Goal: Task Accomplishment & Management: Manage account settings

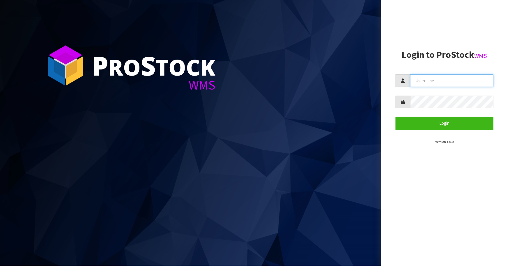
click at [418, 80] on input "text" at bounding box center [451, 81] width 83 height 13
type input "Talia"
click at [396, 117] on button "Login" at bounding box center [445, 123] width 98 height 13
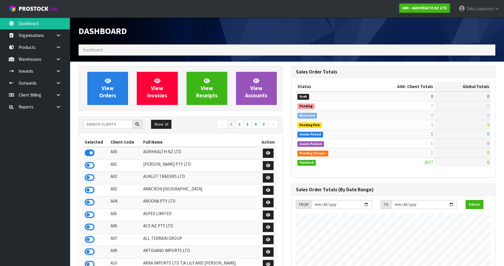
scroll to position [440, 213]
click at [93, 124] on input "text" at bounding box center [107, 124] width 49 height 9
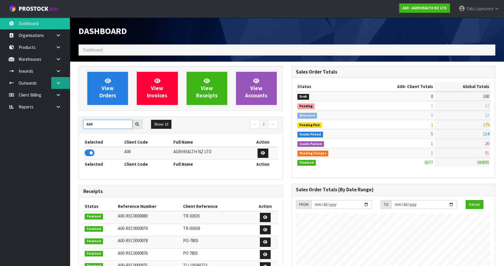
type input "A00"
click at [55, 84] on link at bounding box center [60, 83] width 19 height 12
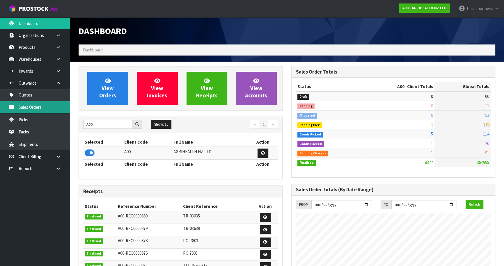
click at [48, 102] on link "Sales Orders" at bounding box center [35, 107] width 70 height 12
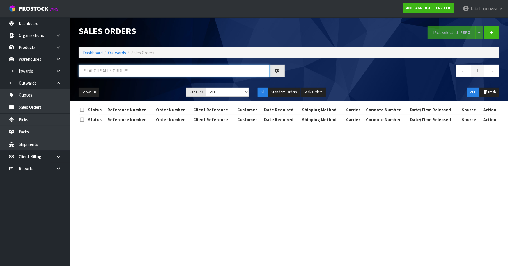
click at [110, 74] on input "text" at bounding box center [174, 71] width 191 height 13
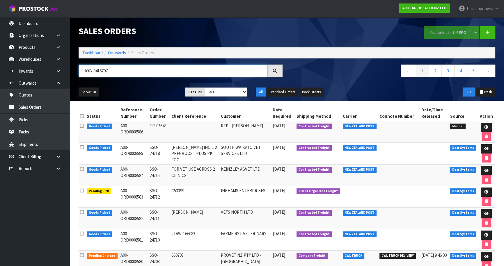
type input "JOB-0416797"
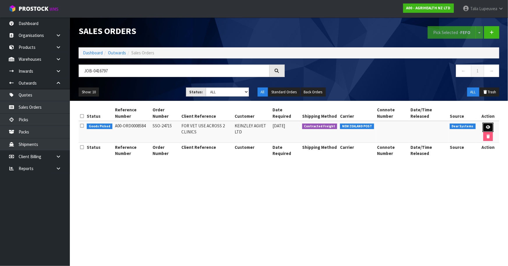
click at [487, 125] on link at bounding box center [488, 127] width 11 height 9
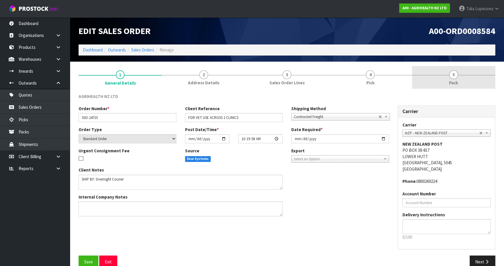
click at [438, 75] on link "5 Pack" at bounding box center [453, 77] width 83 height 23
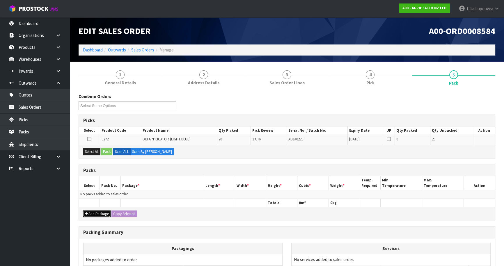
drag, startPoint x: 96, startPoint y: 213, endPoint x: 96, endPoint y: 210, distance: 2.9
click at [96, 213] on button "Add Package" at bounding box center [96, 214] width 27 height 7
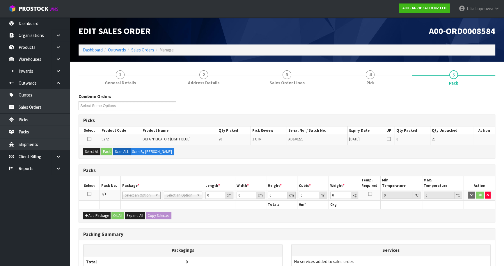
click at [88, 194] on icon at bounding box center [89, 194] width 4 height 0
drag, startPoint x: 90, startPoint y: 147, endPoint x: 98, endPoint y: 151, distance: 8.5
click at [91, 148] on div "Select All Pack Scan ALL Scan By [PERSON_NAME]" at bounding box center [287, 151] width 416 height 13
click at [99, 151] on button "Select All" at bounding box center [91, 151] width 17 height 7
click at [105, 151] on button "Pack" at bounding box center [106, 151] width 11 height 7
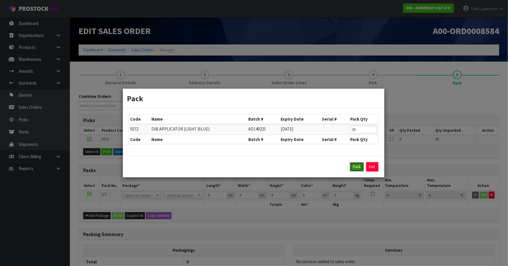
click at [358, 169] on button "Pack" at bounding box center [357, 166] width 14 height 9
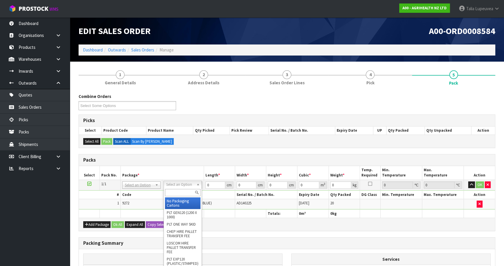
drag, startPoint x: 188, startPoint y: 194, endPoint x: 189, endPoint y: 191, distance: 3.1
click at [188, 193] on input "text" at bounding box center [183, 192] width 36 height 7
type input "OWN"
drag, startPoint x: 186, startPoint y: 200, endPoint x: 188, endPoint y: 197, distance: 3.6
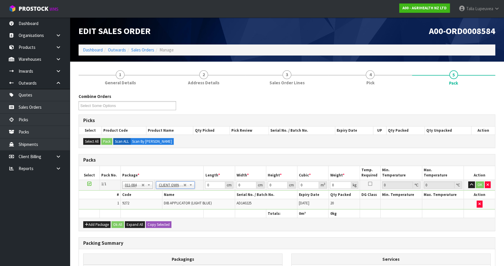
type input "3"
drag, startPoint x: 211, startPoint y: 183, endPoint x: 200, endPoint y: 188, distance: 11.5
click at [199, 188] on tr "1/1 NONE 007-001 007-002 007-004 007-009 007-013 007-014 007-015 007-017 007-01…" at bounding box center [287, 185] width 416 height 10
type input "57"
type input "28"
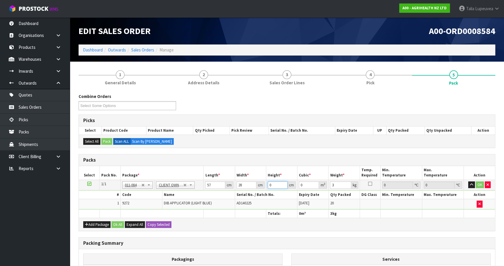
type input "2"
type input "0.003192"
type input "29"
type input "0.046284"
type input "29"
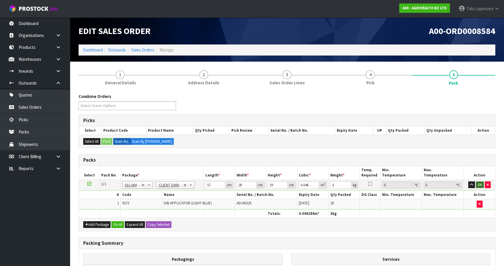
click at [479, 184] on button "OK" at bounding box center [480, 185] width 8 height 7
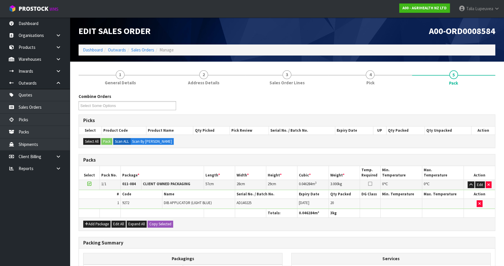
scroll to position [74, 0]
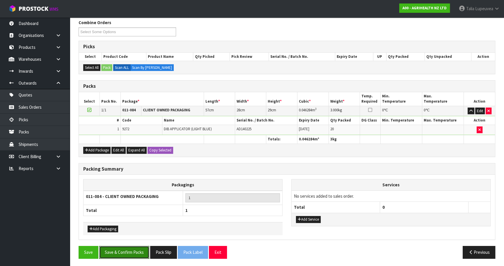
drag, startPoint x: 126, startPoint y: 250, endPoint x: 140, endPoint y: 243, distance: 16.2
click at [130, 250] on button "Save & Confirm Packs" at bounding box center [124, 252] width 50 height 13
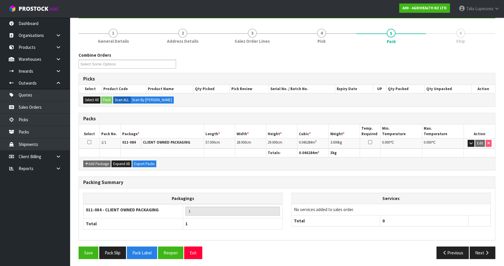
scroll to position [63, 0]
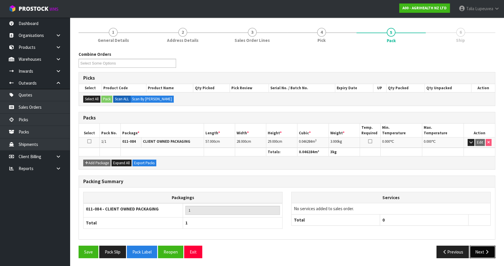
drag, startPoint x: 478, startPoint y: 248, endPoint x: 406, endPoint y: 245, distance: 71.1
click at [475, 248] on button "Next" at bounding box center [483, 252] width 26 height 13
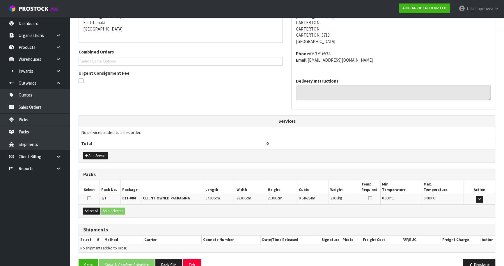
scroll to position [137, 0]
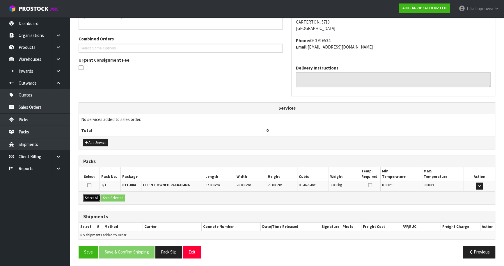
click at [102, 198] on div "Select All Ship Selected" at bounding box center [287, 198] width 416 height 13
drag, startPoint x: 89, startPoint y: 198, endPoint x: 101, endPoint y: 197, distance: 11.4
click at [90, 197] on button "Select All" at bounding box center [91, 198] width 17 height 7
click at [110, 197] on button "Ship Selected" at bounding box center [113, 198] width 24 height 7
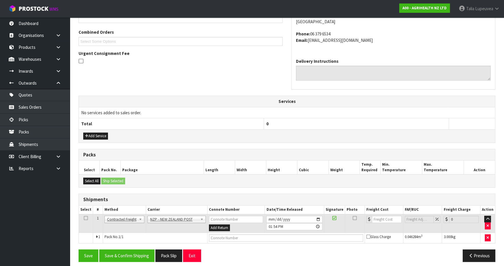
scroll to position [147, 0]
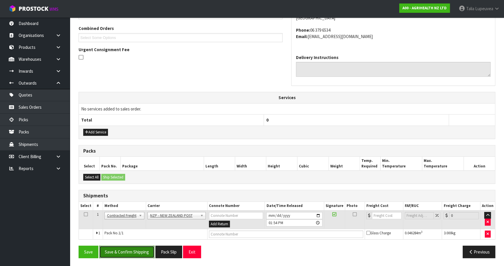
drag, startPoint x: 132, startPoint y: 253, endPoint x: 127, endPoint y: 255, distance: 5.9
click at [132, 254] on button "Save & Confirm Shipping" at bounding box center [126, 252] width 55 height 13
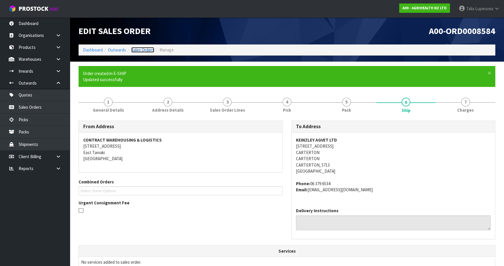
click at [135, 51] on link "Sales Orders" at bounding box center [142, 50] width 23 height 6
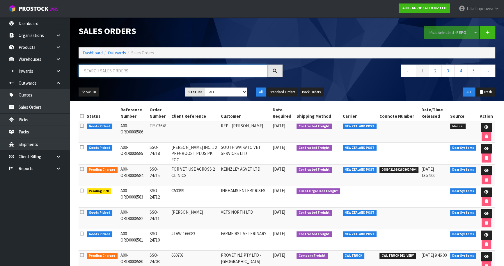
click at [137, 69] on input "text" at bounding box center [173, 71] width 189 height 13
type input "JOB-0416797"
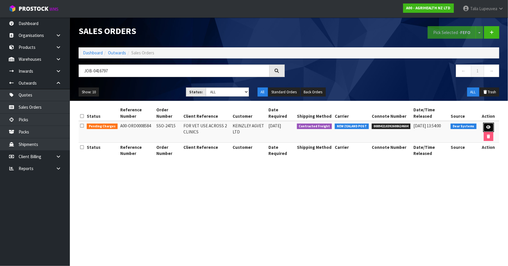
click at [491, 127] on link at bounding box center [488, 127] width 11 height 9
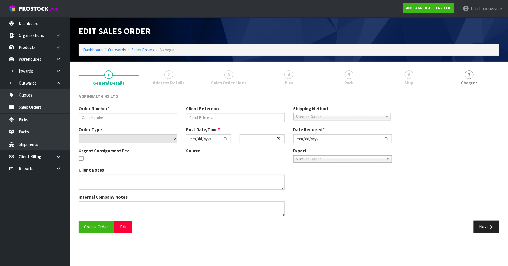
type input "SSO-24715"
type input "FOR VET USE ACROSS 2 CLINICS"
select select "number:0"
type input "[DATE]"
type input "10:19:58.000"
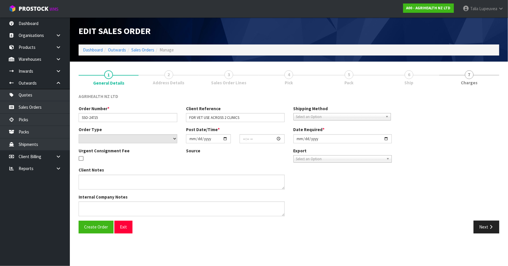
type input "[DATE]"
type textarea "SHIP BY: Overnight Courier"
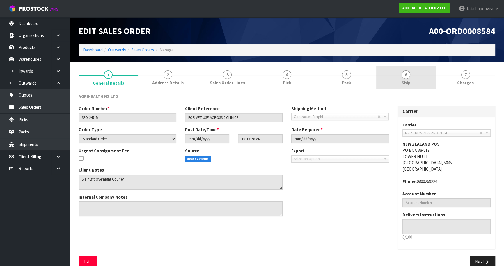
click at [417, 84] on link "6 Ship" at bounding box center [406, 77] width 60 height 23
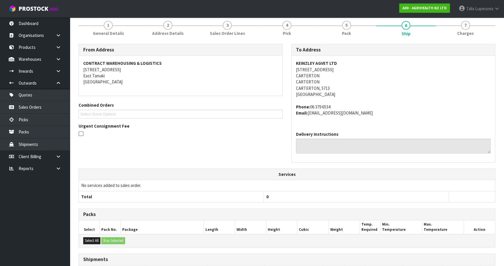
scroll to position [116, 0]
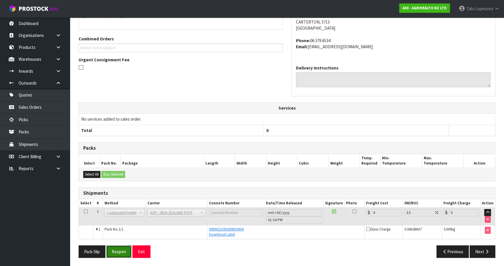
click at [127, 253] on button "Reopen" at bounding box center [118, 252] width 25 height 13
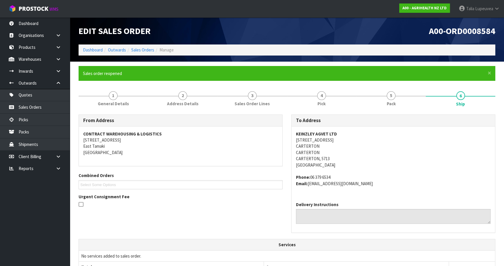
scroll to position [153, 0]
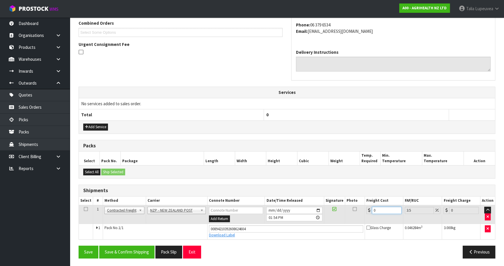
drag, startPoint x: 382, startPoint y: 209, endPoint x: 346, endPoint y: 212, distance: 35.9
click at [346, 212] on tr "1 Client Local Pickup Customer Local Pickup Company Freight Contracted Freight …" at bounding box center [287, 214] width 416 height 19
type input "8"
type input "8.28"
type input "8.4"
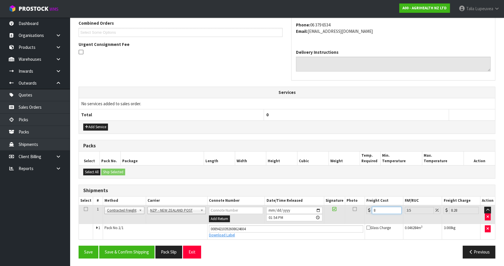
type input "8.69"
type input "8.45"
type input "8.75"
type input "8.45"
click at [144, 253] on button "Save & Confirm Shipping" at bounding box center [126, 252] width 55 height 13
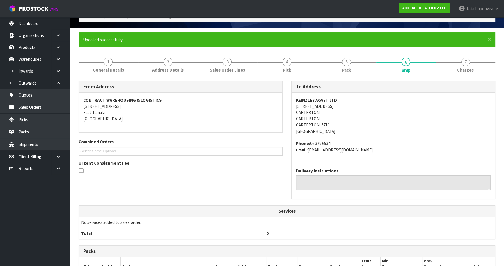
scroll to position [0, 0]
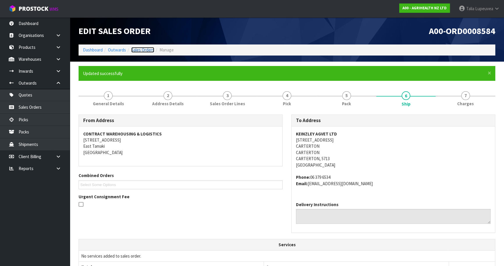
click at [148, 50] on link "Sales Orders" at bounding box center [142, 50] width 23 height 6
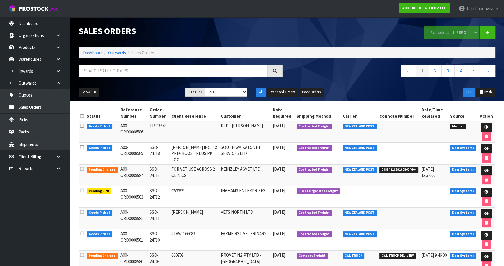
click at [145, 78] on div at bounding box center [180, 73] width 213 height 17
click at [145, 76] on input "text" at bounding box center [173, 71] width 189 height 13
type input "JOB-0416807"
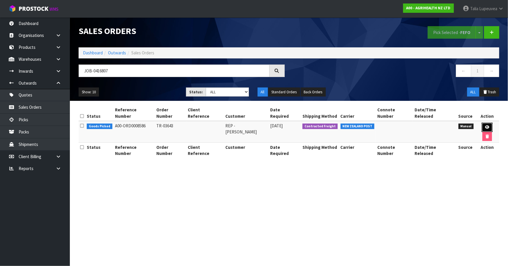
click at [485, 125] on icon at bounding box center [487, 127] width 4 height 4
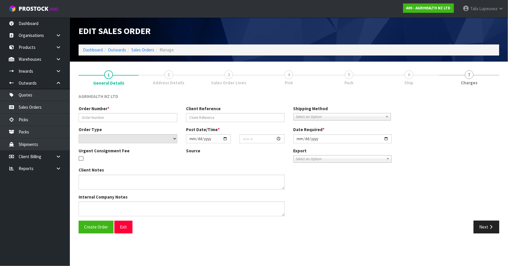
type input "TR-03643"
select select "number:0"
type input "[DATE]"
type input "10:43:00.000"
type input "[DATE]"
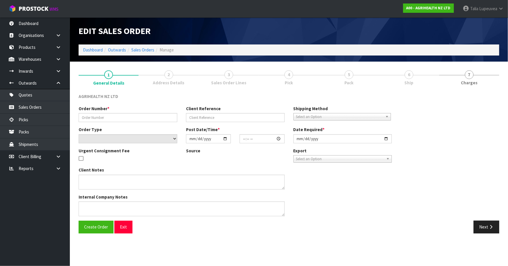
type textarea "PLEASE ENTER INTO PROSTOCK AND SEND X2 FULL CARTONS [DATE] VIA OVERNIGHT COURIER"
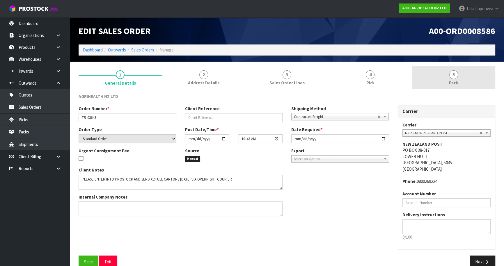
drag, startPoint x: 472, startPoint y: 88, endPoint x: 471, endPoint y: 82, distance: 6.3
click at [472, 87] on link "5 Pack" at bounding box center [453, 77] width 83 height 23
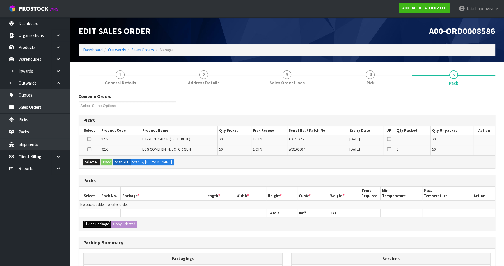
click at [104, 221] on button "Add Package" at bounding box center [96, 224] width 27 height 7
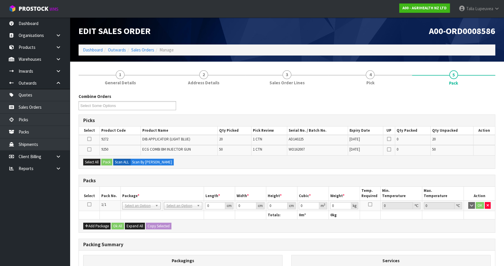
click at [87, 205] on icon at bounding box center [89, 205] width 4 height 0
click at [90, 139] on icon at bounding box center [89, 139] width 4 height 0
click at [0, 0] on input "checkbox" at bounding box center [0, 0] width 0 height 0
click at [109, 159] on button "Pack" at bounding box center [106, 162] width 11 height 7
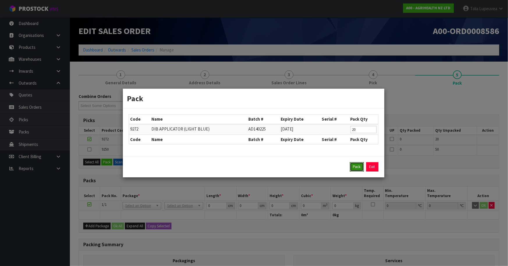
click at [358, 167] on button "Pack" at bounding box center [357, 166] width 14 height 9
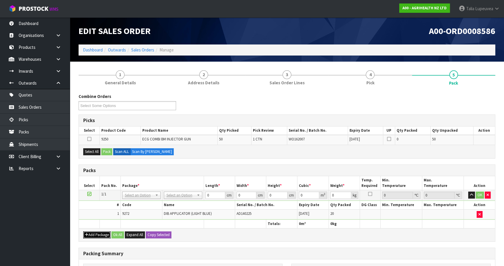
drag, startPoint x: 91, startPoint y: 237, endPoint x: 91, endPoint y: 231, distance: 5.8
click at [91, 234] on button "Add Package" at bounding box center [96, 235] width 27 height 7
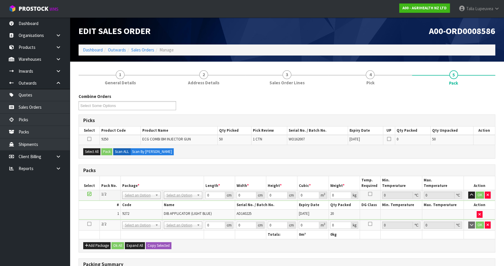
drag, startPoint x: 89, startPoint y: 224, endPoint x: 94, endPoint y: 217, distance: 8.4
click at [90, 224] on icon at bounding box center [89, 224] width 4 height 0
drag, startPoint x: 93, startPoint y: 152, endPoint x: 100, endPoint y: 151, distance: 6.7
click at [93, 151] on button "Select All" at bounding box center [91, 151] width 17 height 7
click at [102, 151] on button "Pack" at bounding box center [106, 151] width 11 height 7
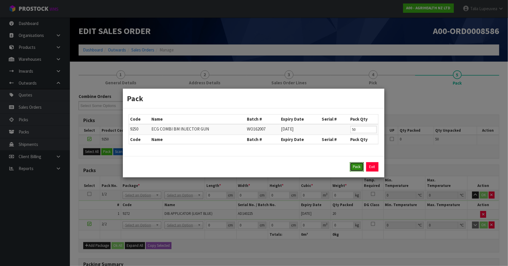
click at [352, 166] on button "Pack" at bounding box center [357, 166] width 14 height 9
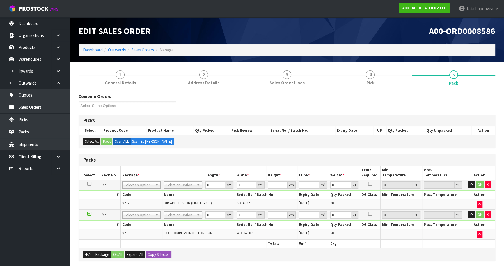
drag, startPoint x: 192, startPoint y: 183, endPoint x: 185, endPoint y: 191, distance: 10.1
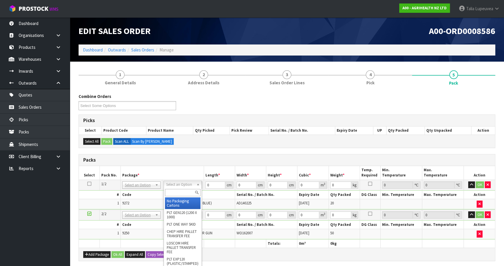
click at [185, 192] on input "text" at bounding box center [183, 192] width 36 height 7
type input "OWN"
drag, startPoint x: 193, startPoint y: 204, endPoint x: 193, endPoint y: 200, distance: 3.8
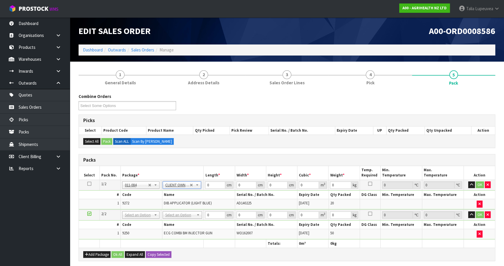
type input "3"
drag, startPoint x: 213, startPoint y: 185, endPoint x: 189, endPoint y: 192, distance: 25.4
click at [188, 190] on tbody "1/2 NONE 007-001 007-002 007-004 007-009 007-013 007-014 007-015 007-017 007-01…" at bounding box center [287, 195] width 416 height 30
type input "57"
type input "28"
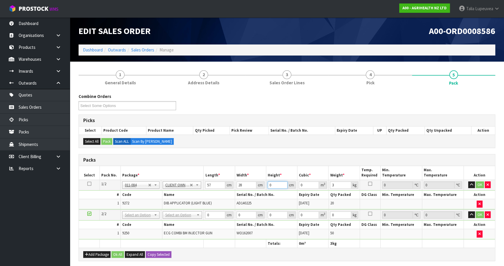
type input "2"
type input "0.003192"
type input "29"
type input "0.046284"
type input "29"
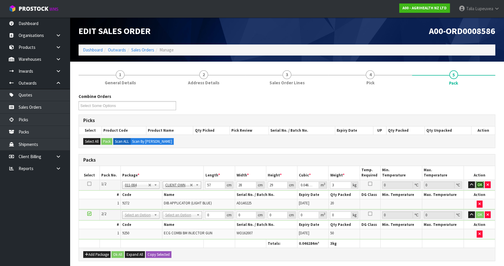
drag, startPoint x: 479, startPoint y: 182, endPoint x: 437, endPoint y: 195, distance: 44.5
click at [479, 182] on button "OK" at bounding box center [480, 185] width 8 height 7
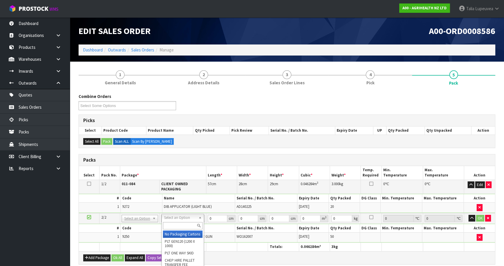
click at [175, 226] on input "text" at bounding box center [183, 225] width 40 height 7
type input "OWN"
drag, startPoint x: 173, startPoint y: 234, endPoint x: 202, endPoint y: 222, distance: 31.8
type input "2"
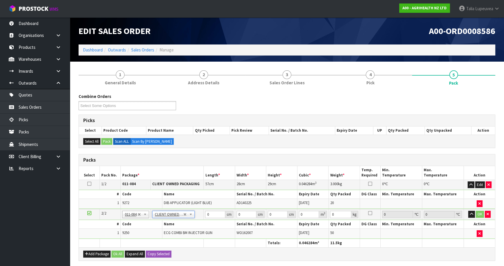
type input "8.5"
drag, startPoint x: 213, startPoint y: 215, endPoint x: 192, endPoint y: 215, distance: 20.4
click at [192, 217] on tr "2/2 NONE 007-001 007-002 007-004 007-009 007-013 007-014 007-015 007-017 007-01…" at bounding box center [287, 214] width 416 height 11
type input "53"
type input "40"
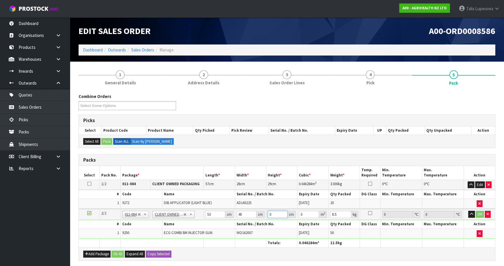
type input "3"
type input "0.00636"
type input "32"
type input "0.06784"
type input "32"
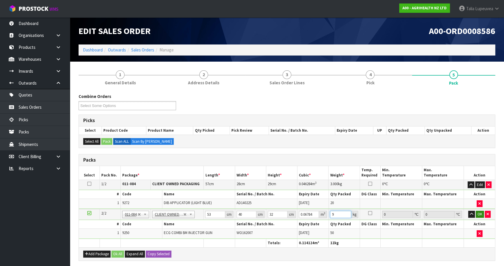
type input "9"
click at [480, 215] on button "OK" at bounding box center [480, 214] width 8 height 7
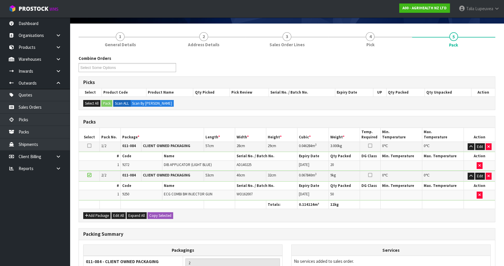
scroll to position [103, 0]
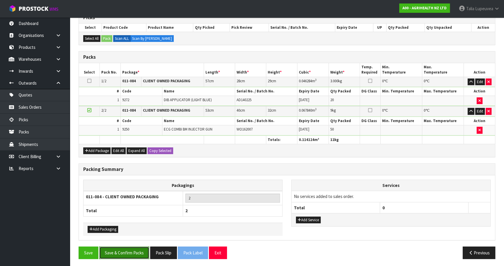
click at [145, 247] on button "Save & Confirm Packs" at bounding box center [124, 253] width 50 height 13
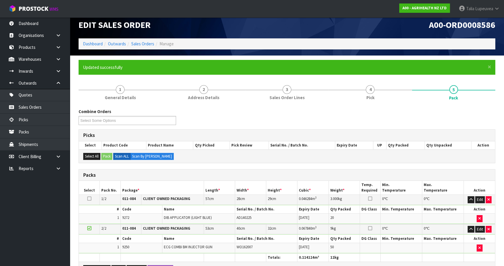
scroll to position [74, 0]
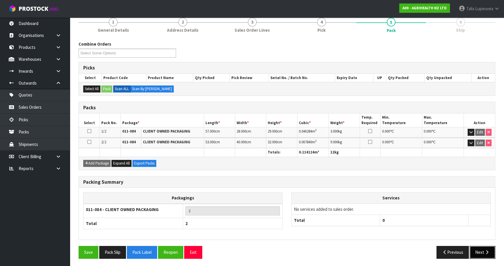
click at [484, 247] on button "Next" at bounding box center [483, 252] width 26 height 13
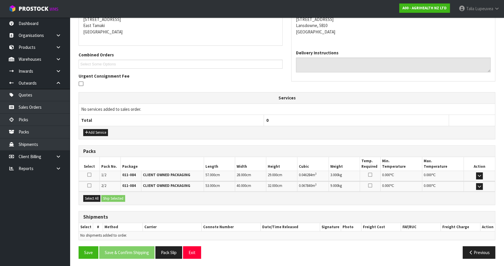
scroll to position [121, 0]
click at [106, 197] on div "Select All Ship Selected" at bounding box center [287, 198] width 416 height 13
click at [98, 199] on button "Select All" at bounding box center [91, 198] width 17 height 7
click at [116, 198] on button "Ship Selected" at bounding box center [113, 198] width 24 height 7
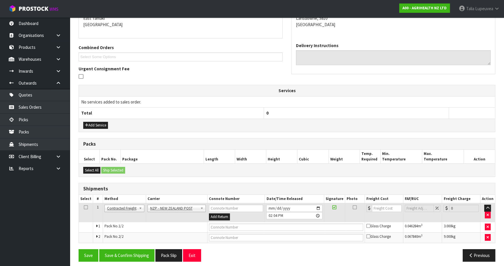
scroll to position [131, 0]
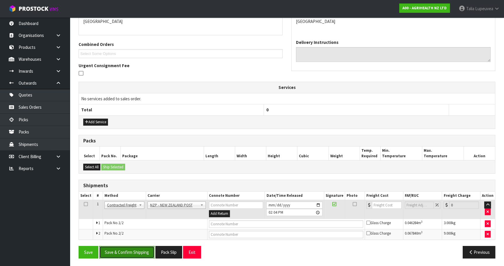
drag, startPoint x: 125, startPoint y: 251, endPoint x: 115, endPoint y: 248, distance: 10.5
click at [125, 251] on button "Save & Confirm Shipping" at bounding box center [126, 252] width 55 height 13
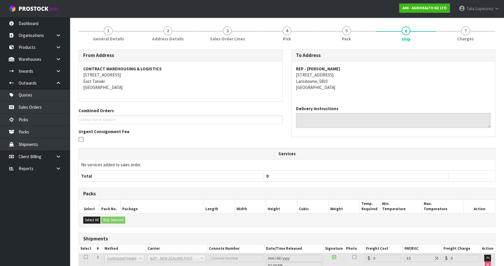
scroll to position [123, 0]
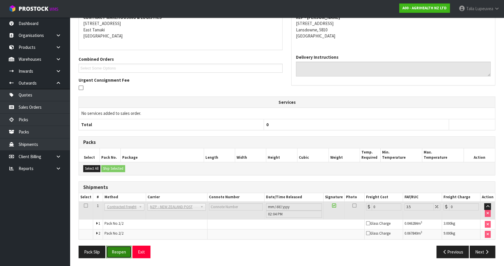
click at [122, 251] on button "Reopen" at bounding box center [118, 252] width 25 height 13
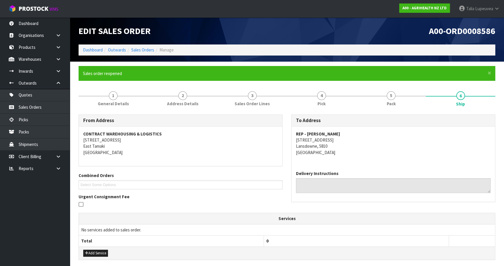
scroll to position [137, 0]
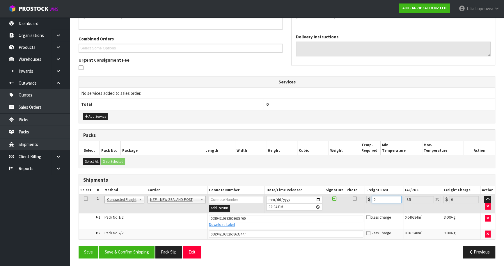
drag, startPoint x: 379, startPoint y: 201, endPoint x: 361, endPoint y: 206, distance: 19.1
click at [361, 206] on tr "1 Client Local Pickup Customer Local Pickup Company Freight Contracted Freight …" at bounding box center [287, 204] width 416 height 19
type input "2"
type input "2.07"
type input "20"
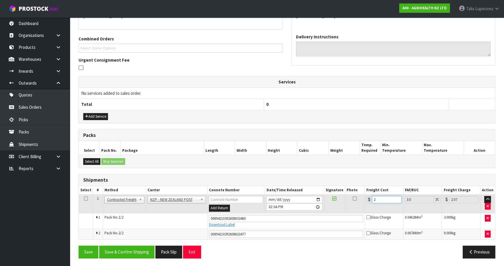
type input "20.7"
type input "20.1"
type input "20.8"
type input "20.15"
type input "20.86"
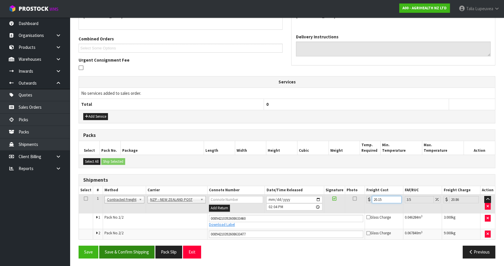
type input "20.15"
click at [135, 255] on button "Save & Confirm Shipping" at bounding box center [126, 252] width 55 height 13
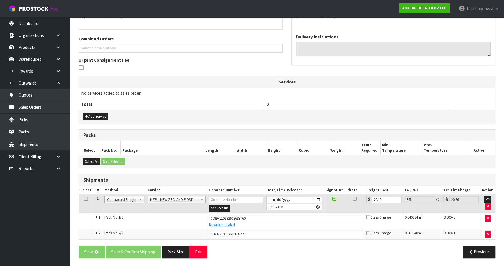
scroll to position [0, 0]
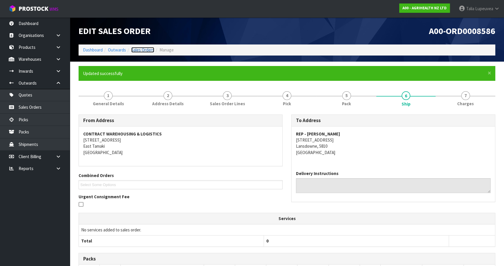
click at [134, 49] on link "Sales Orders" at bounding box center [142, 50] width 23 height 6
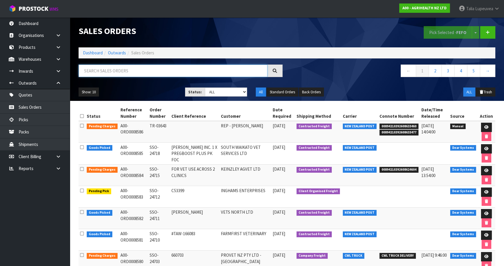
click at [124, 70] on input "text" at bounding box center [173, 71] width 189 height 13
type input "JOB-0416800"
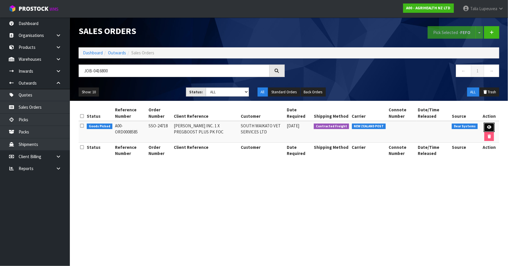
drag, startPoint x: 486, startPoint y: 125, endPoint x: 498, endPoint y: 112, distance: 17.5
click at [485, 124] on link at bounding box center [489, 127] width 11 height 9
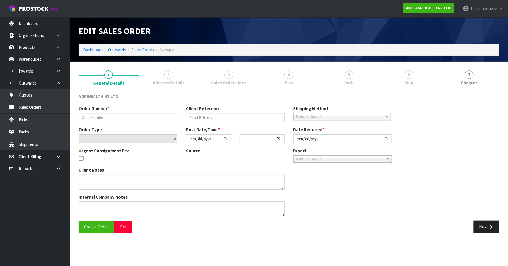
type input "SSO-24718"
type input "[PERSON_NAME] INC. 1 X PREGBOOST PLUS PK FOC"
select select "number:0"
type input "[DATE]"
type input "10:37:13.000"
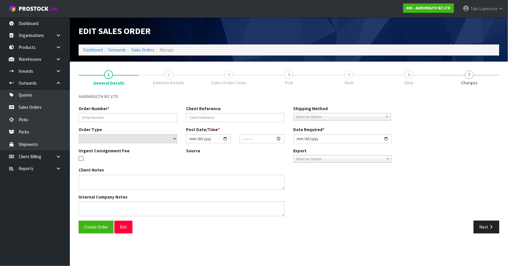
type input "[DATE]"
type textarea "1 X PREGBOOST PLUS PK FOC THIS IS IN REPLACEMENT FOR THE RETURNED EXPIRED [PERS…"
type textarea "VIA OVERNIGHT COURIER"
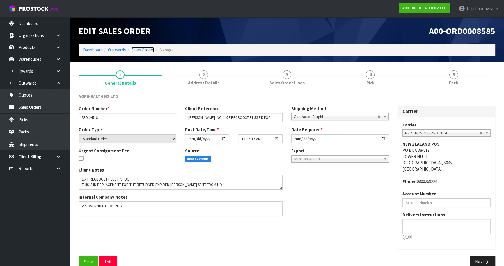
click at [148, 51] on link "Sales Orders" at bounding box center [142, 50] width 23 height 6
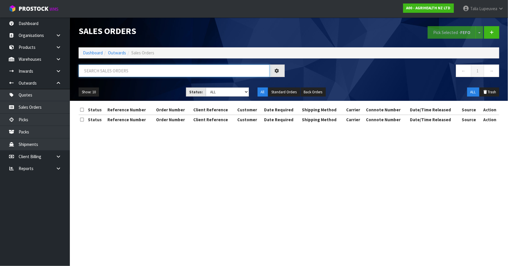
click at [167, 73] on input "text" at bounding box center [174, 71] width 191 height 13
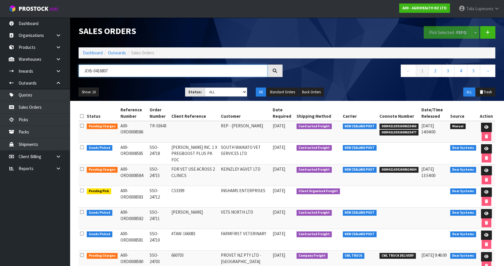
type input "JOB-0416807"
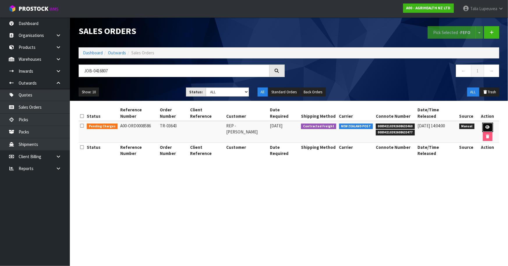
click at [486, 125] on icon at bounding box center [488, 127] width 4 height 4
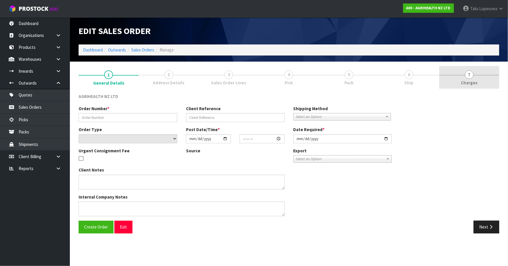
type input "TR-03643"
select select "number:0"
type input "[DATE]"
type input "10:43:00.000"
type input "[DATE]"
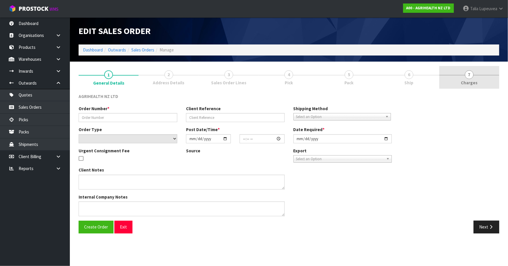
type textarea "PLEASE ENTER INTO PROSTOCK AND SEND X2 FULL CARTONS [DATE] VIA OVERNIGHT COURIER"
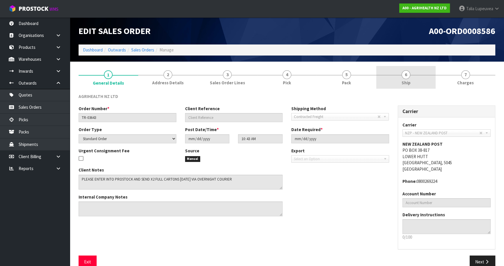
click at [427, 81] on link "6 Ship" at bounding box center [406, 77] width 60 height 23
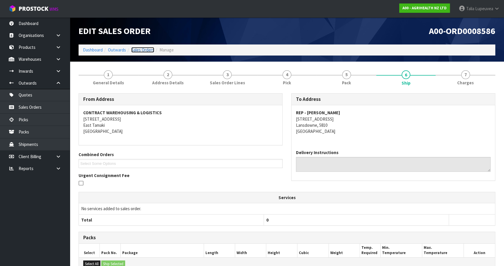
click at [146, 49] on link "Sales Orders" at bounding box center [142, 50] width 23 height 6
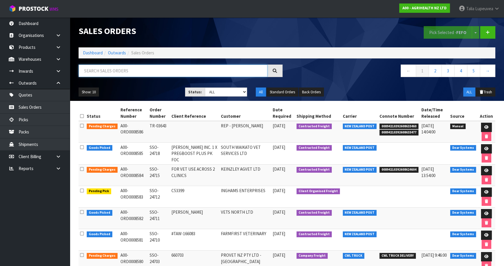
click at [162, 70] on input "text" at bounding box center [173, 71] width 189 height 13
type input "JOB-0416800"
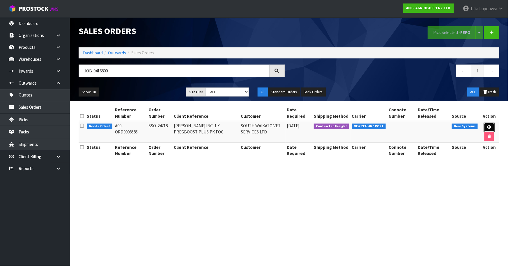
click at [490, 128] on icon at bounding box center [489, 127] width 4 height 4
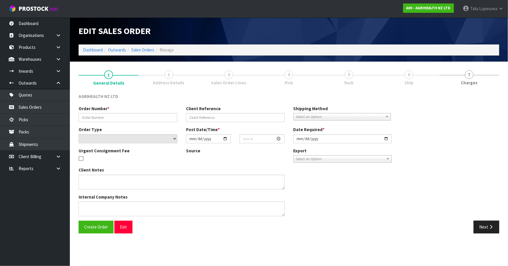
type input "SSO-24718"
type input "[PERSON_NAME] INC. 1 X PREGBOOST PLUS PK FOC"
select select "number:0"
type input "[DATE]"
type input "10:37:13.000"
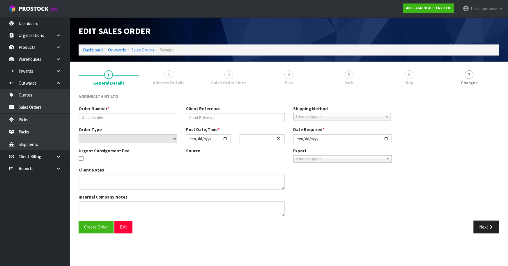
type input "[DATE]"
type textarea "1 X PREGBOOST PLUS PK FOC THIS IS IN REPLACEMENT FOR THE RETURNED EXPIRED [PERS…"
type textarea "VIA OVERNIGHT COURIER"
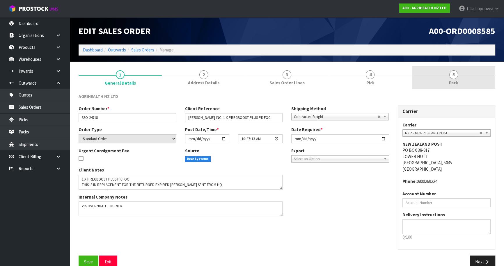
click at [464, 86] on link "5 Pack" at bounding box center [453, 77] width 83 height 23
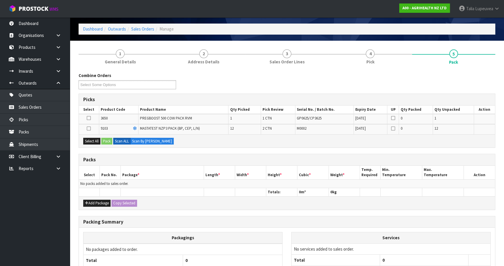
scroll to position [53, 0]
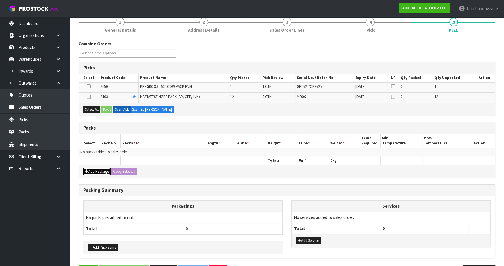
click at [89, 170] on button "Add Package" at bounding box center [96, 171] width 27 height 7
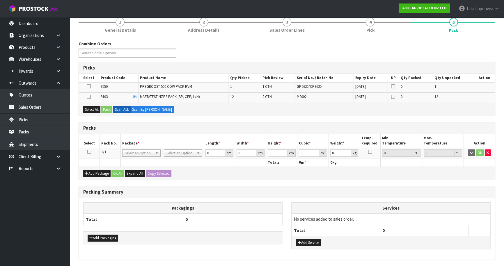
click at [89, 152] on icon at bounding box center [89, 152] width 4 height 0
click at [86, 95] on td at bounding box center [89, 98] width 20 height 10
click at [87, 97] on icon at bounding box center [89, 97] width 4 height 0
click at [0, 0] on input "checkbox" at bounding box center [0, 0] width 0 height 0
click at [107, 109] on button "Pack" at bounding box center [106, 109] width 11 height 7
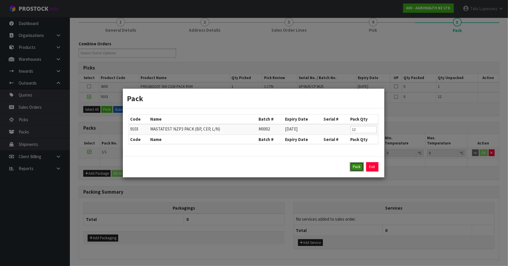
drag, startPoint x: 353, startPoint y: 169, endPoint x: 286, endPoint y: 167, distance: 66.4
click at [352, 169] on button "Pack" at bounding box center [357, 166] width 14 height 9
type input "0.000"
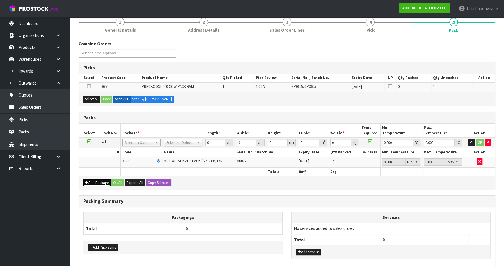
click at [93, 180] on button "Add Package" at bounding box center [96, 183] width 27 height 7
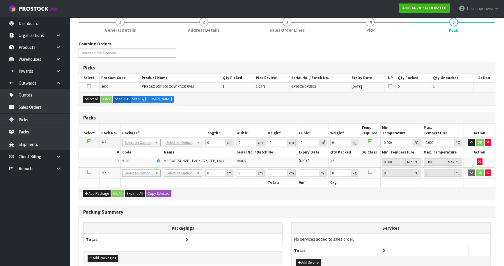
drag, startPoint x: 89, startPoint y: 171, endPoint x: 93, endPoint y: 161, distance: 10.4
click at [89, 172] on icon at bounding box center [89, 172] width 4 height 0
drag, startPoint x: 92, startPoint y: 99, endPoint x: 98, endPoint y: 98, distance: 5.9
click at [94, 99] on button "Select All" at bounding box center [91, 99] width 17 height 7
click at [107, 100] on button "Pack" at bounding box center [106, 99] width 11 height 7
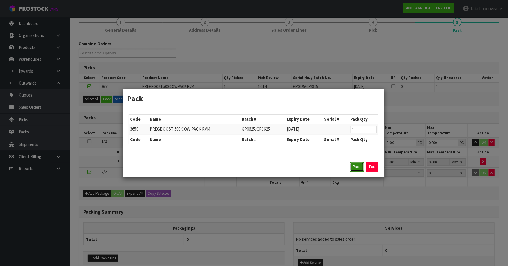
click at [352, 166] on button "Pack" at bounding box center [357, 166] width 14 height 9
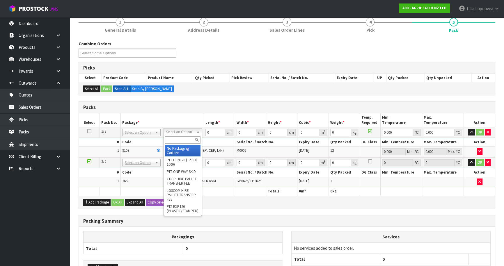
click at [181, 139] on input "text" at bounding box center [183, 140] width 36 height 7
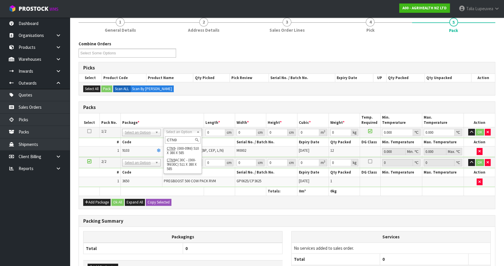
click at [179, 142] on input "CTN9" at bounding box center [183, 140] width 36 height 7
type input "CTN9"
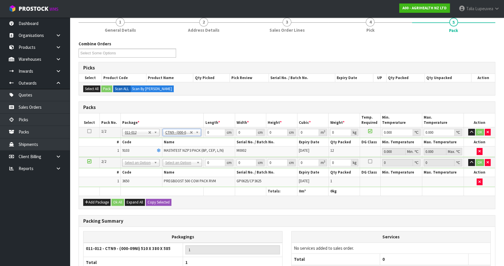
type input "51"
type input "38"
type input "58.5"
type input "0.113373"
type input "4.7"
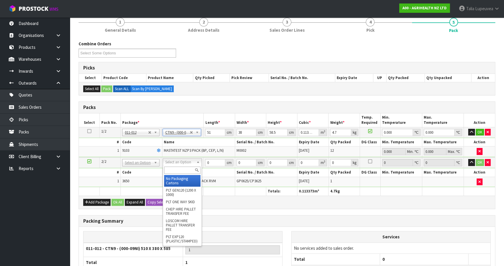
click at [182, 168] on input "text" at bounding box center [182, 170] width 36 height 7
type input "C"
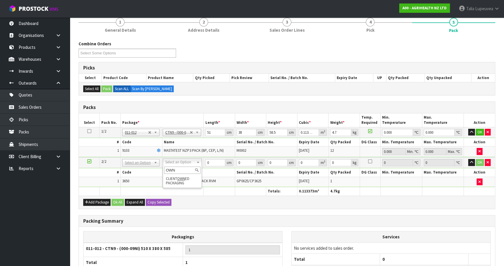
type input "OWN"
drag, startPoint x: 185, startPoint y: 181, endPoint x: 206, endPoint y: 161, distance: 28.8
type input "5"
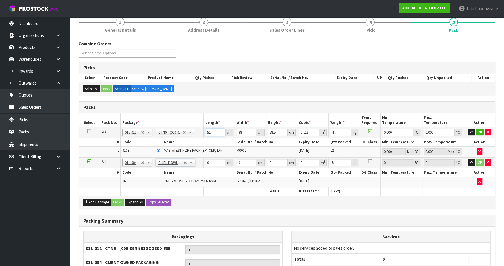
drag, startPoint x: 213, startPoint y: 129, endPoint x: 195, endPoint y: 136, distance: 18.8
click at [195, 136] on tr "1/2 NONE 007-001 007-002 007-004 007-009 007-013 007-014 007-015 007-017 007-01…" at bounding box center [287, 132] width 416 height 10
type input "6"
type input "0.013338"
type input "62"
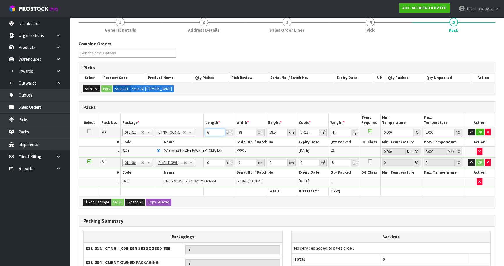
type input "0.137826"
type input "62"
type input "4"
type input "0.014508"
type input "41"
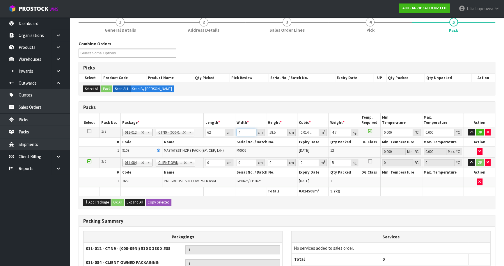
type input "0.148707"
type input "41"
type input "2"
type input "0.005084"
type input "25"
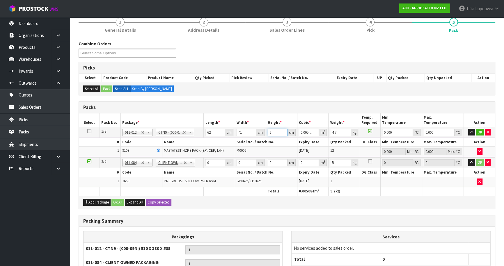
type input "0.06355"
type input "25"
type input "6"
drag, startPoint x: 482, startPoint y: 132, endPoint x: 476, endPoint y: 132, distance: 5.8
click at [476, 132] on button "OK" at bounding box center [480, 132] width 8 height 7
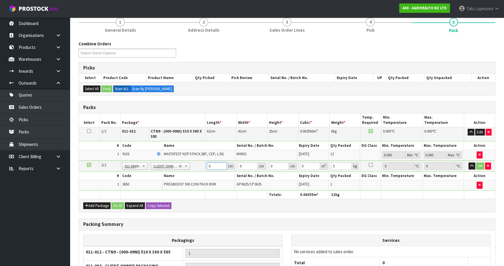
drag, startPoint x: 210, startPoint y: 165, endPoint x: 198, endPoint y: 167, distance: 12.8
click at [197, 168] on tr "2/2 NONE 007-001 007-002 007-004 007-009 007-013 007-014 007-015 007-017 007-01…" at bounding box center [287, 166] width 416 height 11
type input "26"
type input "22"
type input "2"
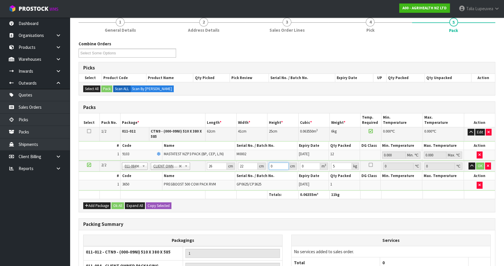
type input "0.001144"
type input "27"
type input "0.015444"
type input "27"
click at [481, 165] on button "OK" at bounding box center [480, 166] width 8 height 7
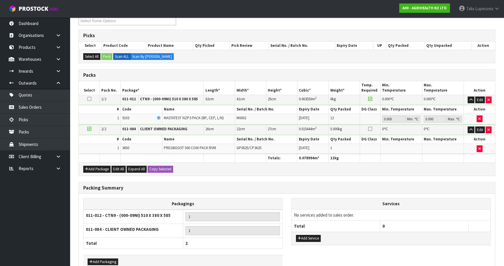
scroll to position [118, 0]
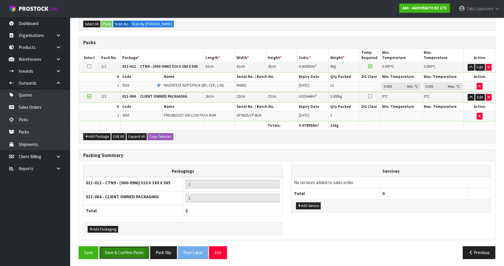
click at [128, 251] on button "Save & Confirm Packs" at bounding box center [124, 253] width 50 height 13
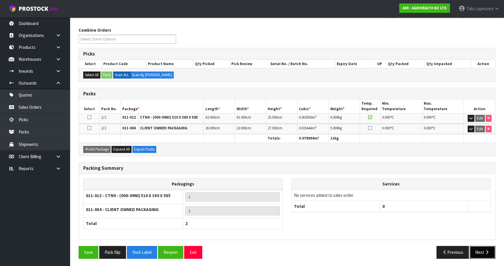
click at [483, 248] on button "Next" at bounding box center [483, 252] width 26 height 13
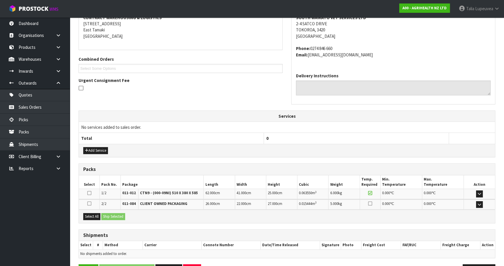
scroll to position [135, 0]
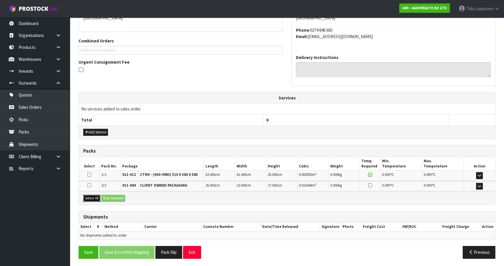
drag, startPoint x: 92, startPoint y: 197, endPoint x: 111, endPoint y: 196, distance: 19.6
click at [94, 196] on button "Select All" at bounding box center [91, 198] width 17 height 7
click at [112, 197] on button "Ship Selected" at bounding box center [113, 198] width 24 height 7
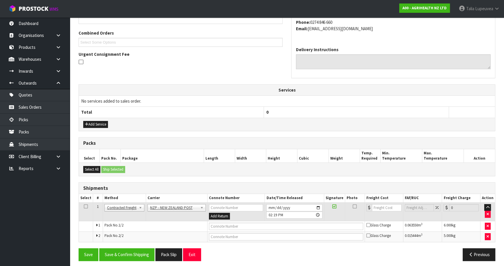
scroll to position [145, 0]
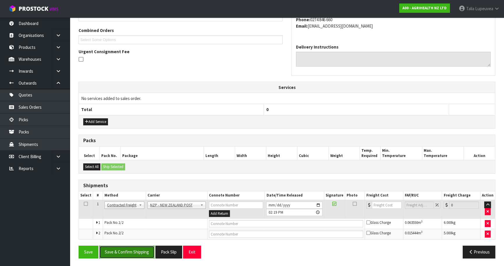
click at [122, 249] on button "Save & Confirm Shipping" at bounding box center [126, 252] width 55 height 13
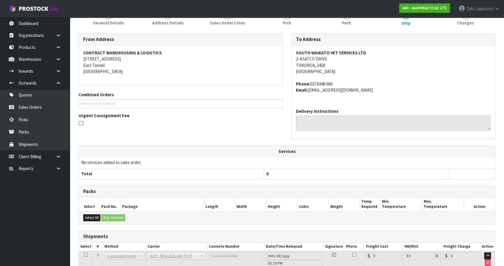
scroll to position [137, 0]
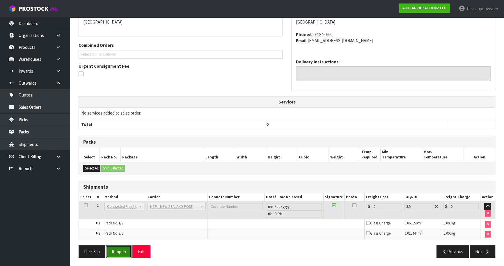
click at [123, 253] on button "Reopen" at bounding box center [118, 252] width 25 height 13
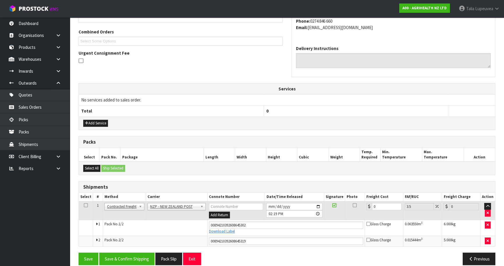
scroll to position [151, 0]
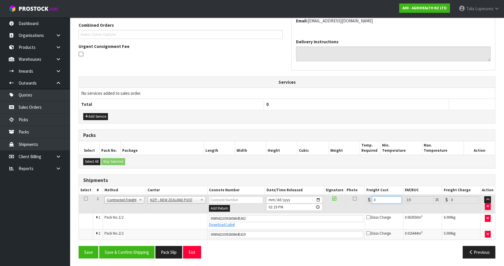
drag, startPoint x: 381, startPoint y: 199, endPoint x: 373, endPoint y: 207, distance: 11.5
click at [364, 207] on tr "1 Client Local Pickup Customer Local Pickup Company Freight Contracted Freight …" at bounding box center [287, 204] width 416 height 19
type input "1"
type input "1.03"
type input "19"
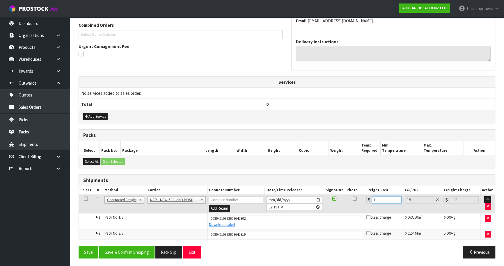
type input "19.66"
type input "19.3"
type input "19.98"
type input "19.34"
type input "20.02"
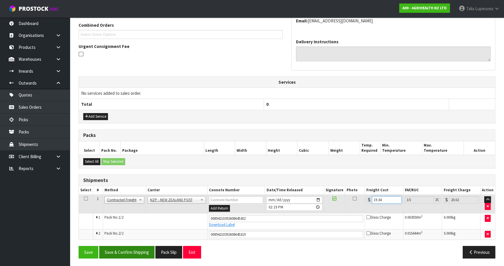
type input "19.34"
click at [131, 248] on button "Save & Confirm Shipping" at bounding box center [126, 252] width 55 height 13
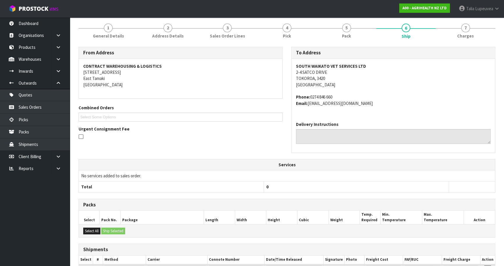
scroll to position [0, 0]
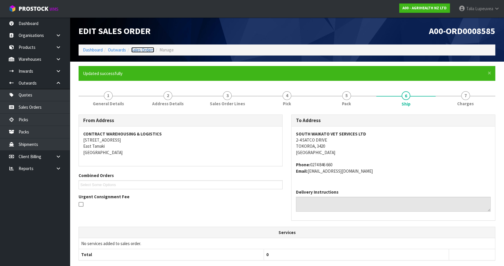
click at [138, 51] on link "Sales Orders" at bounding box center [142, 50] width 23 height 6
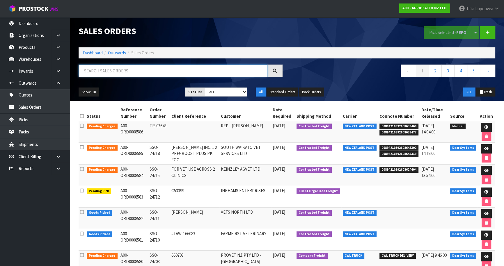
click at [236, 74] on input "text" at bounding box center [173, 71] width 189 height 13
type input "JOB-0416763"
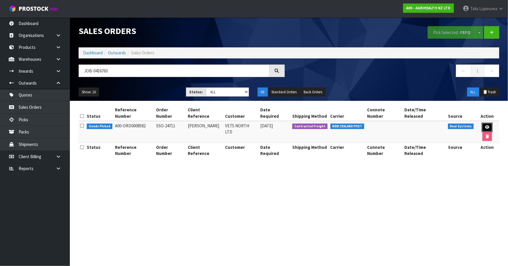
click at [485, 125] on icon at bounding box center [487, 127] width 4 height 4
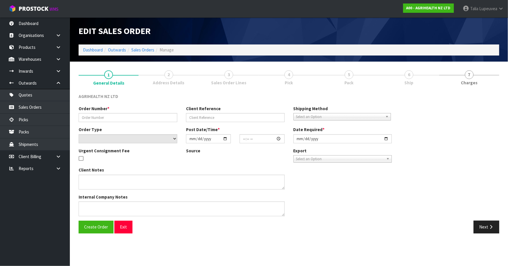
type input "SSO-24711"
type input "[PERSON_NAME]"
select select "number:0"
type input "[DATE]"
type input "08:54:18.000"
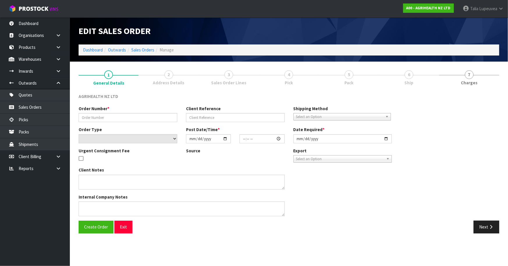
type input "[DATE]"
type textarea "SHIP BY: Overnight Courier"
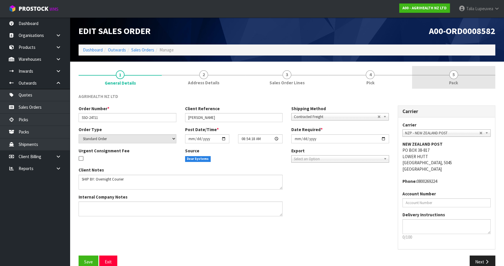
click at [443, 82] on link "5 Pack" at bounding box center [453, 77] width 83 height 23
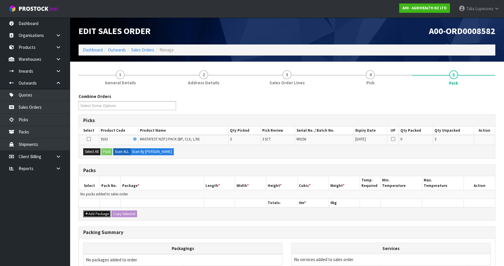
drag, startPoint x: 98, startPoint y: 212, endPoint x: 90, endPoint y: 201, distance: 13.2
click at [98, 212] on button "Add Package" at bounding box center [96, 214] width 27 height 7
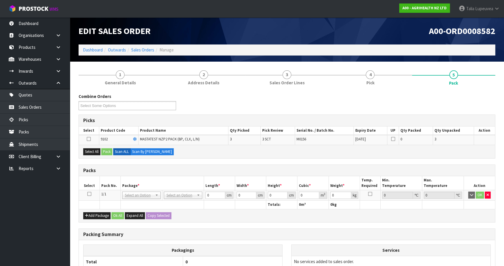
drag, startPoint x: 90, startPoint y: 193, endPoint x: 111, endPoint y: 178, distance: 26.0
click at [91, 194] on icon at bounding box center [89, 194] width 4 height 0
drag, startPoint x: 94, startPoint y: 153, endPoint x: 102, endPoint y: 151, distance: 8.1
click at [98, 151] on button "Select All" at bounding box center [91, 151] width 17 height 7
click at [106, 151] on button "Pack" at bounding box center [106, 151] width 11 height 7
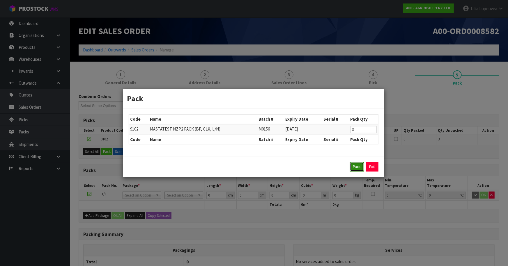
click at [358, 166] on button "Pack" at bounding box center [357, 166] width 14 height 9
type input "0.000"
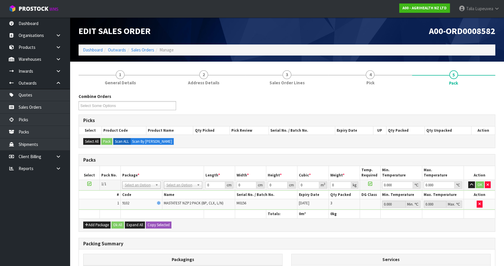
drag, startPoint x: 172, startPoint y: 183, endPoint x: 174, endPoint y: 187, distance: 4.2
click at [180, 190] on input "text" at bounding box center [183, 192] width 36 height 7
type input "CTNA4"
drag, startPoint x: 189, startPoint y: 201, endPoint x: 215, endPoint y: 194, distance: 27.5
type input "31"
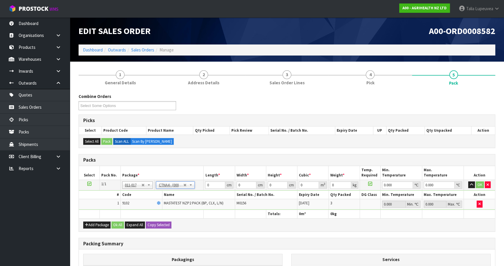
type input "22.5"
type input "25"
type input "0.017438"
type input "0.95"
drag, startPoint x: 213, startPoint y: 186, endPoint x: 199, endPoint y: 190, distance: 14.4
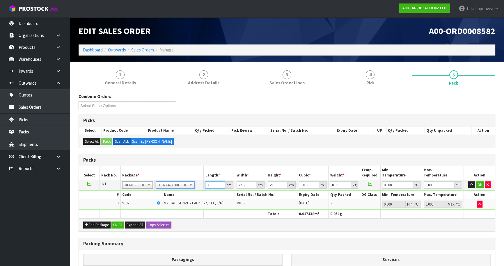
click at [199, 190] on tbody "1/1 NONE 007-001 007-002 007-004 007-009 007-013 007-014 007-015 007-017 007-01…" at bounding box center [287, 195] width 416 height 30
type input "3"
type input "0.001687"
type input "32"
type input "0.018"
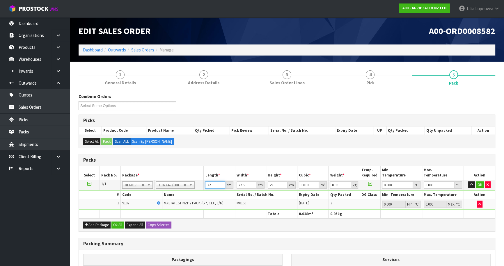
type input "32"
type input "2"
type input "0.0016"
type input "24"
type input "0.0192"
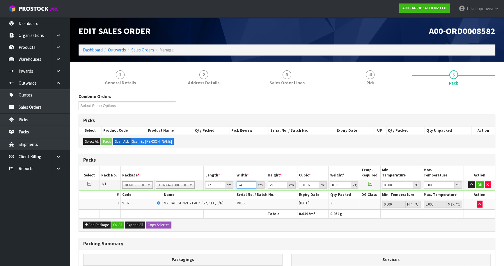
type input "24"
type input "2"
type input "0.001536"
type input "27"
type input "0.020736"
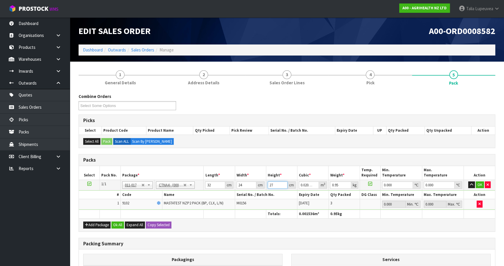
type input "27"
type input "1"
click at [481, 183] on button "OK" at bounding box center [480, 185] width 8 height 7
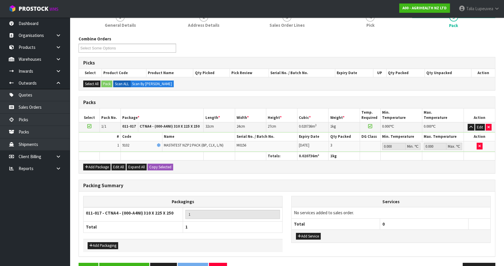
scroll to position [74, 0]
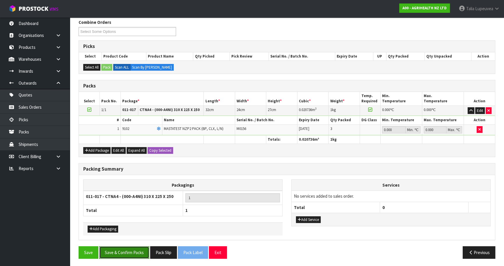
click at [130, 250] on button "Save & Confirm Packs" at bounding box center [124, 253] width 50 height 13
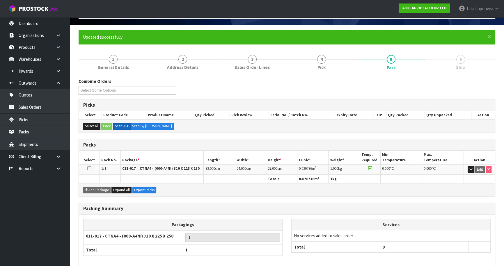
scroll to position [63, 0]
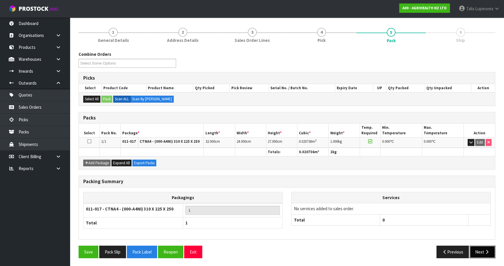
click at [484, 250] on icon "button" at bounding box center [487, 252] width 6 height 4
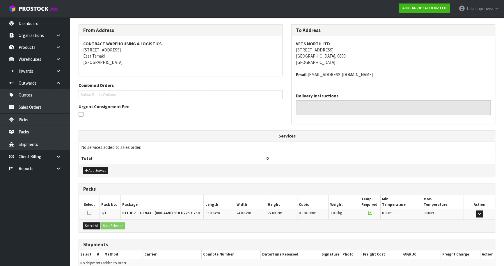
scroll to position [118, 0]
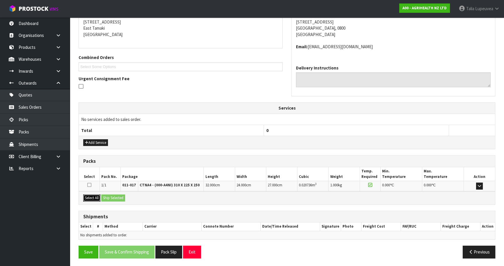
drag, startPoint x: 85, startPoint y: 197, endPoint x: 105, endPoint y: 198, distance: 19.8
click at [87, 197] on button "Select All" at bounding box center [91, 198] width 17 height 7
click at [108, 198] on button "Ship Selected" at bounding box center [113, 198] width 24 height 7
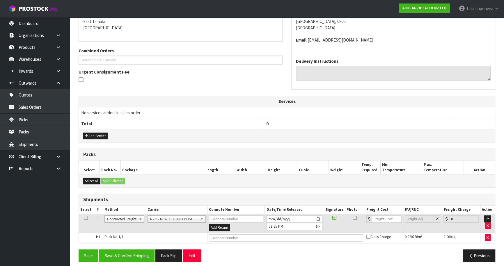
scroll to position [128, 0]
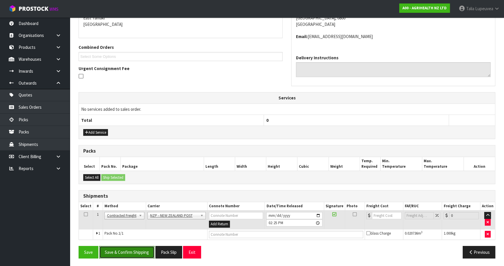
click at [135, 247] on button "Save & Confirm Shipping" at bounding box center [126, 252] width 55 height 13
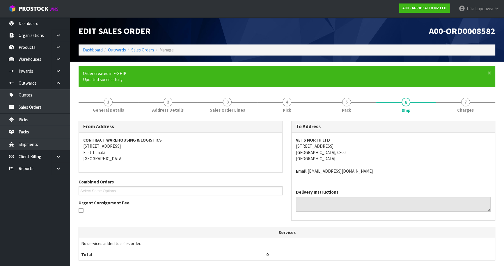
scroll to position [120, 0]
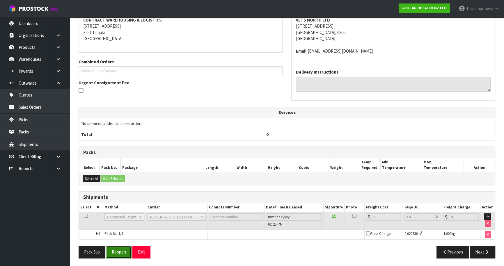
click at [126, 250] on button "Reopen" at bounding box center [118, 252] width 25 height 13
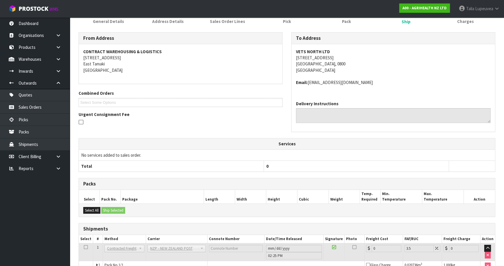
scroll to position [114, 0]
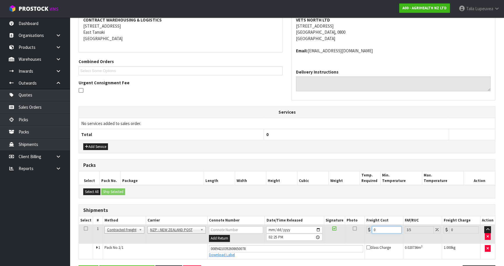
drag, startPoint x: 372, startPoint y: 233, endPoint x: 358, endPoint y: 243, distance: 17.7
click at [358, 243] on tbody "1 Client Local Pickup Customer Local Pickup Company Freight Contracted Freight …" at bounding box center [287, 242] width 416 height 34
type input "4"
type input "4.14"
type input "4.3"
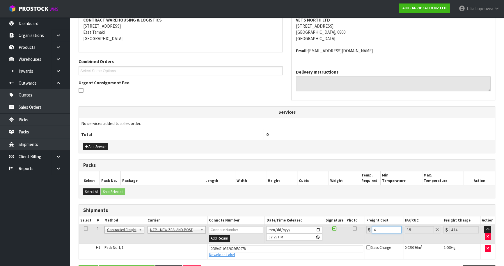
type input "4.45"
type input "4.33"
type input "4.48"
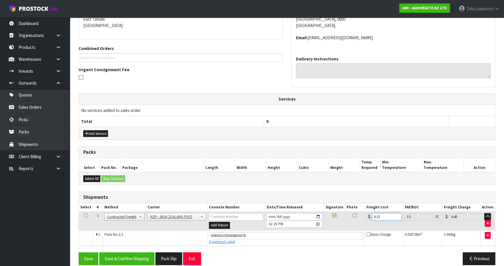
scroll to position [134, 0]
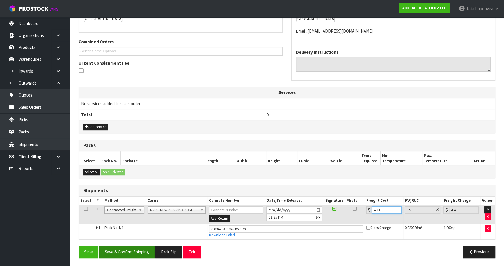
type input "4.33"
click at [135, 252] on button "Save & Confirm Shipping" at bounding box center [126, 252] width 55 height 13
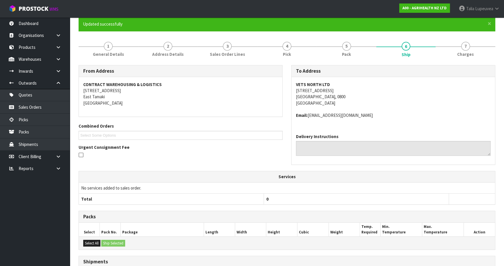
scroll to position [0, 0]
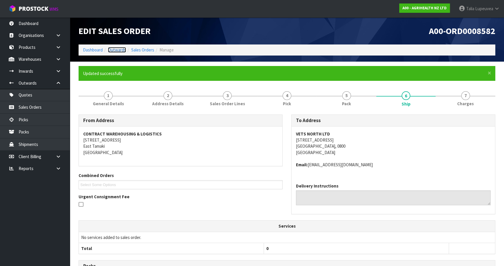
click at [116, 50] on link "Outwards" at bounding box center [117, 50] width 18 height 6
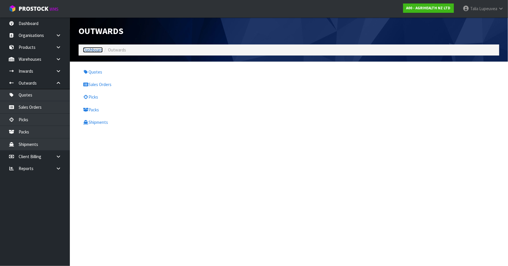
click at [89, 50] on link "Dashboard" at bounding box center [93, 50] width 20 height 6
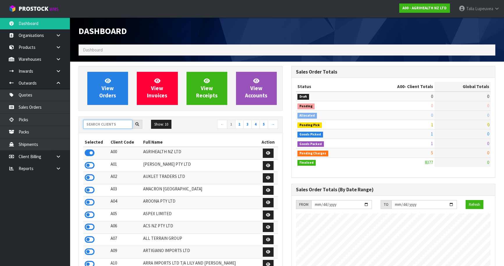
click at [109, 126] on input "text" at bounding box center [107, 124] width 49 height 9
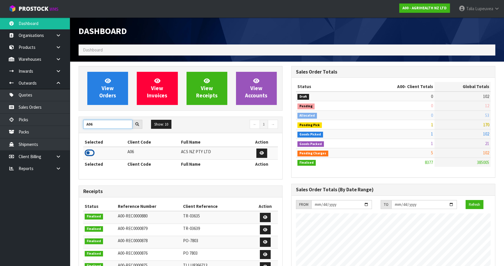
type input "A06"
drag, startPoint x: 93, startPoint y: 152, endPoint x: 105, endPoint y: 151, distance: 11.9
click at [93, 151] on icon at bounding box center [90, 153] width 10 height 9
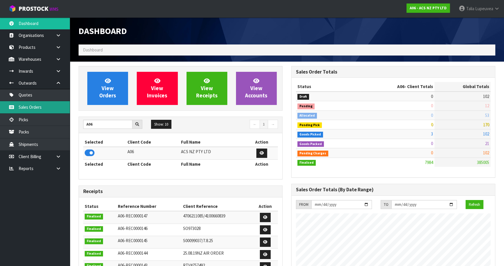
click at [52, 110] on link "Sales Orders" at bounding box center [35, 107] width 70 height 12
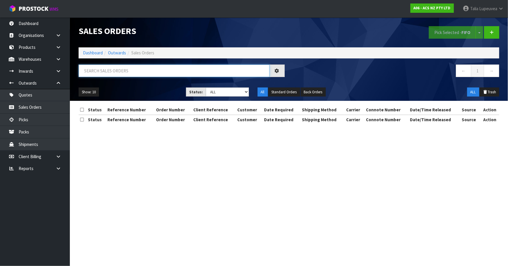
click at [115, 75] on input "text" at bounding box center [174, 71] width 191 height 13
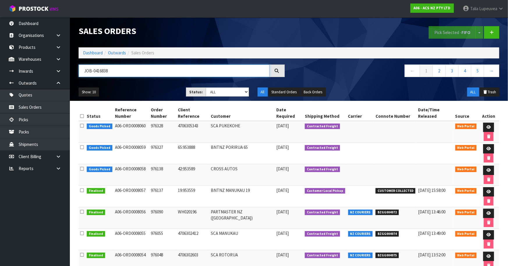
type input "JOB-0416838"
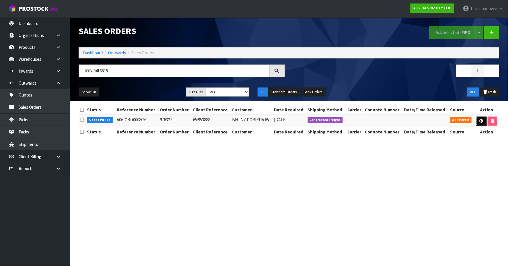
click at [484, 121] on link at bounding box center [481, 121] width 11 height 9
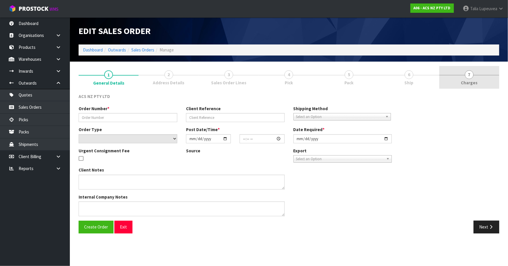
type input "976327"
type input "65:953888"
select select "number:0"
type input "[DATE]"
type input "12:30:00.000"
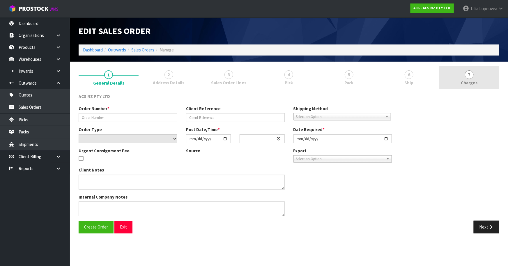
type input "[DATE]"
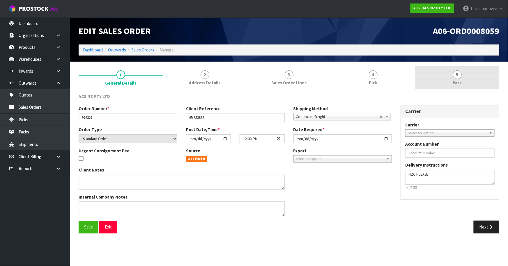
click at [463, 82] on link "5 Pack" at bounding box center [457, 77] width 84 height 23
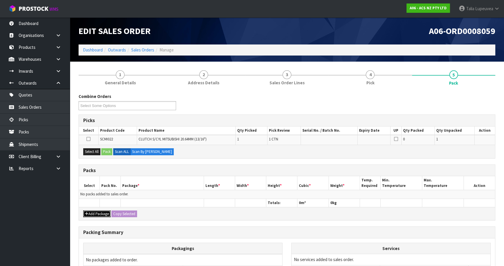
click at [107, 213] on button "Add Package" at bounding box center [96, 214] width 27 height 7
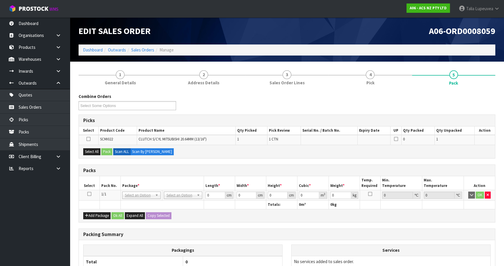
click at [88, 194] on icon at bounding box center [89, 194] width 4 height 0
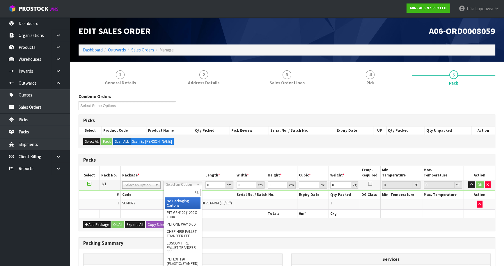
click at [181, 193] on input "text" at bounding box center [183, 192] width 36 height 7
type input "U20"
drag, startPoint x: 180, startPoint y: 201, endPoint x: 200, endPoint y: 192, distance: 22.3
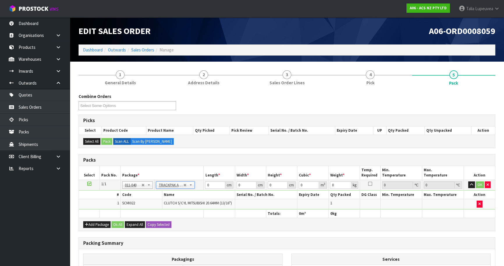
type input "18.5"
type input "28"
type input "0.01"
type input "0.000005"
type input "0.46"
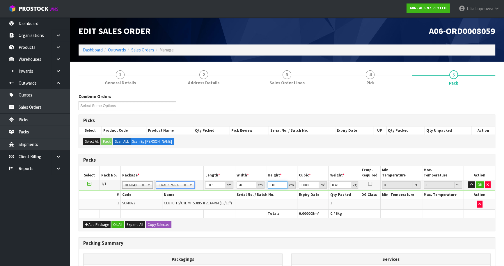
drag, startPoint x: 277, startPoint y: 185, endPoint x: 254, endPoint y: 186, distance: 22.7
click at [254, 186] on tr "1/1 NONE 007-001 007-002 007-004 007-009 007-013 007-014 007-015 007-017 007-01…" at bounding box center [287, 185] width 416 height 10
type input "9"
type input "0.004662"
type input "9"
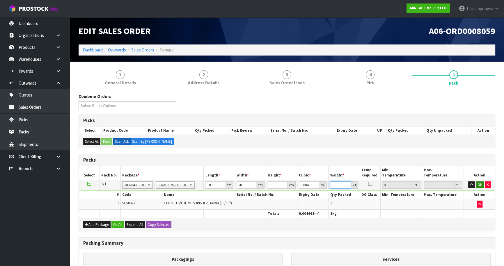
type input "1"
click at [480, 182] on button "OK" at bounding box center [480, 185] width 8 height 7
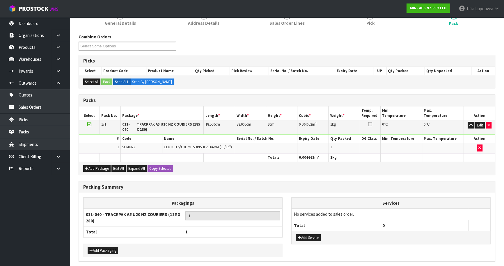
scroll to position [85, 0]
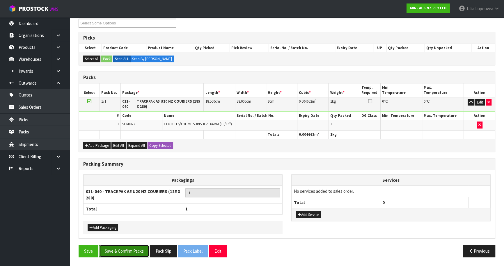
click at [131, 250] on button "Save & Confirm Packs" at bounding box center [124, 251] width 50 height 13
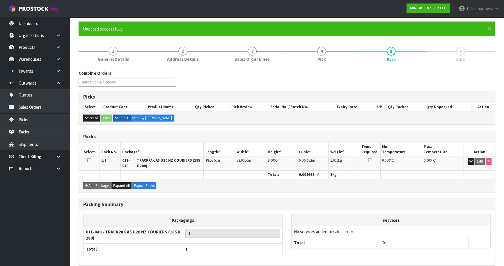
scroll to position [70, 0]
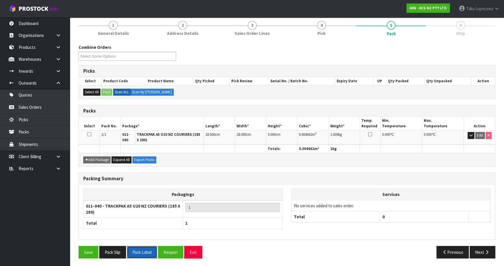
click at [148, 247] on button "Pack Label" at bounding box center [142, 252] width 30 height 13
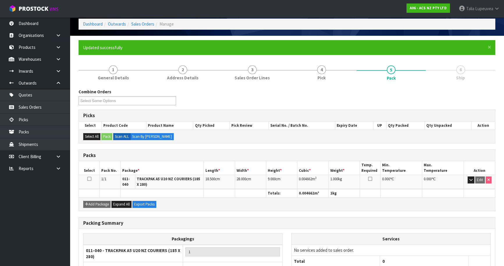
scroll to position [0, 0]
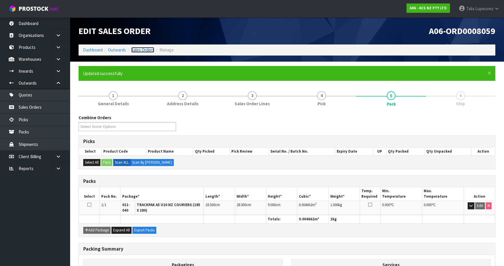
click at [142, 50] on link "Sales Orders" at bounding box center [142, 50] width 23 height 6
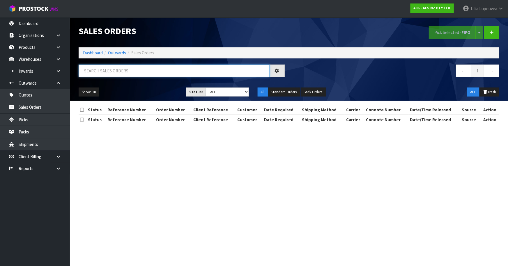
click at [158, 77] on input "text" at bounding box center [174, 71] width 191 height 13
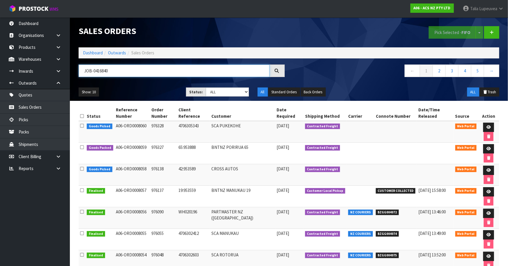
type input "JOB-0416840"
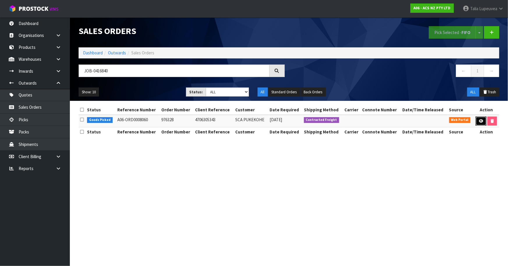
click at [480, 119] on icon at bounding box center [481, 121] width 4 height 4
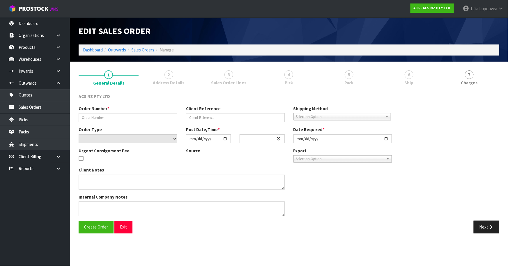
type input "976328"
type input "4706305343"
select select "number:0"
type input "[DATE]"
type input "15:01:00.000"
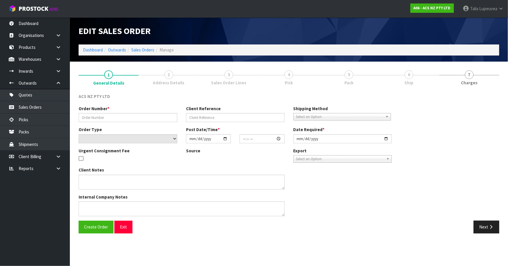
type input "[DATE]"
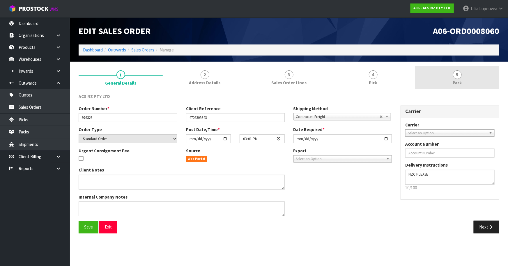
click at [471, 72] on link "5 Pack" at bounding box center [457, 77] width 84 height 23
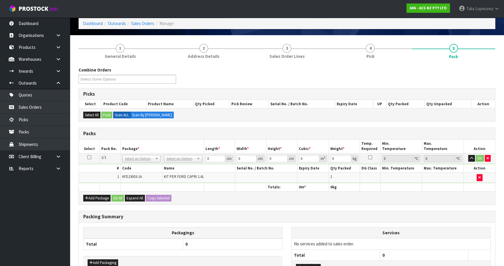
scroll to position [53, 0]
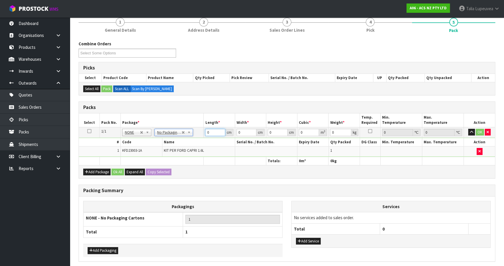
drag, startPoint x: 215, startPoint y: 129, endPoint x: 205, endPoint y: 129, distance: 9.3
click at [205, 130] on input "0" at bounding box center [215, 132] width 20 height 7
type input "34"
type input "32"
type input "1"
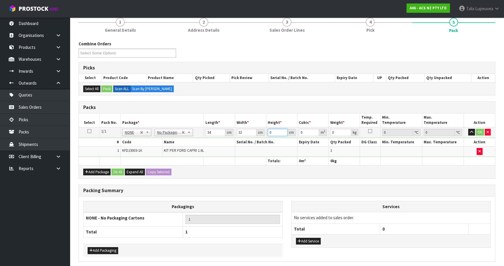
type input "0.001088"
type input "12"
click at [478, 132] on button "OK" at bounding box center [480, 132] width 8 height 7
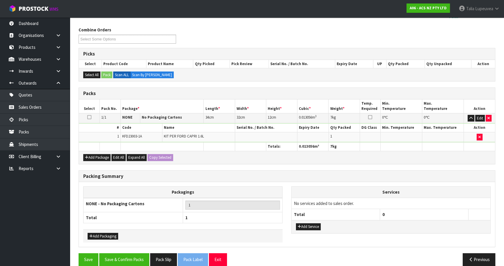
scroll to position [74, 0]
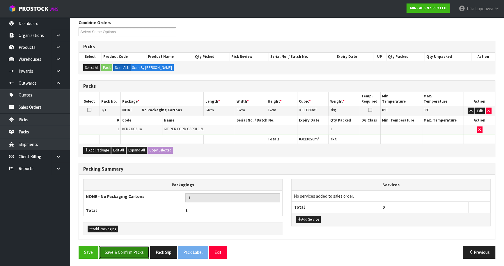
drag, startPoint x: 130, startPoint y: 246, endPoint x: 119, endPoint y: 245, distance: 11.1
click at [129, 246] on button "Save & Confirm Packs" at bounding box center [124, 252] width 50 height 13
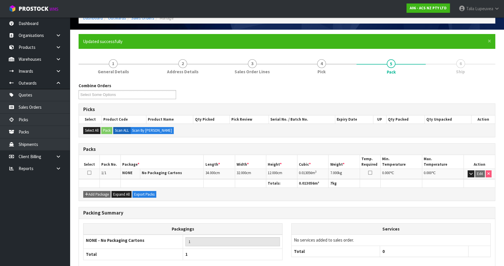
scroll to position [63, 0]
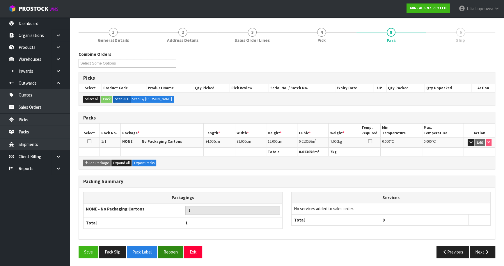
click at [176, 252] on button "Reopen" at bounding box center [170, 252] width 25 height 13
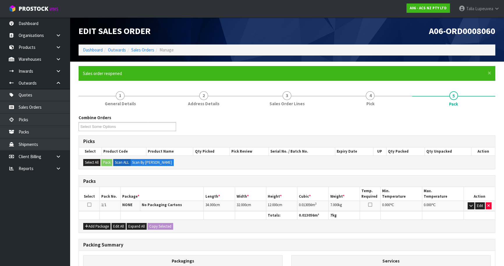
scroll to position [76, 0]
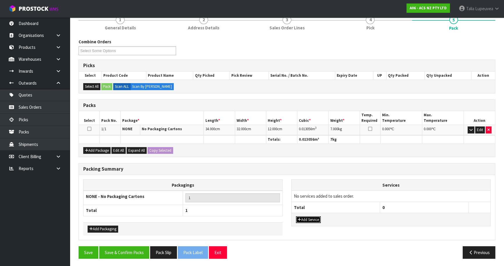
click at [319, 219] on button "Add Service" at bounding box center [308, 220] width 25 height 7
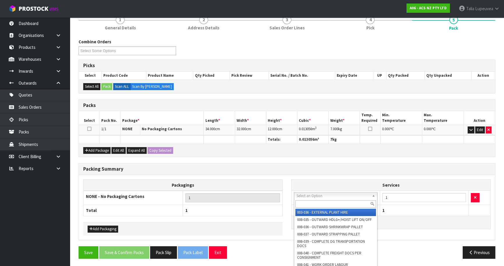
click at [334, 201] on input "text" at bounding box center [336, 204] width 81 height 7
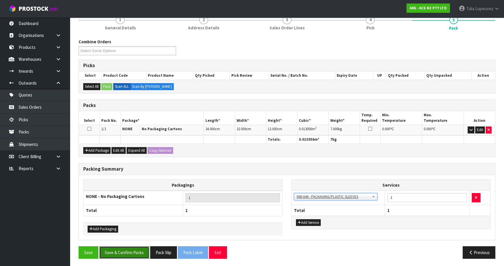
click at [138, 248] on button "Save & Confirm Packs" at bounding box center [124, 253] width 50 height 13
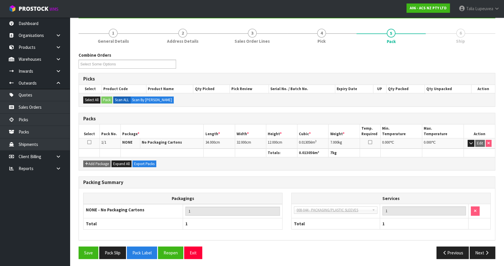
scroll to position [63, 0]
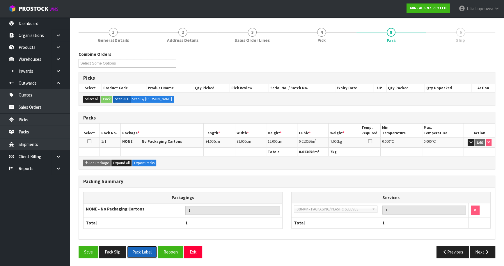
drag, startPoint x: 138, startPoint y: 251, endPoint x: 139, endPoint y: 247, distance: 3.9
click at [138, 250] on button "Pack Label" at bounding box center [142, 252] width 30 height 13
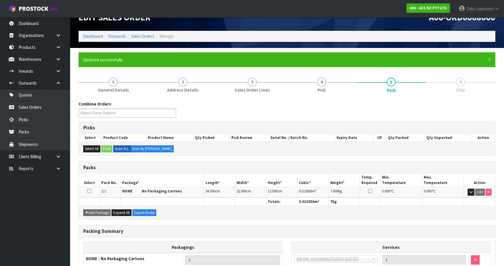
scroll to position [26, 0]
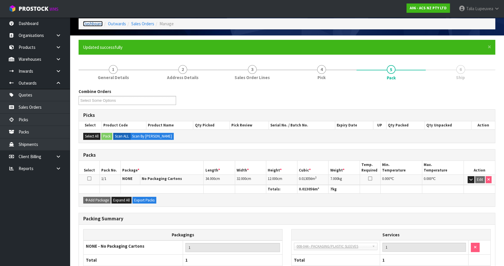
click at [97, 23] on link "Dashboard" at bounding box center [93, 24] width 20 height 6
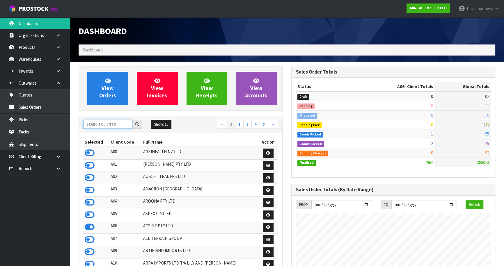
click at [112, 125] on input "text" at bounding box center [107, 124] width 49 height 9
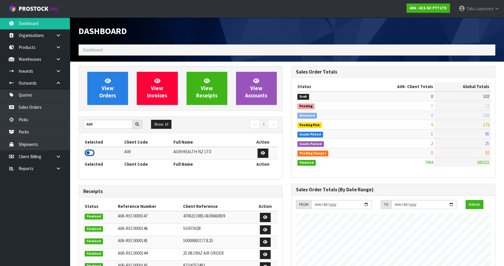
click at [90, 152] on icon at bounding box center [90, 153] width 10 height 9
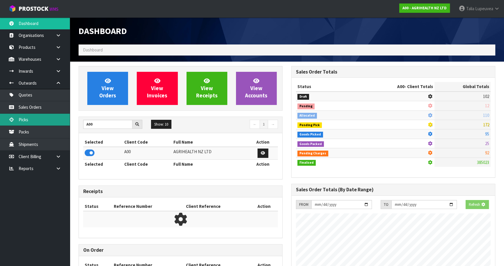
scroll to position [440, 213]
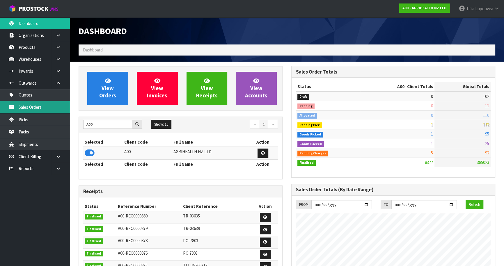
click at [29, 111] on link "Sales Orders" at bounding box center [35, 107] width 70 height 12
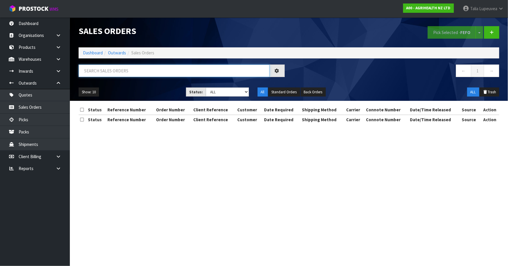
click at [118, 71] on input "text" at bounding box center [174, 71] width 191 height 13
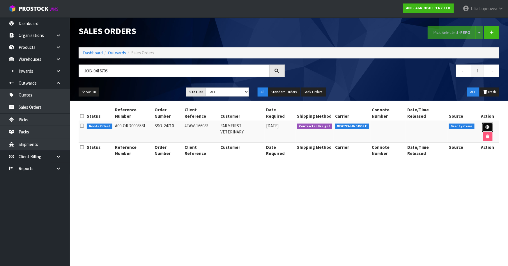
click at [486, 125] on icon at bounding box center [488, 127] width 4 height 4
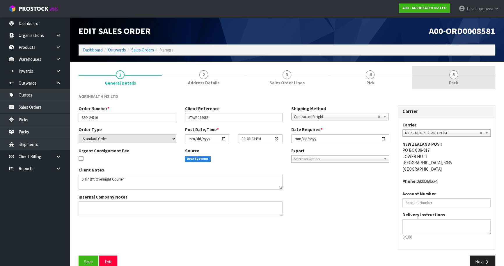
click at [460, 82] on link "5 Pack" at bounding box center [453, 77] width 83 height 23
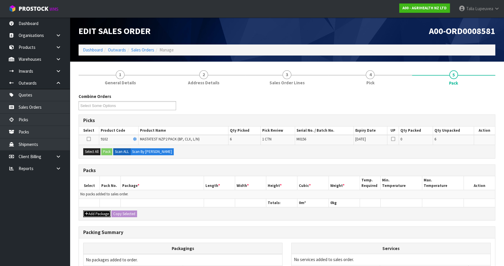
drag, startPoint x: 108, startPoint y: 213, endPoint x: 98, endPoint y: 208, distance: 10.8
click at [106, 213] on button "Add Package" at bounding box center [96, 214] width 27 height 7
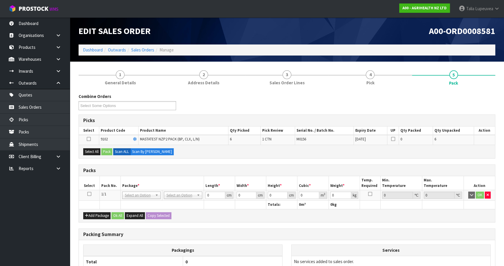
click at [88, 194] on icon at bounding box center [89, 194] width 4 height 0
drag, startPoint x: 87, startPoint y: 151, endPoint x: 105, endPoint y: 153, distance: 17.3
click at [96, 152] on button "Select All" at bounding box center [91, 151] width 17 height 7
click at [105, 153] on button "Pack" at bounding box center [106, 151] width 11 height 7
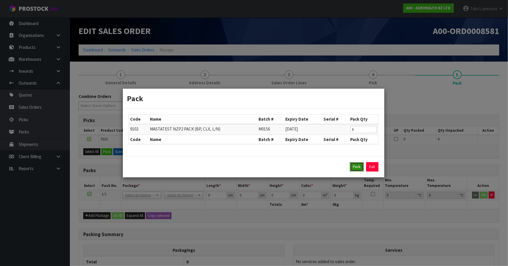
click at [352, 166] on button "Pack" at bounding box center [357, 166] width 14 height 9
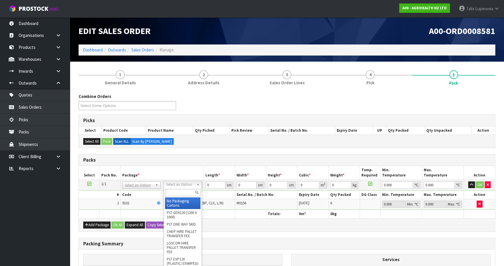
click at [179, 192] on input "text" at bounding box center [183, 192] width 36 height 7
drag, startPoint x: 177, startPoint y: 204, endPoint x: 224, endPoint y: 176, distance: 54.2
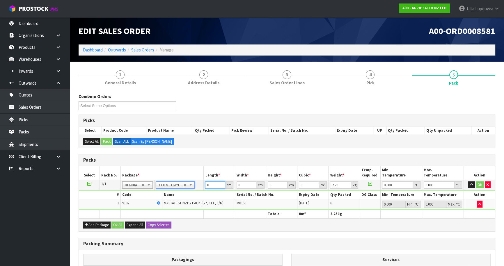
drag, startPoint x: 210, startPoint y: 186, endPoint x: 181, endPoint y: 193, distance: 29.7
click at [182, 193] on tbody "1/1 NONE 007-001 007-002 007-004 007-009 007-013 007-014 007-015 007-017 007-01…" at bounding box center [287, 195] width 416 height 30
drag, startPoint x: 482, startPoint y: 185, endPoint x: 256, endPoint y: 196, distance: 225.9
click at [479, 185] on button "OK" at bounding box center [480, 185] width 8 height 7
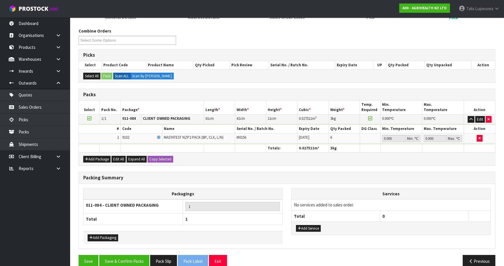
scroll to position [74, 0]
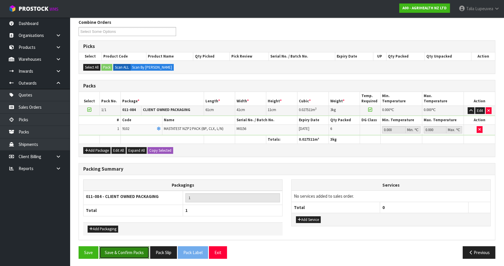
click at [137, 249] on button "Save & Confirm Packs" at bounding box center [124, 253] width 50 height 13
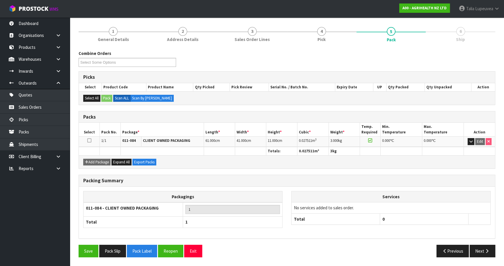
scroll to position [63, 0]
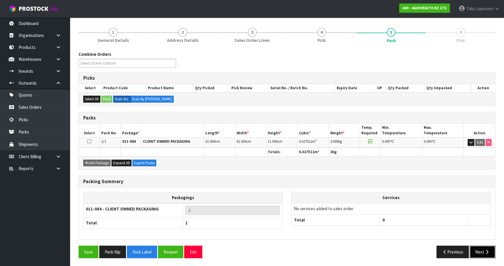
click at [489, 253] on button "Next" at bounding box center [483, 252] width 26 height 13
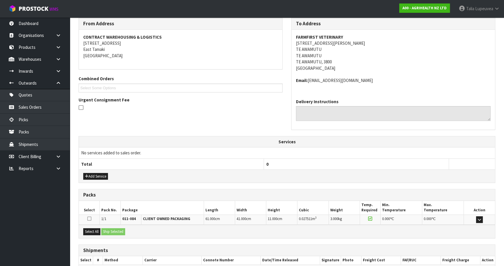
scroll to position [131, 0]
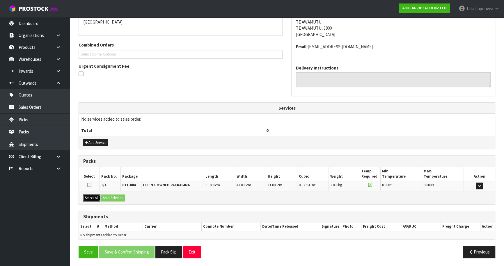
drag, startPoint x: 97, startPoint y: 198, endPoint x: 103, endPoint y: 198, distance: 5.8
click at [98, 198] on button "Select All" at bounding box center [91, 198] width 17 height 7
click at [105, 198] on button "Ship Selected" at bounding box center [113, 198] width 24 height 7
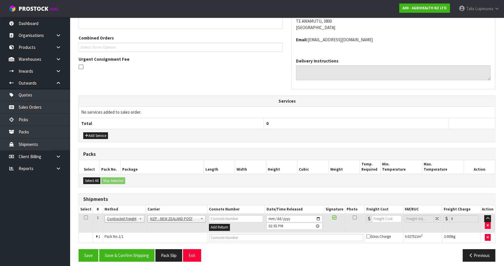
scroll to position [141, 0]
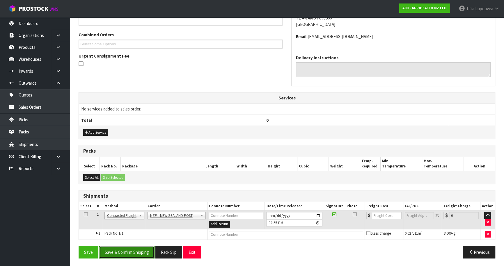
click at [130, 249] on button "Save & Confirm Shipping" at bounding box center [126, 252] width 55 height 13
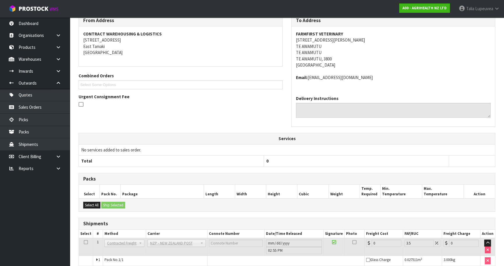
scroll to position [133, 0]
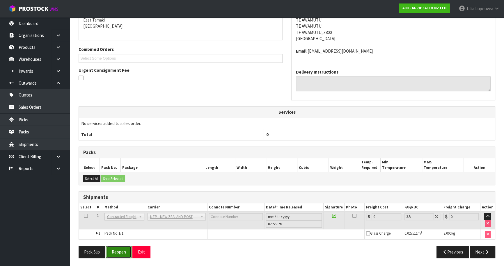
click at [117, 251] on button "Reopen" at bounding box center [118, 252] width 25 height 13
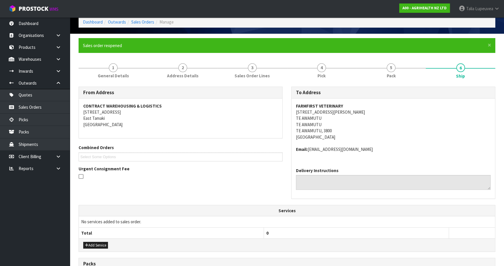
scroll to position [146, 0]
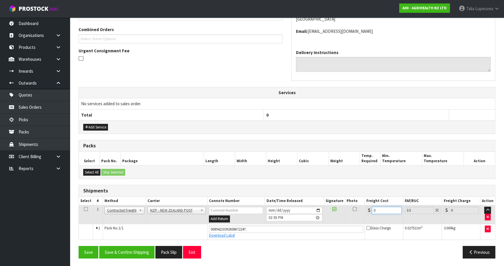
drag, startPoint x: 380, startPoint y: 209, endPoint x: 356, endPoint y: 220, distance: 27.4
click at [356, 220] on tr "1 Client Local Pickup Customer Local Pickup Company Freight Contracted Freight …" at bounding box center [287, 215] width 416 height 19
click at [131, 254] on button "Save & Confirm Shipping" at bounding box center [126, 252] width 55 height 13
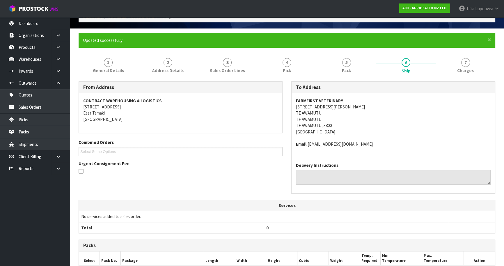
scroll to position [0, 0]
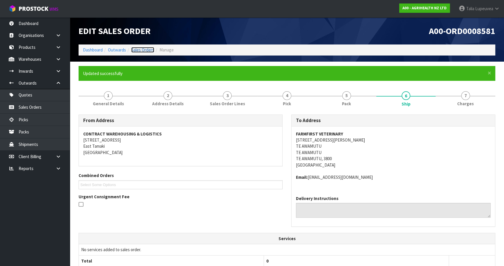
click at [140, 51] on link "Sales Orders" at bounding box center [142, 50] width 23 height 6
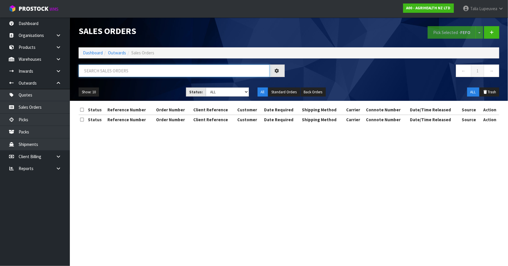
click at [132, 74] on input "text" at bounding box center [174, 71] width 191 height 13
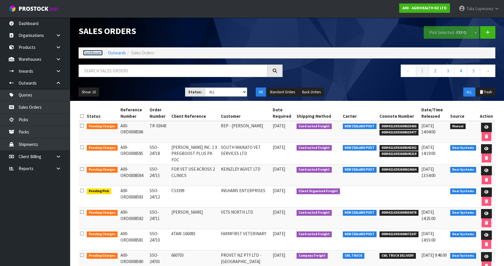
click at [90, 54] on link "Dashboard" at bounding box center [93, 53] width 20 height 6
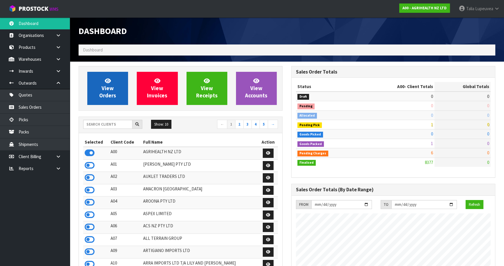
scroll to position [440, 213]
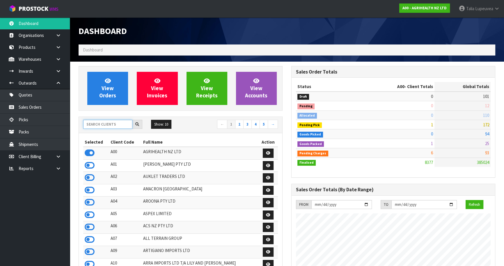
click at [114, 123] on input "text" at bounding box center [107, 124] width 49 height 9
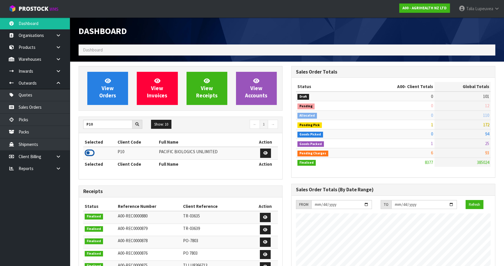
click at [94, 151] on icon at bounding box center [90, 153] width 10 height 9
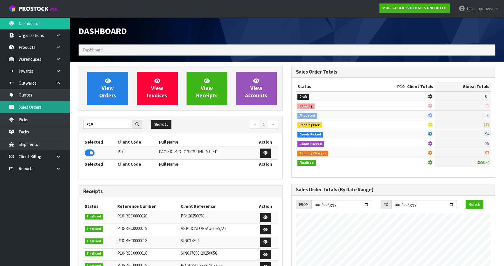
scroll to position [374, 213]
drag, startPoint x: 36, startPoint y: 109, endPoint x: 42, endPoint y: 107, distance: 6.3
click at [37, 109] on link "Sales Orders" at bounding box center [35, 107] width 70 height 12
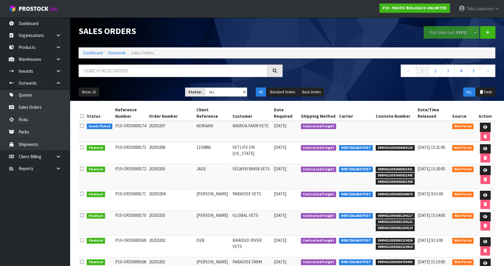
drag, startPoint x: 92, startPoint y: 78, endPoint x: 95, endPoint y: 75, distance: 3.5
click at [93, 76] on div at bounding box center [180, 73] width 213 height 17
click at [95, 75] on input "text" at bounding box center [173, 71] width 189 height 13
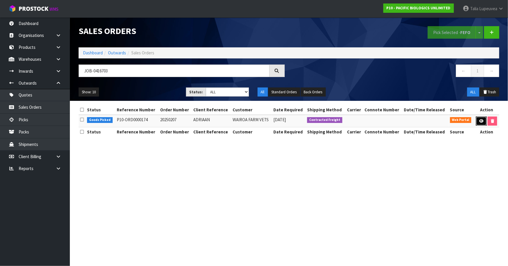
click at [480, 122] on icon at bounding box center [481, 121] width 4 height 4
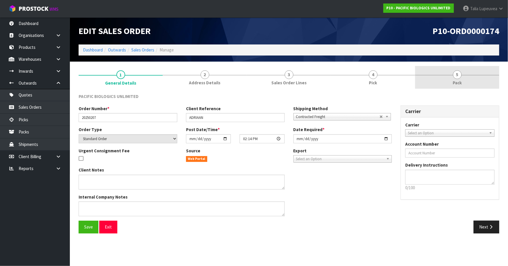
click at [461, 87] on link "5 Pack" at bounding box center [457, 77] width 84 height 23
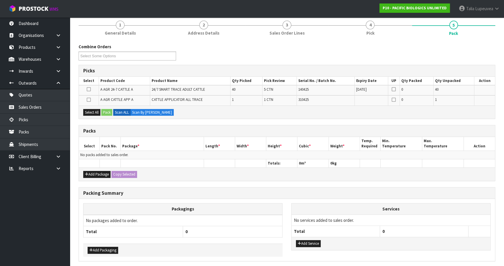
scroll to position [53, 0]
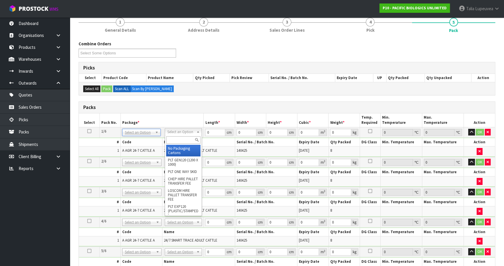
click at [184, 139] on input "text" at bounding box center [183, 140] width 35 height 7
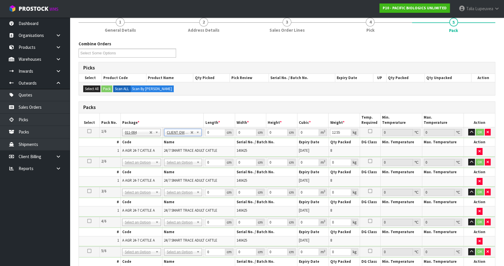
click at [88, 131] on icon at bounding box center [89, 131] width 4 height 0
drag, startPoint x: 210, startPoint y: 132, endPoint x: 194, endPoint y: 133, distance: 16.1
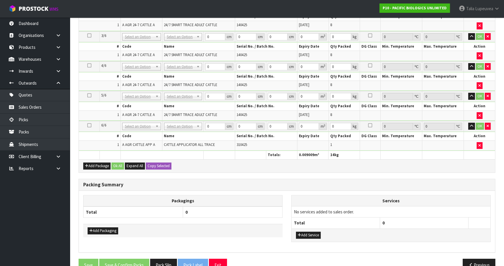
scroll to position [212, 0]
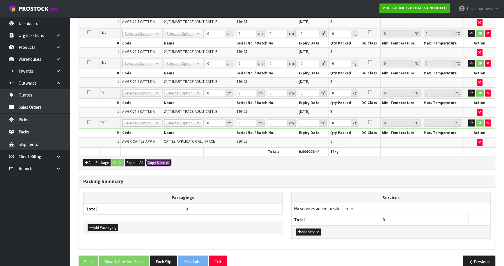
click at [167, 162] on button "Copy Selected" at bounding box center [159, 163] width 26 height 7
click at [167, 162] on button "Confirm Copy Selected" at bounding box center [165, 163] width 38 height 7
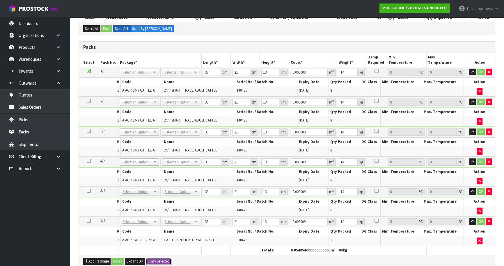
scroll to position [106, 0]
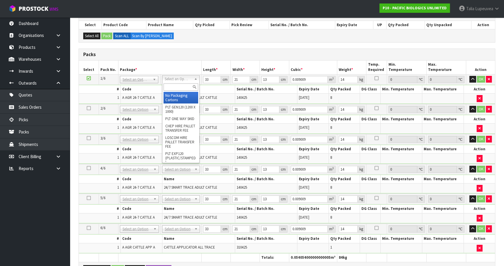
click at [183, 86] on input "text" at bounding box center [181, 87] width 35 height 7
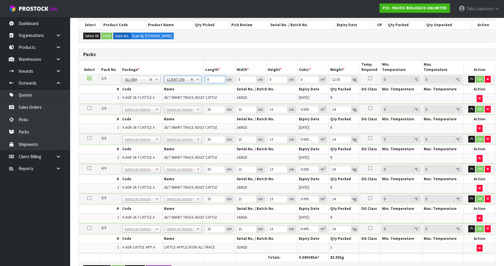
drag, startPoint x: 212, startPoint y: 79, endPoint x: 201, endPoint y: 79, distance: 11.1
click at [201, 79] on tr "1/6 NONE 007-001 007-002 007-004 007-009 007-013 007-014 007-015 007-017 007-01…" at bounding box center [287, 79] width 416 height 10
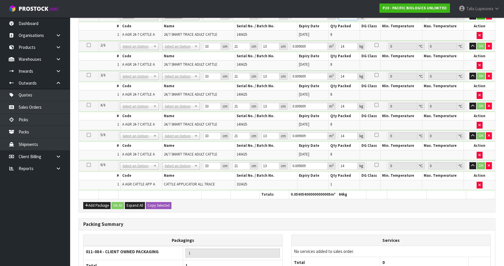
scroll to position [185, 0]
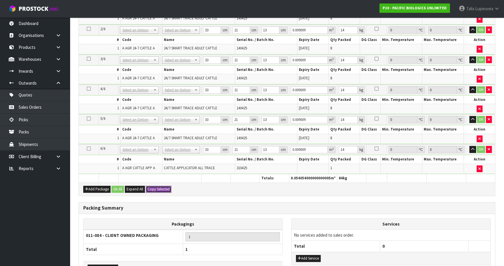
click at [150, 186] on button "Copy Selected" at bounding box center [159, 189] width 26 height 7
click at [151, 187] on span "Confirm" at bounding box center [154, 189] width 13 height 5
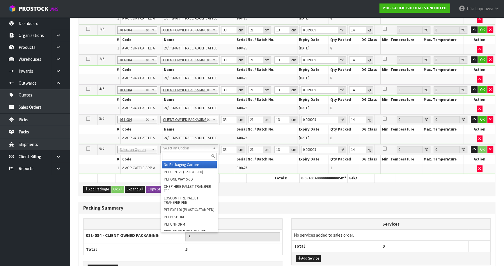
click at [191, 154] on input "text" at bounding box center [189, 156] width 55 height 7
drag, startPoint x: 190, startPoint y: 162, endPoint x: 205, endPoint y: 159, distance: 15.1
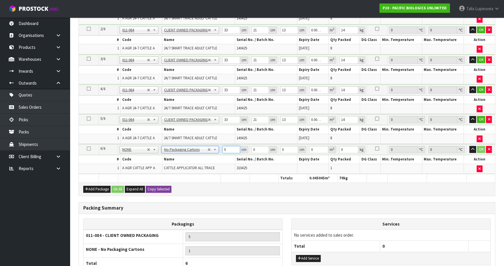
drag, startPoint x: 228, startPoint y: 149, endPoint x: 221, endPoint y: 149, distance: 6.4
click at [221, 149] on td "0 cm" at bounding box center [235, 149] width 29 height 11
click at [120, 188] on button "Ok All" at bounding box center [118, 189] width 13 height 7
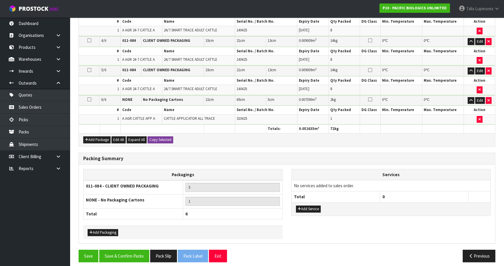
scroll to position [234, 0]
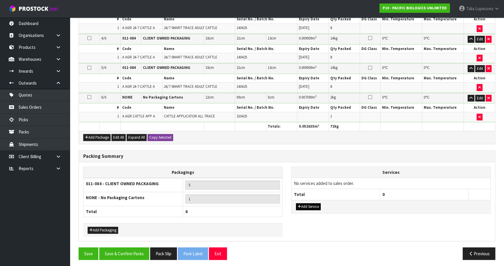
click at [310, 207] on div "Add Service" at bounding box center [391, 206] width 199 height 13
click at [309, 204] on button "Add Service" at bounding box center [308, 207] width 25 height 7
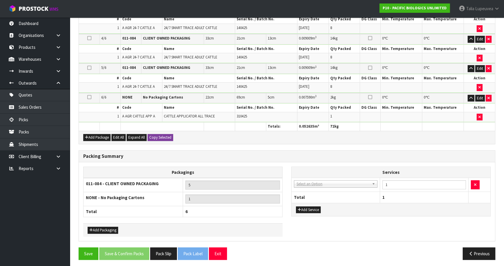
click at [320, 178] on td "003-036 - EXTERNAL PLANT HIRE 008-035 - OUTWARD HDLG+/HOIST LIFT ON/OFF 008-036…" at bounding box center [336, 185] width 89 height 14
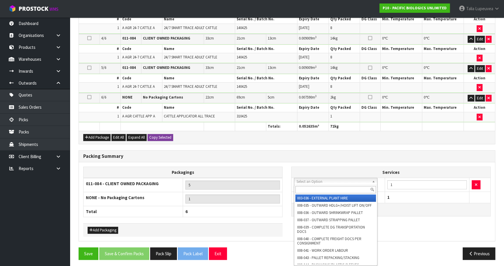
click at [317, 187] on input "text" at bounding box center [336, 189] width 81 height 7
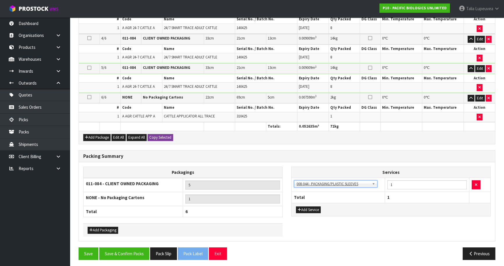
click at [348, 236] on div "Packagings 011-084 - CLIENT OWNED PACKAGING 5 NONE - No Packaging Cartons 1 Tot…" at bounding box center [287, 201] width 416 height 79
click at [123, 249] on button "Save & Confirm Packs" at bounding box center [124, 254] width 50 height 13
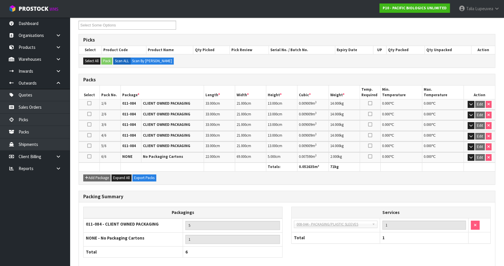
scroll to position [130, 0]
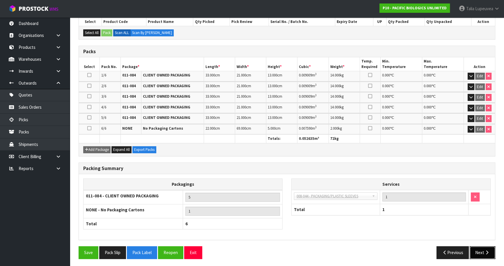
click at [482, 249] on button "Next" at bounding box center [483, 253] width 26 height 13
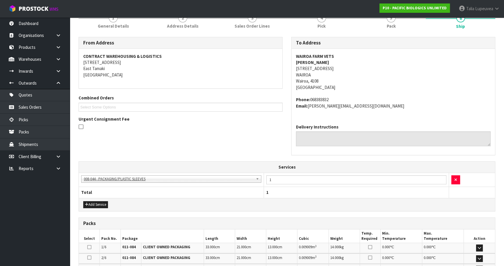
scroll to position [192, 0]
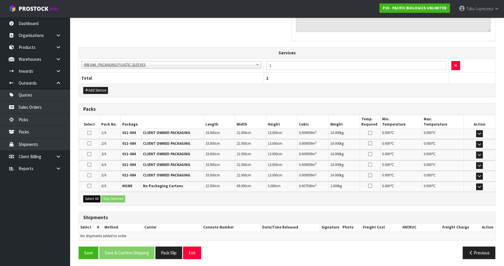
click at [95, 193] on div "Select All Ship Selected" at bounding box center [287, 198] width 416 height 13
drag, startPoint x: 96, startPoint y: 195, endPoint x: 103, endPoint y: 196, distance: 7.3
click at [97, 196] on button "Select All" at bounding box center [91, 199] width 17 height 7
click at [105, 196] on button "Ship Selected" at bounding box center [113, 199] width 24 height 7
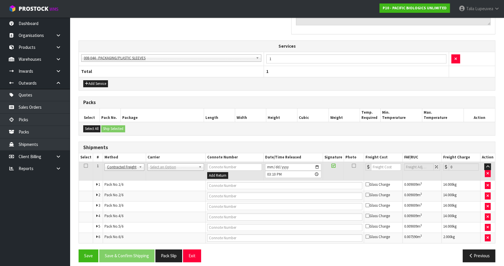
scroll to position [202, 0]
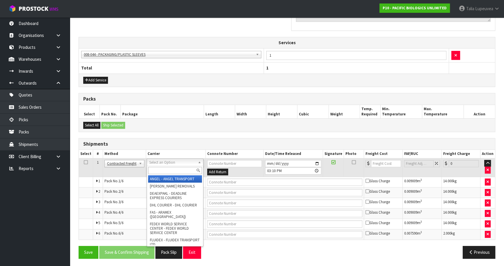
click at [168, 171] on input "text" at bounding box center [175, 170] width 54 height 7
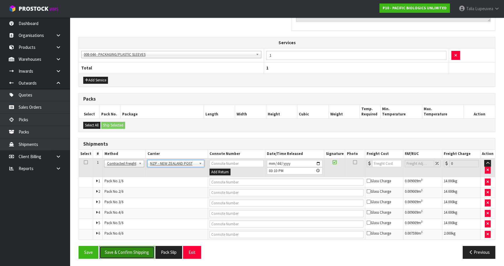
click at [127, 253] on button "Save & Confirm Shipping" at bounding box center [126, 252] width 55 height 13
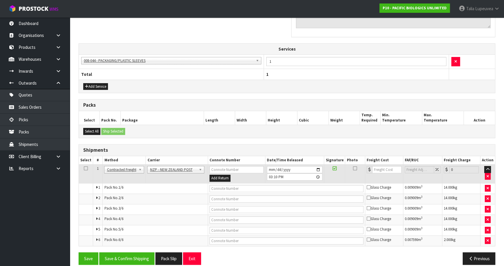
scroll to position [0, 0]
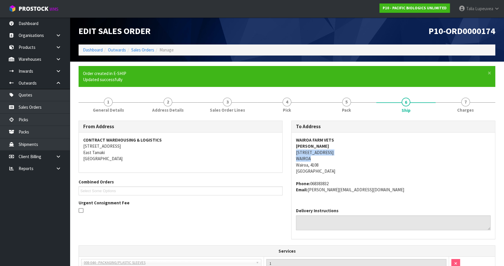
drag, startPoint x: 295, startPoint y: 154, endPoint x: 335, endPoint y: 158, distance: 39.8
click at [335, 158] on div "WAIROA FARM VETS [PERSON_NAME] [STREET_ADDRESS] Phone: 068383832 Email: [EMAIL_…" at bounding box center [394, 168] width 204 height 71
copy address "[STREET_ADDRESS]"
drag, startPoint x: 362, startPoint y: 102, endPoint x: 361, endPoint y: 108, distance: 5.5
click at [362, 102] on link "5 Pack" at bounding box center [347, 104] width 60 height 23
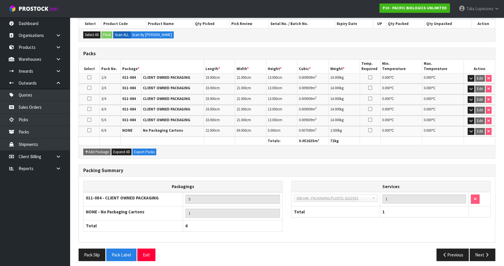
scroll to position [136, 0]
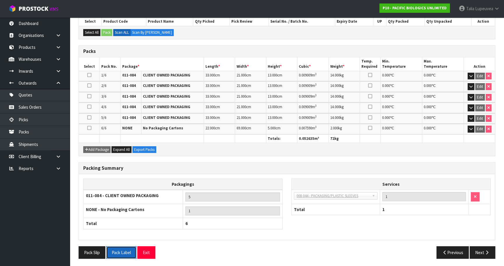
click at [123, 253] on button "Pack Label" at bounding box center [121, 253] width 30 height 13
click at [481, 250] on button "Next" at bounding box center [483, 253] width 26 height 13
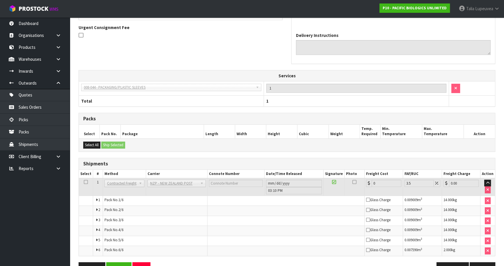
scroll to position [192, 0]
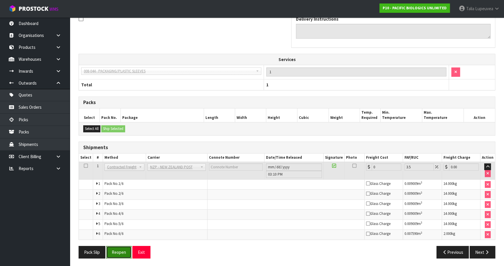
click at [124, 250] on button "Reopen" at bounding box center [118, 252] width 25 height 13
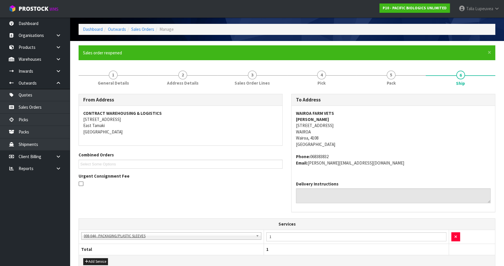
scroll to position [0, 0]
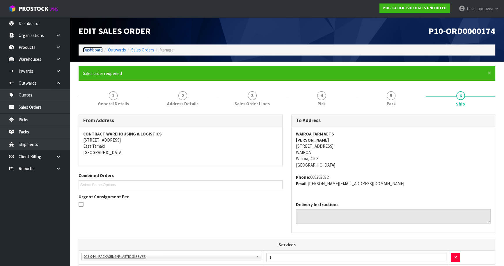
click at [83, 50] on link "Dashboard" at bounding box center [93, 50] width 20 height 6
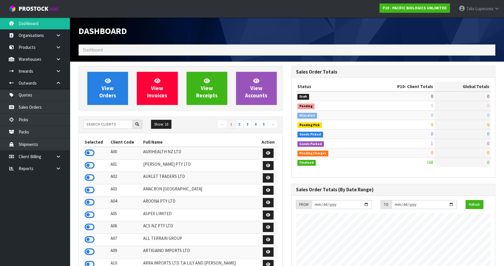
scroll to position [374, 213]
click at [113, 125] on input "text" at bounding box center [107, 124] width 49 height 9
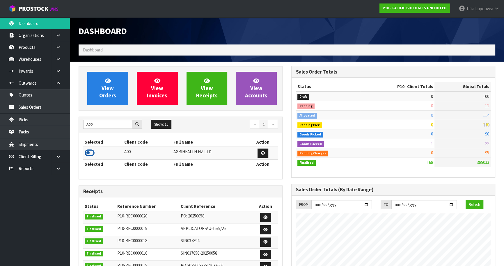
click at [92, 155] on icon at bounding box center [90, 153] width 10 height 9
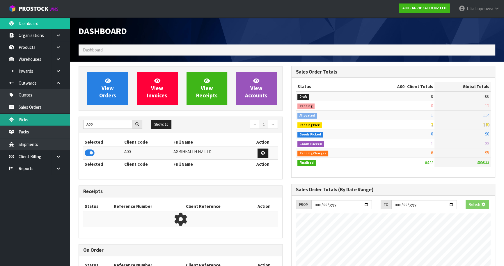
scroll to position [440, 213]
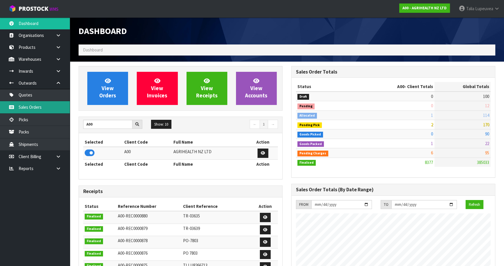
click at [38, 110] on link "Sales Orders" at bounding box center [35, 107] width 70 height 12
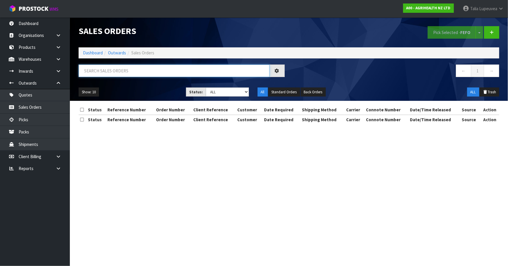
click at [107, 73] on input "text" at bounding box center [174, 71] width 191 height 13
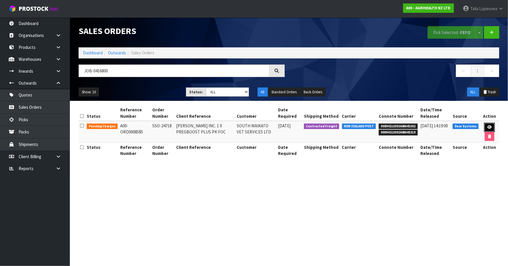
click at [489, 126] on icon at bounding box center [489, 127] width 4 height 4
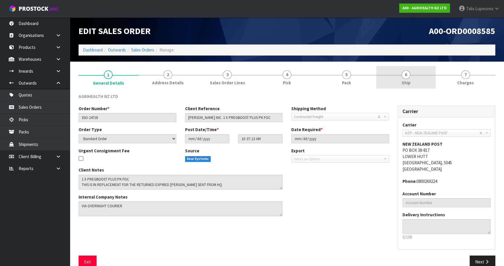
click at [428, 80] on link "6 Ship" at bounding box center [406, 77] width 60 height 23
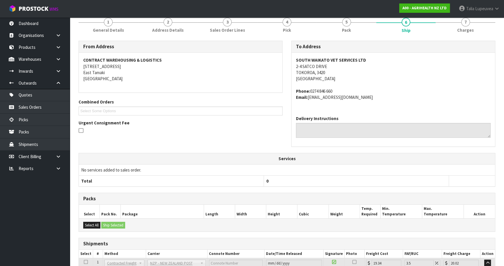
scroll to position [113, 0]
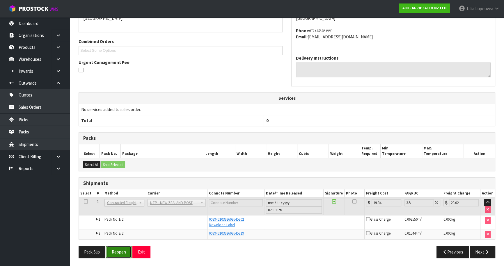
click at [126, 250] on button "Reopen" at bounding box center [118, 252] width 25 height 13
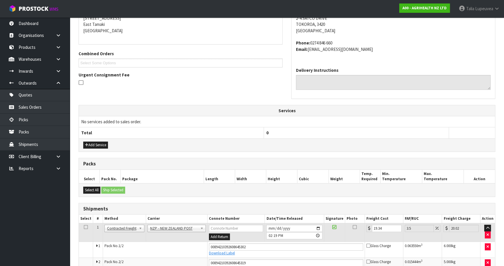
scroll to position [151, 0]
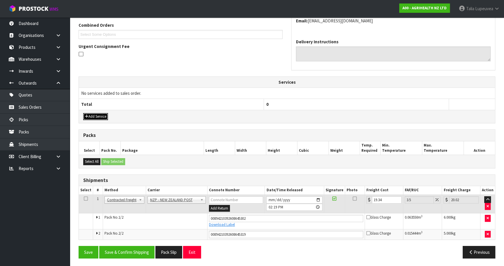
click at [98, 116] on button "Add Service" at bounding box center [95, 116] width 25 height 7
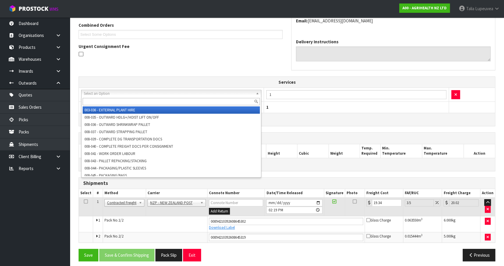
click at [235, 102] on input "text" at bounding box center [171, 101] width 177 height 7
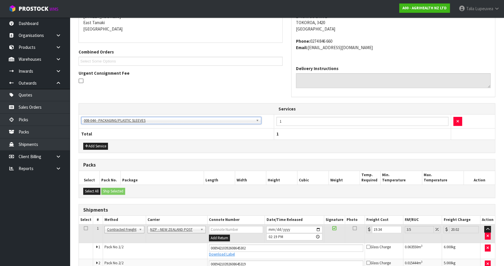
scroll to position [153, 0]
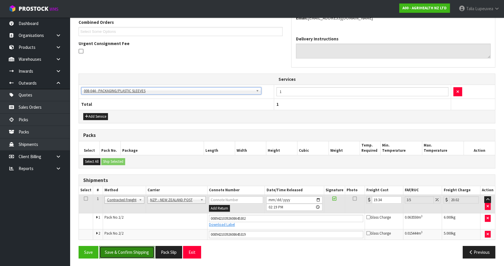
click at [138, 248] on button "Save & Confirm Shipping" at bounding box center [126, 252] width 55 height 13
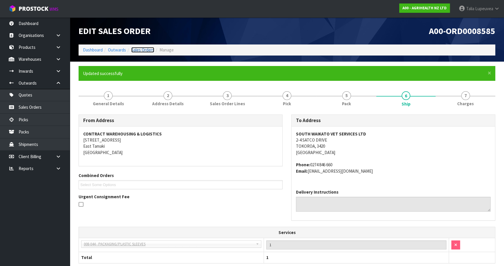
click at [137, 51] on link "Sales Orders" at bounding box center [142, 50] width 23 height 6
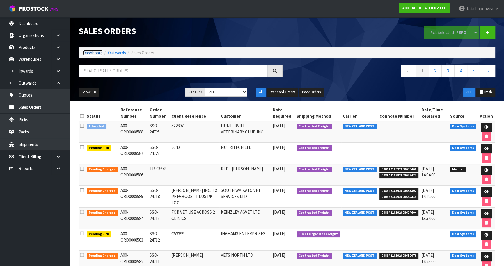
click at [96, 53] on link "Dashboard" at bounding box center [93, 53] width 20 height 6
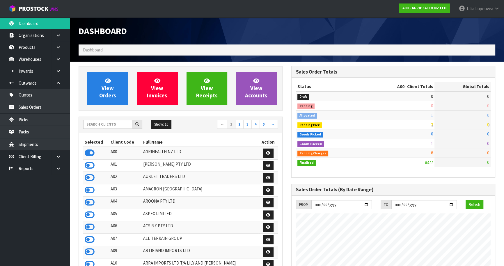
scroll to position [440, 213]
click at [110, 125] on input "text" at bounding box center [107, 124] width 49 height 9
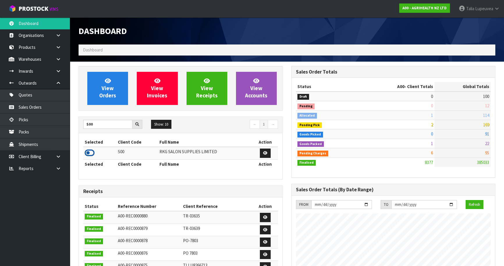
click at [88, 153] on icon at bounding box center [90, 153] width 10 height 9
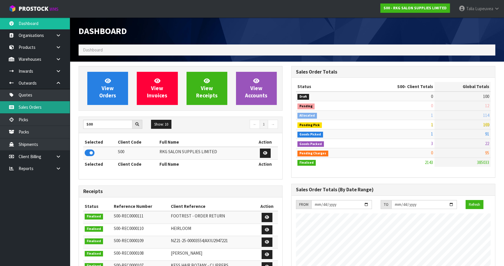
click at [40, 108] on link "Sales Orders" at bounding box center [35, 107] width 70 height 12
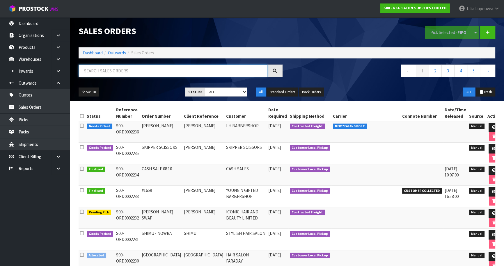
click at [102, 71] on input "text" at bounding box center [173, 71] width 189 height 13
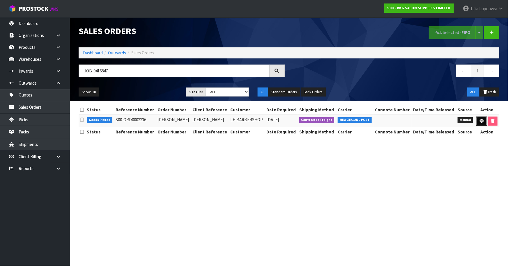
click at [480, 119] on icon at bounding box center [482, 121] width 4 height 4
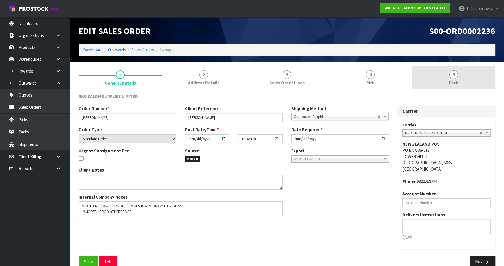
click at [460, 77] on link "5 Pack" at bounding box center [453, 77] width 83 height 23
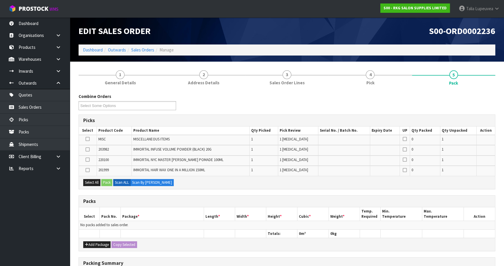
click at [86, 139] on icon at bounding box center [88, 139] width 4 height 0
click at [0, 0] on input "checkbox" at bounding box center [0, 0] width 0 height 0
drag, startPoint x: 96, startPoint y: 243, endPoint x: 92, endPoint y: 238, distance: 6.9
click at [96, 243] on button "Add Package" at bounding box center [96, 245] width 27 height 7
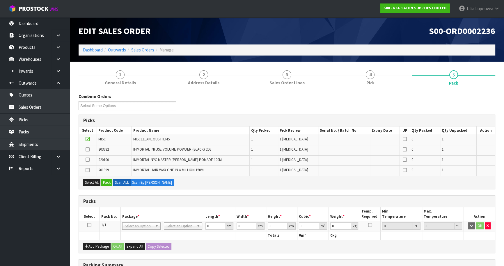
click at [88, 226] on icon at bounding box center [89, 225] width 4 height 0
click at [106, 184] on button "Pack" at bounding box center [106, 182] width 11 height 7
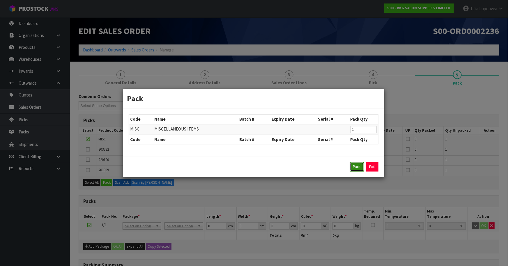
click at [359, 168] on button "Pack" at bounding box center [357, 166] width 14 height 9
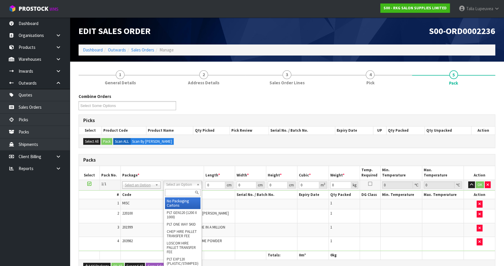
click at [186, 192] on input "text" at bounding box center [183, 192] width 36 height 7
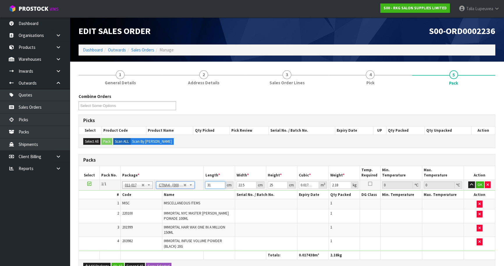
drag, startPoint x: 214, startPoint y: 185, endPoint x: 199, endPoint y: 185, distance: 14.9
click at [195, 187] on tr "1/1 NONE 007-001 007-002 007-004 007-009 007-013 007-014 007-015 007-017 007-01…" at bounding box center [287, 185] width 416 height 10
click at [479, 184] on button "OK" at bounding box center [480, 185] width 8 height 7
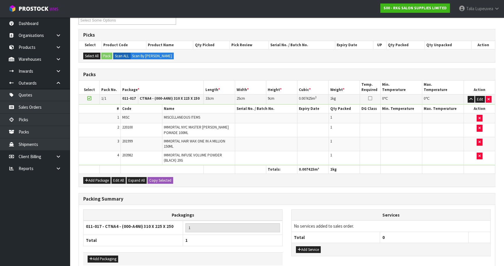
scroll to position [116, 0]
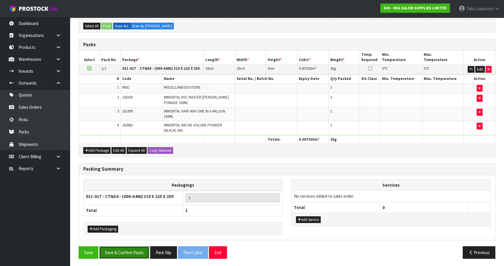
click at [125, 252] on button "Save & Confirm Packs" at bounding box center [124, 253] width 50 height 13
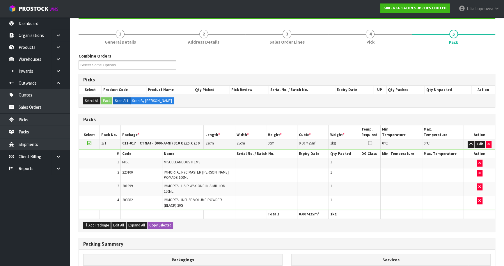
scroll to position [63, 0]
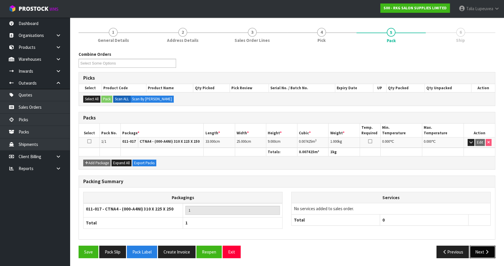
click at [482, 254] on button "Next" at bounding box center [483, 252] width 26 height 13
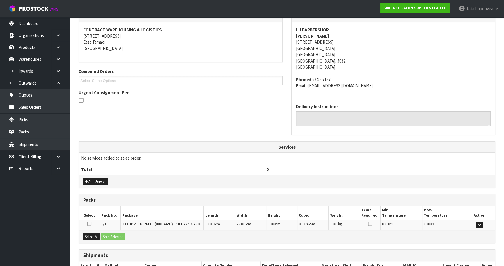
scroll to position [143, 0]
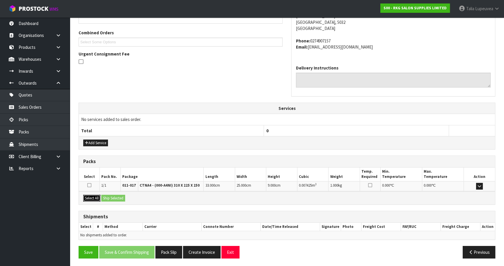
drag, startPoint x: 96, startPoint y: 195, endPoint x: 114, endPoint y: 198, distance: 17.7
click at [96, 195] on button "Select All" at bounding box center [91, 198] width 17 height 7
click at [114, 198] on button "Ship Selected" at bounding box center [113, 198] width 24 height 7
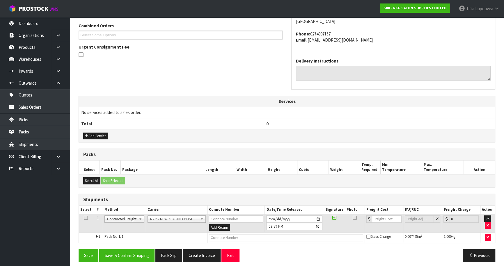
scroll to position [153, 0]
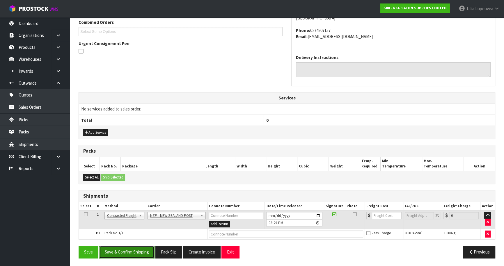
drag, startPoint x: 130, startPoint y: 250, endPoint x: 126, endPoint y: 250, distance: 3.8
click at [130, 250] on button "Save & Confirm Shipping" at bounding box center [126, 252] width 55 height 13
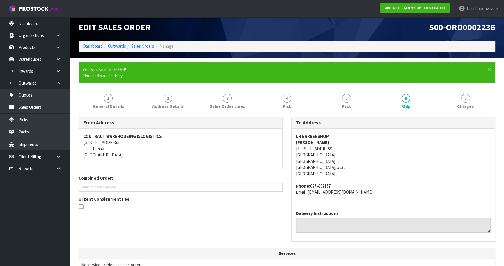
scroll to position [146, 0]
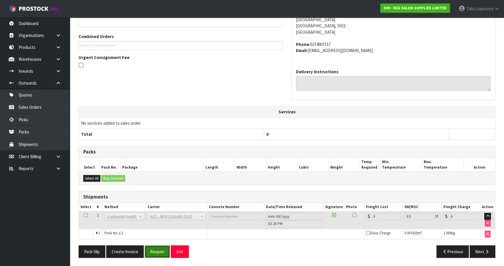
click at [155, 253] on button "Reopen" at bounding box center [157, 252] width 25 height 13
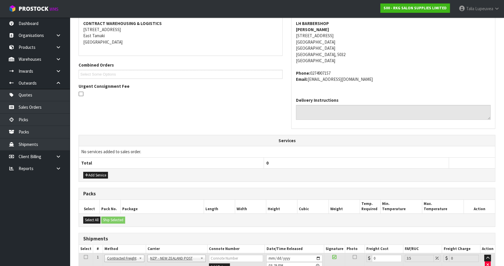
scroll to position [159, 0]
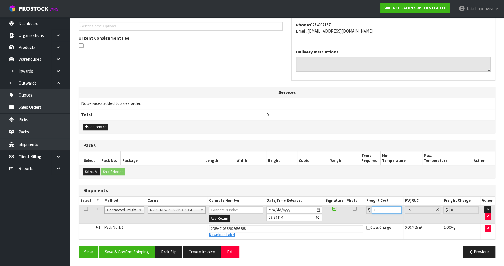
drag, startPoint x: 379, startPoint y: 210, endPoint x: 353, endPoint y: 221, distance: 27.9
click at [352, 221] on tr "1 Client Local Pickup Customer Local Pickup Company Freight Contracted Freight …" at bounding box center [287, 214] width 416 height 19
click at [128, 252] on button "Save & Confirm Shipping" at bounding box center [126, 252] width 55 height 13
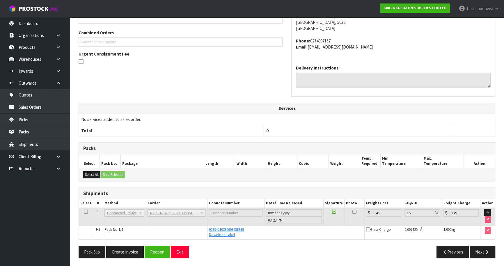
scroll to position [0, 0]
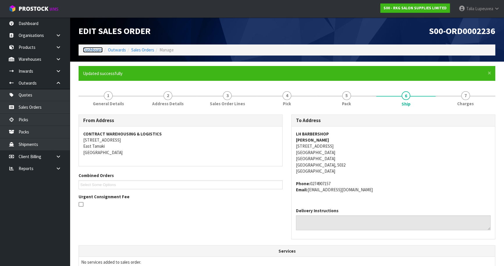
click at [96, 51] on link "Dashboard" at bounding box center [93, 50] width 20 height 6
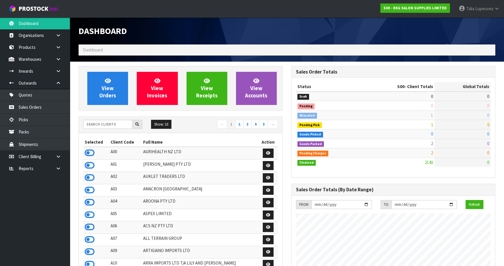
scroll to position [440, 213]
click at [98, 124] on input "text" at bounding box center [107, 124] width 49 height 9
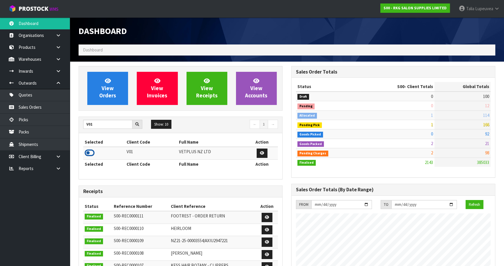
click at [90, 150] on icon at bounding box center [90, 153] width 10 height 9
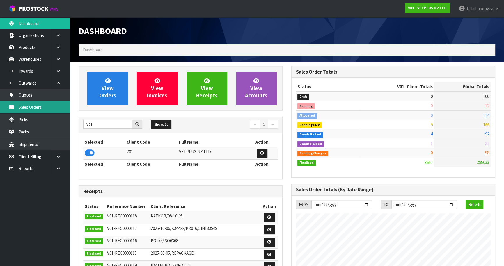
click at [57, 111] on link "Sales Orders" at bounding box center [35, 107] width 70 height 12
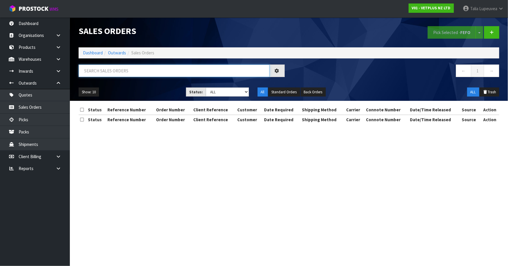
click at [132, 70] on input "text" at bounding box center [174, 71] width 191 height 13
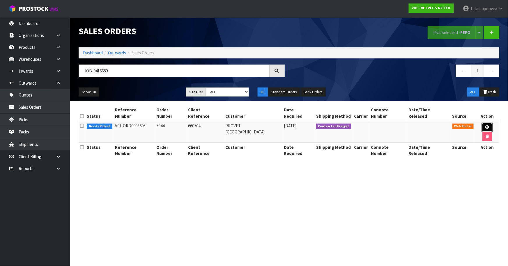
click at [482, 123] on link at bounding box center [487, 127] width 11 height 9
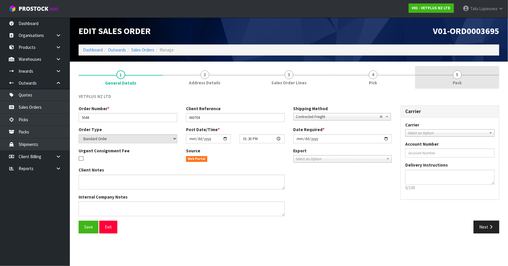
click at [448, 78] on link "5 Pack" at bounding box center [457, 77] width 84 height 23
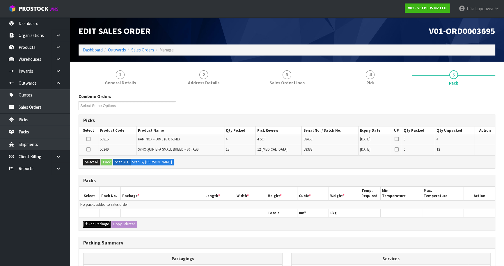
drag, startPoint x: 104, startPoint y: 223, endPoint x: 98, endPoint y: 215, distance: 10.8
click at [104, 223] on button "Add Package" at bounding box center [96, 224] width 27 height 7
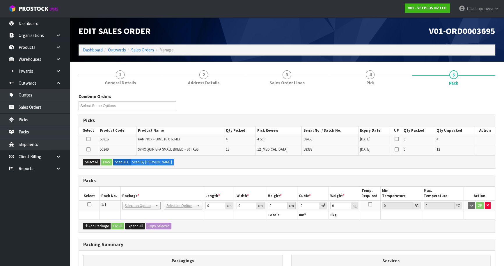
click at [90, 205] on icon at bounding box center [89, 205] width 4 height 0
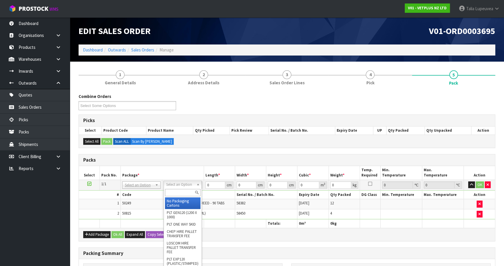
click at [173, 194] on input "text" at bounding box center [183, 192] width 36 height 7
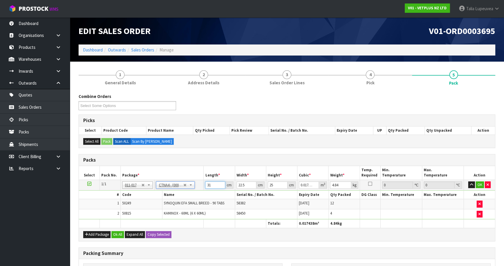
drag, startPoint x: 211, startPoint y: 185, endPoint x: 191, endPoint y: 187, distance: 20.2
click at [185, 190] on tbody "1/1 NONE 007-001 007-002 007-004 007-009 007-013 007-014 007-015 007-017 007-01…" at bounding box center [287, 200] width 416 height 40
drag, startPoint x: 481, startPoint y: 182, endPoint x: 420, endPoint y: 202, distance: 63.8
click at [480, 183] on button "OK" at bounding box center [480, 185] width 8 height 7
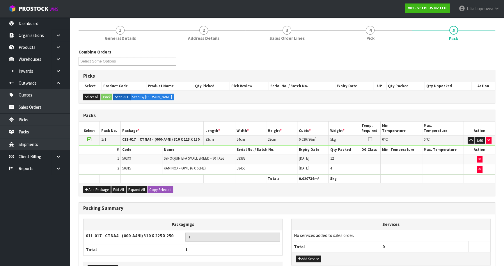
scroll to position [84, 0]
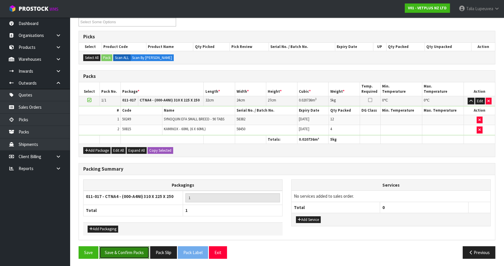
drag, startPoint x: 119, startPoint y: 253, endPoint x: 122, endPoint y: 252, distance: 3.5
click at [119, 253] on button "Save & Confirm Packs" at bounding box center [124, 253] width 50 height 13
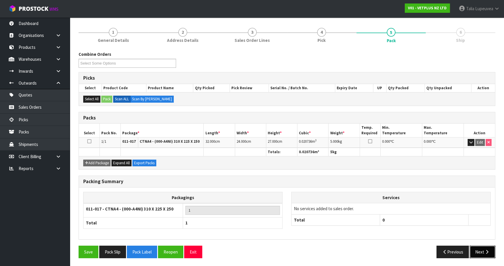
drag, startPoint x: 474, startPoint y: 243, endPoint x: 485, endPoint y: 249, distance: 12.8
click at [485, 250] on icon "button" at bounding box center [487, 252] width 6 height 4
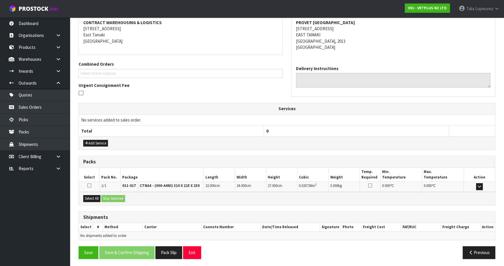
scroll to position [112, 0]
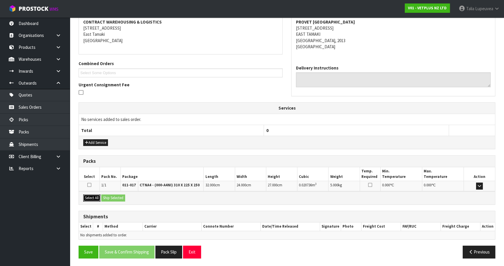
drag, startPoint x: 94, startPoint y: 197, endPoint x: 112, endPoint y: 198, distance: 17.5
click at [96, 197] on button "Select All" at bounding box center [91, 198] width 17 height 7
click at [114, 198] on button "Ship Selected" at bounding box center [113, 198] width 24 height 7
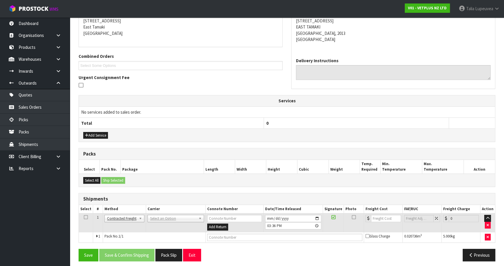
scroll to position [122, 0]
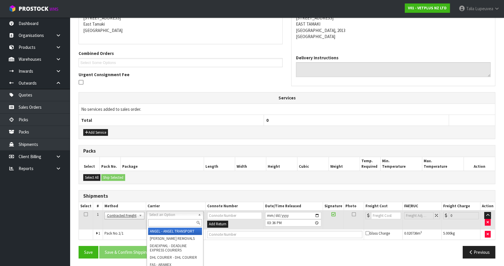
click at [183, 221] on input "text" at bounding box center [175, 223] width 54 height 7
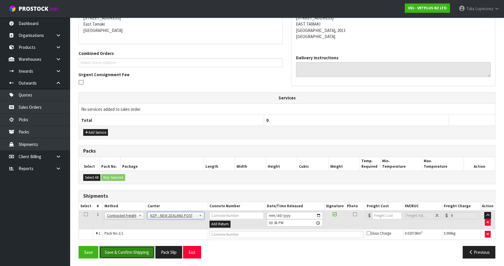
click at [133, 255] on button "Save & Confirm Shipping" at bounding box center [126, 252] width 55 height 13
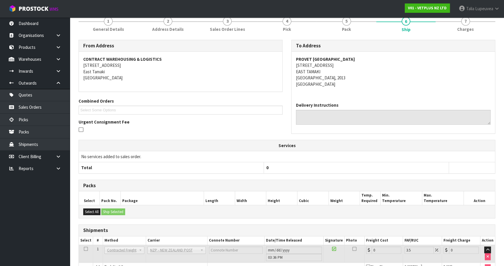
scroll to position [114, 0]
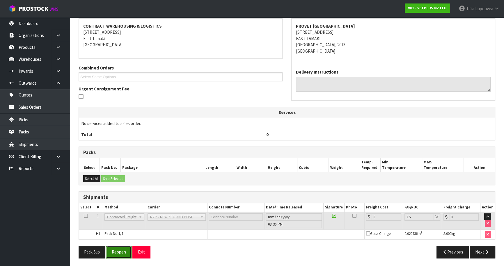
drag, startPoint x: 125, startPoint y: 256, endPoint x: 128, endPoint y: 254, distance: 3.1
click at [125, 256] on button "Reopen" at bounding box center [118, 252] width 25 height 13
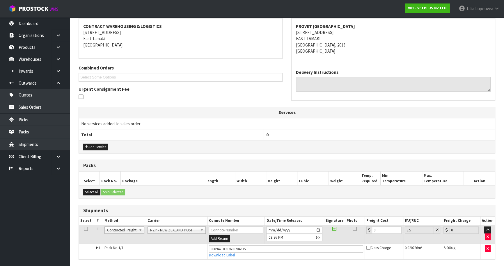
scroll to position [128, 0]
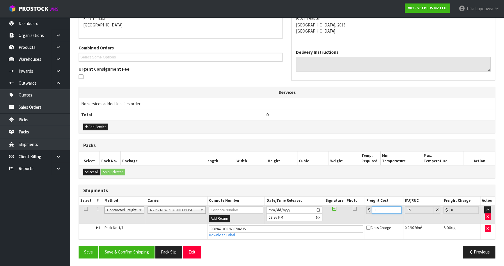
drag, startPoint x: 381, startPoint y: 211, endPoint x: 365, endPoint y: 214, distance: 16.2
click at [365, 214] on td "0" at bounding box center [384, 214] width 38 height 19
click at [123, 258] on div "Save Save & Confirm Shipping Pack Slip Exit Previous" at bounding box center [287, 254] width 426 height 17
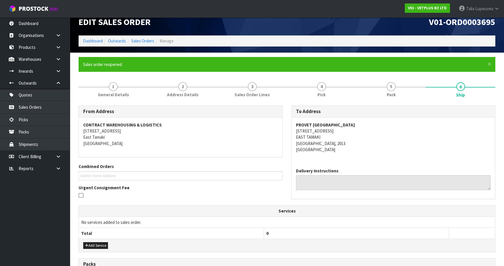
scroll to position [0, 0]
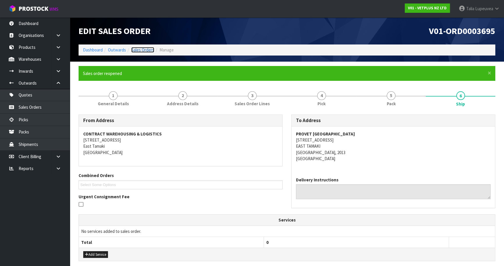
click at [139, 48] on link "Sales Orders" at bounding box center [142, 50] width 23 height 6
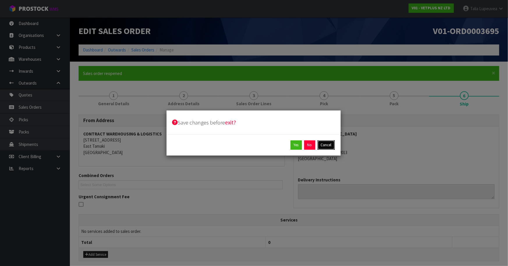
click at [325, 144] on button "Cancel" at bounding box center [326, 145] width 17 height 9
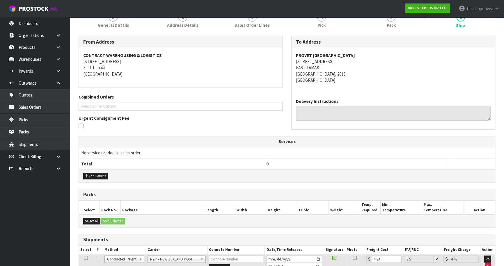
scroll to position [128, 0]
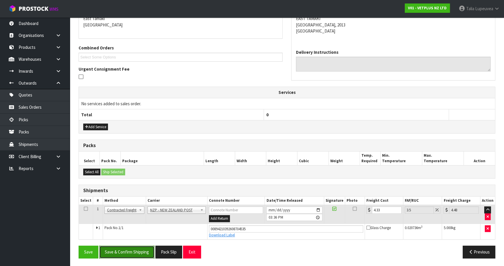
click at [126, 249] on button "Save & Confirm Shipping" at bounding box center [126, 252] width 55 height 13
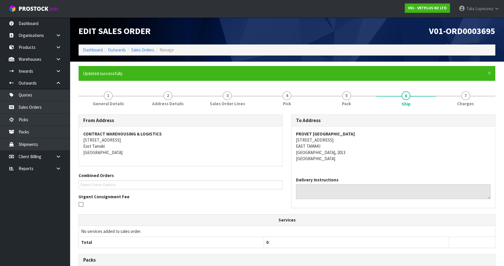
click at [142, 55] on ol "Dashboard Outwards Sales Orders Manage" at bounding box center [287, 50] width 417 height 11
click at [141, 51] on link "Sales Orders" at bounding box center [142, 50] width 23 height 6
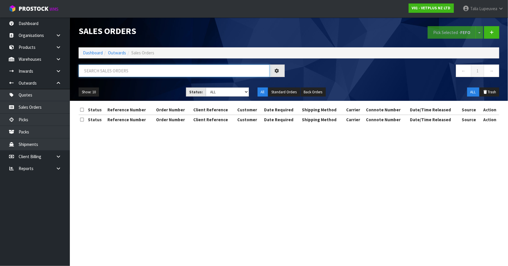
click at [147, 68] on input "text" at bounding box center [174, 71] width 191 height 13
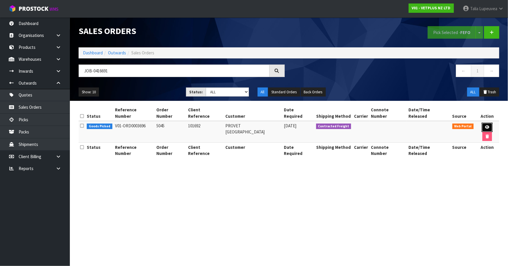
click at [485, 125] on icon at bounding box center [487, 127] width 4 height 4
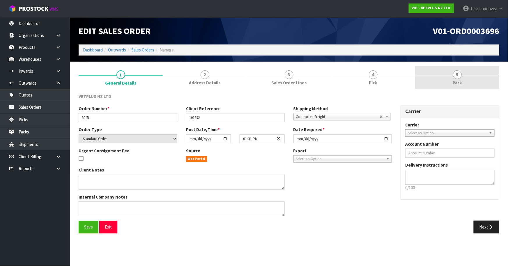
click at [441, 71] on link "5 Pack" at bounding box center [457, 77] width 84 height 23
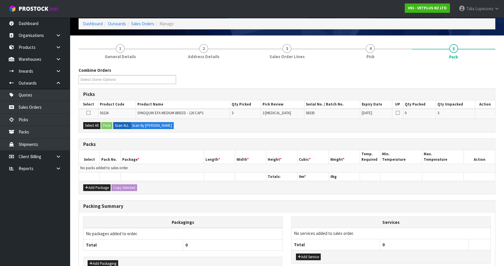
scroll to position [53, 0]
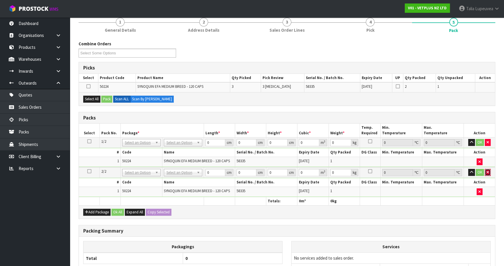
click at [488, 172] on icon "button" at bounding box center [488, 173] width 2 height 4
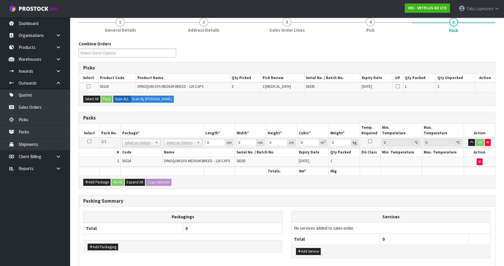
click at [89, 142] on icon at bounding box center [89, 142] width 4 height 0
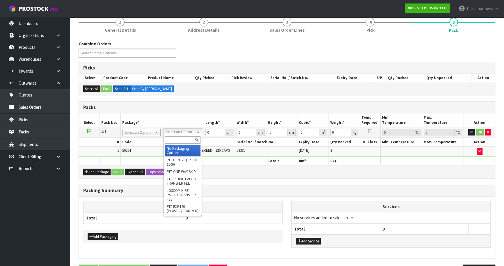
click at [178, 142] on input "text" at bounding box center [183, 140] width 36 height 7
drag, startPoint x: 182, startPoint y: 152, endPoint x: 213, endPoint y: 135, distance: 34.8
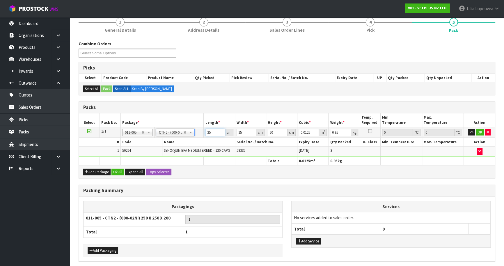
drag, startPoint x: 216, startPoint y: 132, endPoint x: 198, endPoint y: 137, distance: 18.9
click at [198, 137] on tbody "1/1 NONE 007-001 007-002 007-004 007-009 007-013 007-014 007-015 007-017 007-01…" at bounding box center [287, 142] width 416 height 30
click at [480, 132] on button "OK" at bounding box center [480, 132] width 8 height 7
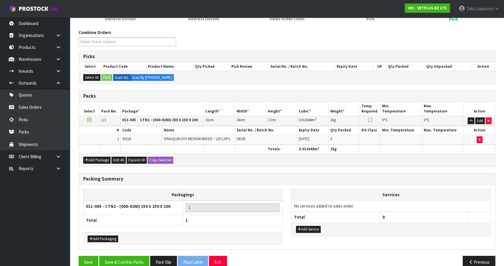
scroll to position [74, 0]
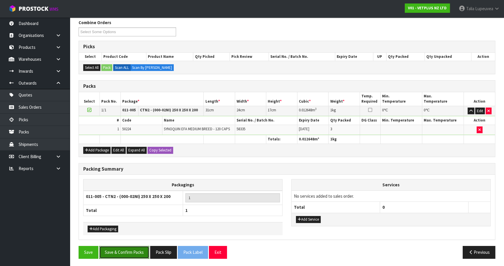
click at [132, 247] on button "Save & Confirm Packs" at bounding box center [124, 252] width 50 height 13
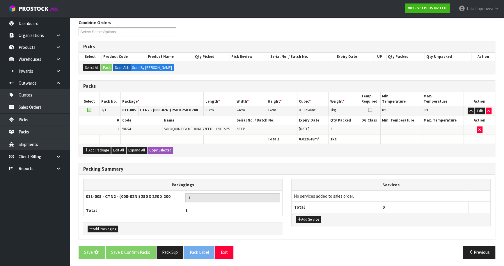
scroll to position [0, 0]
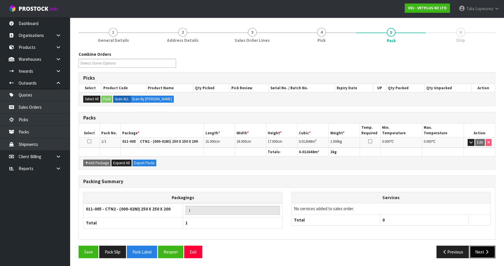
click at [482, 250] on button "Next" at bounding box center [483, 252] width 26 height 13
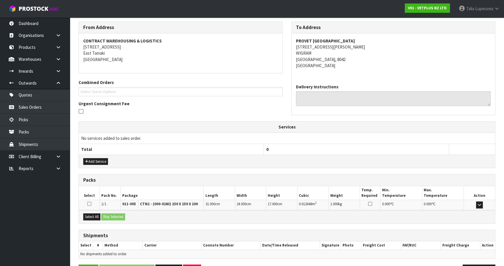
scroll to position [112, 0]
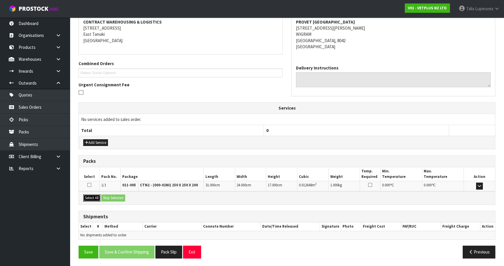
drag, startPoint x: 93, startPoint y: 197, endPoint x: 107, endPoint y: 196, distance: 14.3
click at [96, 197] on button "Select All" at bounding box center [91, 198] width 17 height 7
click at [107, 196] on button "Ship Selected" at bounding box center [113, 198] width 24 height 7
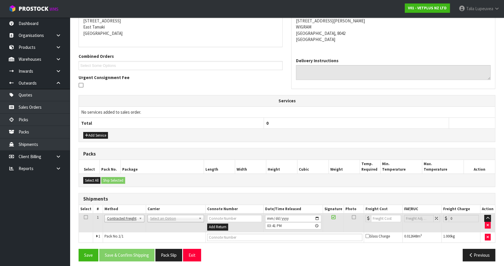
scroll to position [122, 0]
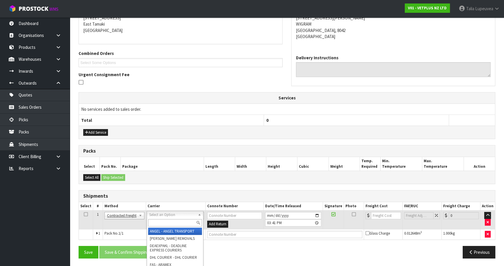
click at [160, 220] on input "text" at bounding box center [175, 223] width 54 height 7
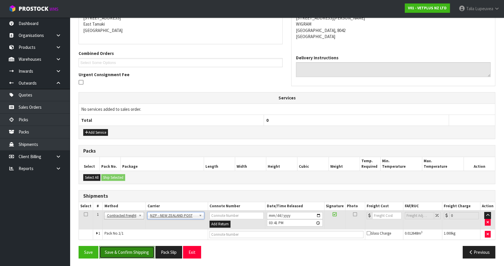
click at [139, 249] on button "Save & Confirm Shipping" at bounding box center [126, 252] width 55 height 13
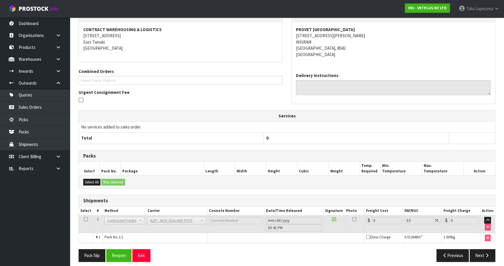
scroll to position [114, 0]
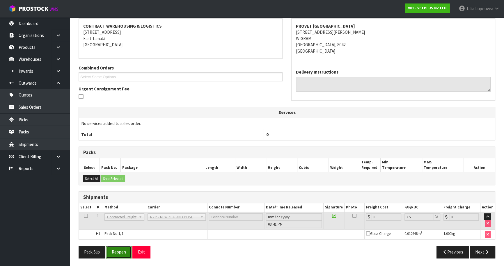
click at [119, 251] on button "Reopen" at bounding box center [118, 252] width 25 height 13
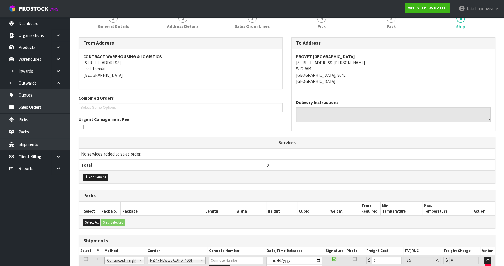
scroll to position [122, 0]
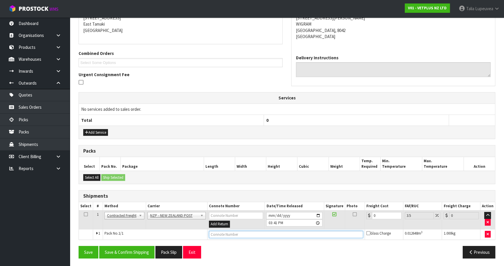
click at [236, 235] on input "text" at bounding box center [286, 234] width 154 height 7
click at [79, 246] on button "Save" at bounding box center [89, 252] width 20 height 13
drag, startPoint x: 383, startPoint y: 215, endPoint x: 354, endPoint y: 220, distance: 28.9
click at [352, 220] on tr "1 Client Local Pickup Customer Local Pickup Company Freight Contracted Freight …" at bounding box center [287, 220] width 416 height 19
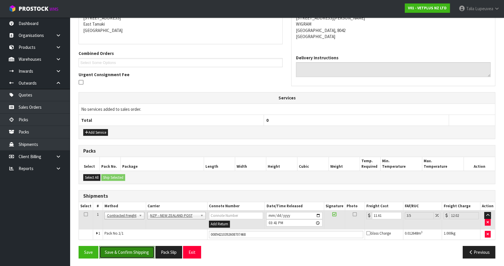
drag, startPoint x: 137, startPoint y: 247, endPoint x: 200, endPoint y: 217, distance: 70.2
click at [137, 247] on button "Save & Confirm Shipping" at bounding box center [126, 252] width 55 height 13
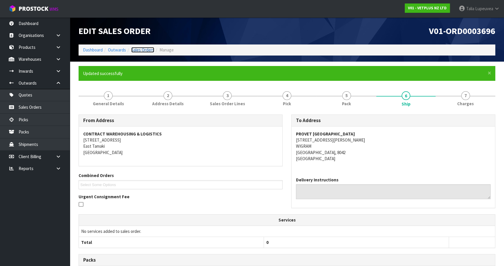
click at [138, 49] on link "Sales Orders" at bounding box center [142, 50] width 23 height 6
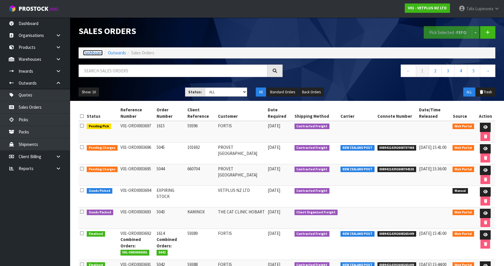
click at [90, 54] on link "Dashboard" at bounding box center [93, 53] width 20 height 6
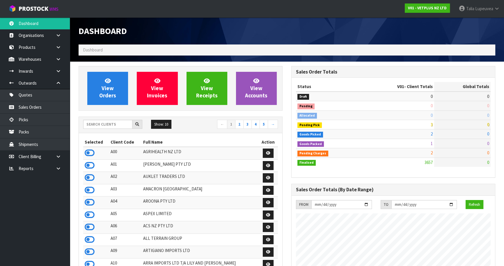
scroll to position [440, 213]
click at [41, 109] on link "Sales Orders" at bounding box center [35, 107] width 70 height 12
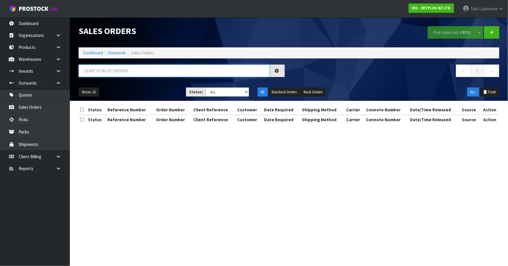
click at [126, 72] on input "text" at bounding box center [174, 71] width 191 height 13
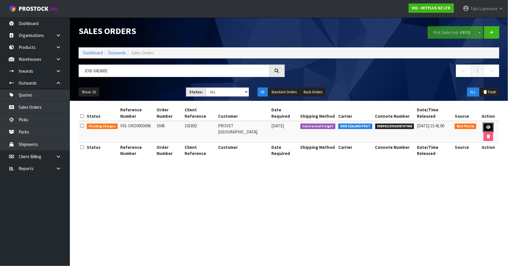
click at [486, 125] on icon at bounding box center [488, 127] width 4 height 4
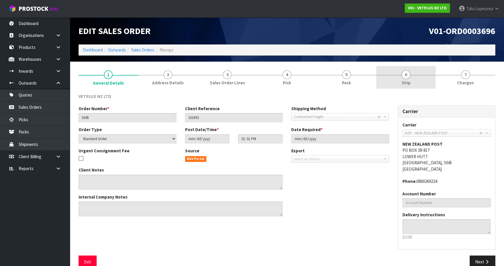
click at [411, 80] on link "6 Ship" at bounding box center [406, 77] width 60 height 23
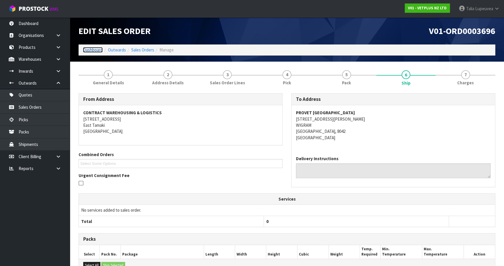
click at [90, 52] on link "Dashboard" at bounding box center [93, 50] width 20 height 6
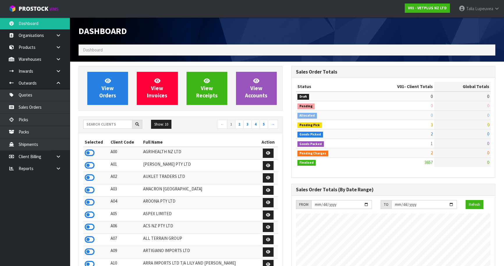
scroll to position [440, 213]
click at [102, 122] on input "text" at bounding box center [107, 124] width 49 height 9
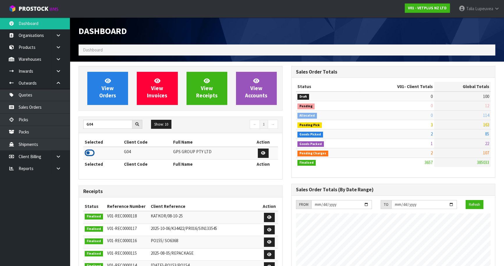
click at [88, 152] on icon at bounding box center [90, 153] width 10 height 9
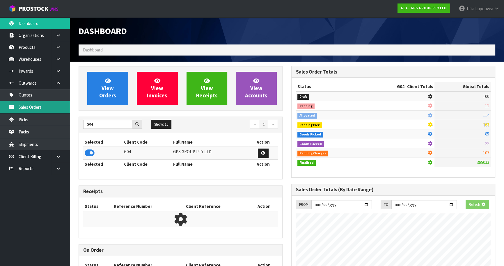
scroll to position [290800, 290950]
click at [57, 110] on link "Sales Orders" at bounding box center [35, 107] width 70 height 12
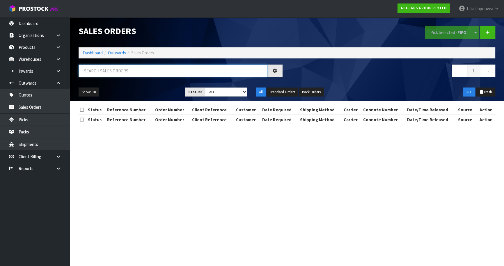
click at [109, 72] on input "text" at bounding box center [173, 71] width 189 height 13
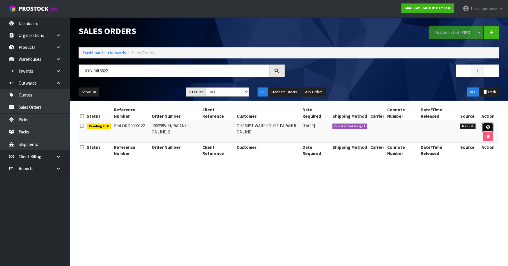
click at [485, 125] on link at bounding box center [488, 127] width 11 height 9
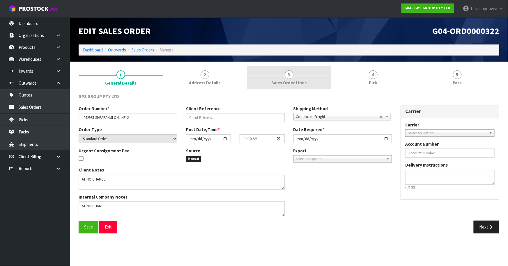
click at [289, 82] on span "Sales Order Lines" at bounding box center [288, 83] width 35 height 6
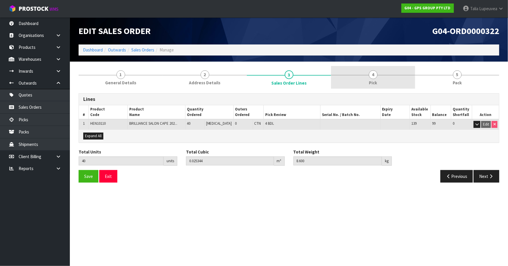
click at [385, 80] on link "4 Pick" at bounding box center [373, 77] width 84 height 23
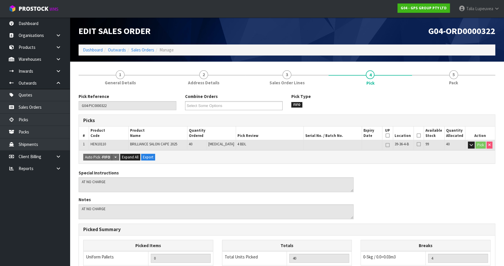
click at [417, 136] on icon at bounding box center [419, 136] width 4 height 0
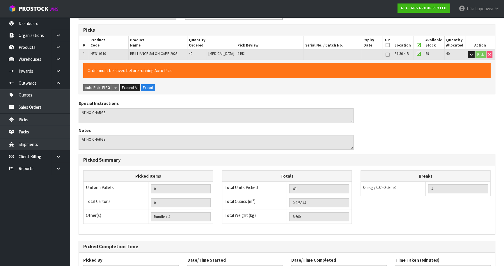
scroll to position [138, 0]
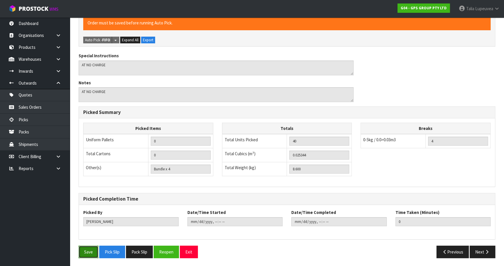
click at [86, 248] on button "Save" at bounding box center [89, 252] width 20 height 13
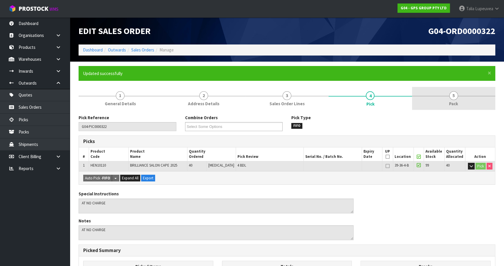
click at [453, 103] on span "Pack" at bounding box center [453, 104] width 9 height 6
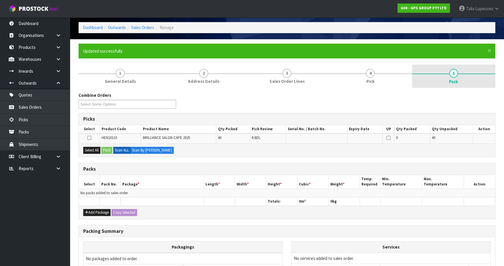
scroll to position [79, 0]
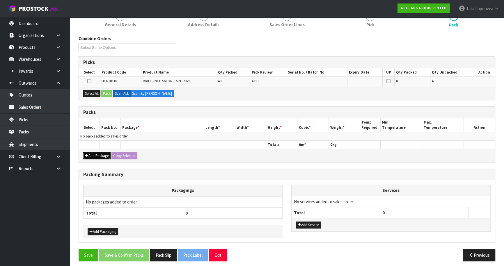
click at [92, 155] on button "Add Package" at bounding box center [96, 156] width 27 height 7
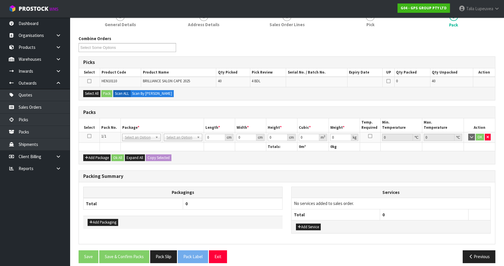
drag, startPoint x: 88, startPoint y: 136, endPoint x: 91, endPoint y: 131, distance: 6.1
click at [90, 136] on icon at bounding box center [89, 136] width 4 height 0
drag, startPoint x: 89, startPoint y: 92, endPoint x: 99, endPoint y: 91, distance: 10.5
click at [91, 91] on button "Select All" at bounding box center [91, 93] width 17 height 7
click at [107, 94] on button "Pack" at bounding box center [106, 93] width 11 height 7
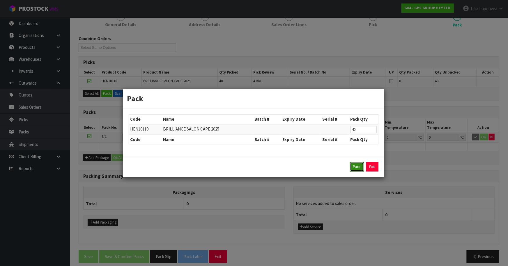
click at [356, 164] on button "Pack" at bounding box center [357, 166] width 14 height 9
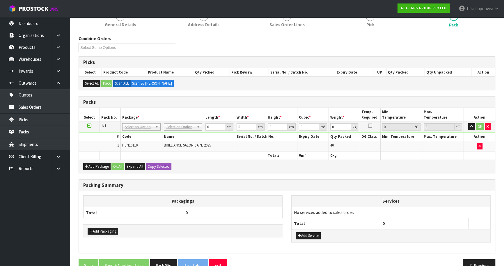
drag, startPoint x: 183, startPoint y: 126, endPoint x: 184, endPoint y: 130, distance: 4.1
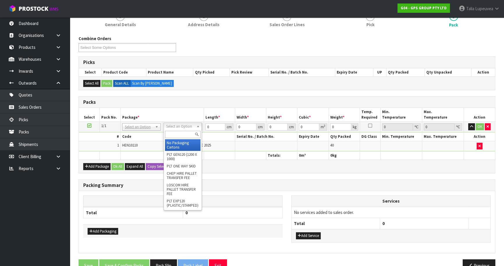
click at [184, 132] on input "text" at bounding box center [183, 134] width 36 height 7
drag, startPoint x: 177, startPoint y: 142, endPoint x: 200, endPoint y: 137, distance: 23.9
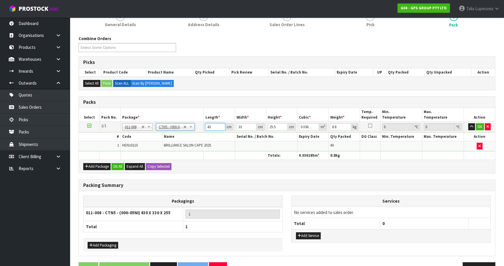
drag, startPoint x: 213, startPoint y: 127, endPoint x: 201, endPoint y: 127, distance: 11.9
click at [199, 128] on tr "1/1 NONE 007-001 007-002 007-004 007-009 007-013 007-014 007-015 007-017 007-01…" at bounding box center [287, 127] width 416 height 10
click at [216, 125] on input "4434" at bounding box center [215, 126] width 20 height 7
click at [479, 126] on button "OK" at bounding box center [480, 126] width 8 height 7
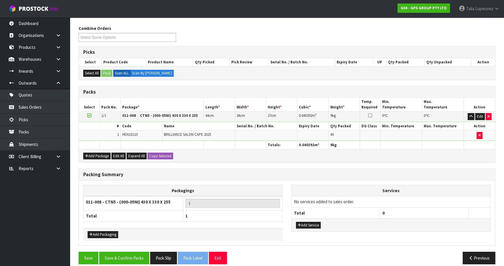
scroll to position [95, 0]
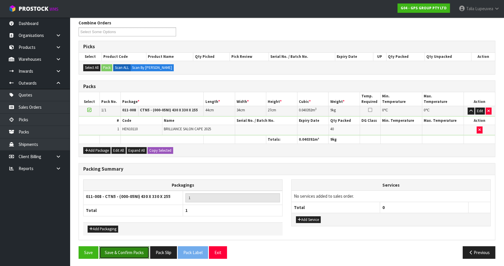
click at [145, 251] on button "Save & Confirm Packs" at bounding box center [124, 253] width 50 height 13
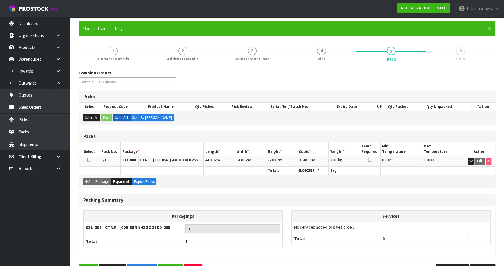
scroll to position [63, 0]
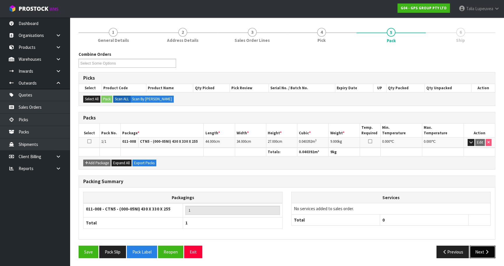
click at [475, 252] on button "Next" at bounding box center [483, 252] width 26 height 13
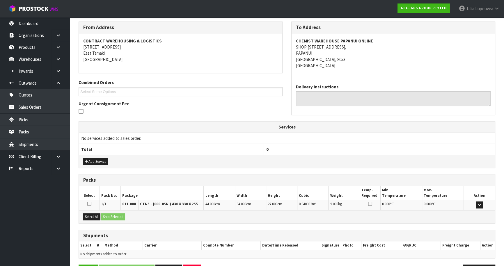
scroll to position [112, 0]
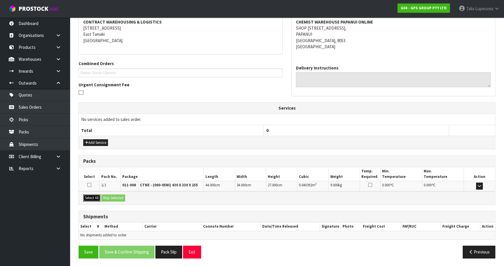
drag, startPoint x: 95, startPoint y: 196, endPoint x: 99, endPoint y: 197, distance: 4.2
click at [96, 196] on button "Select All" at bounding box center [91, 198] width 17 height 7
click at [119, 198] on button "Ship Selected" at bounding box center [113, 198] width 24 height 7
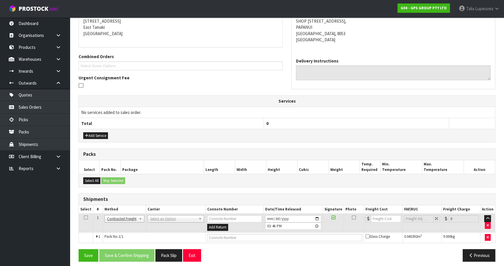
scroll to position [122, 0]
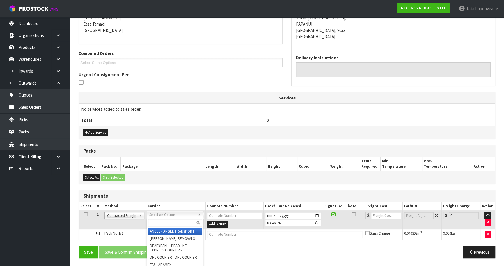
click at [167, 222] on input "text" at bounding box center [175, 223] width 54 height 7
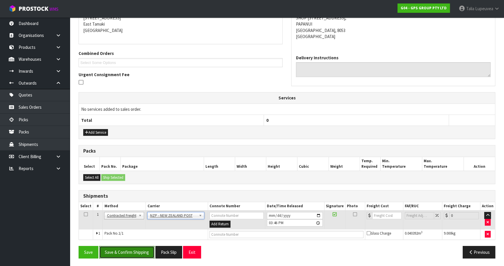
click at [137, 246] on button "Save & Confirm Shipping" at bounding box center [126, 252] width 55 height 13
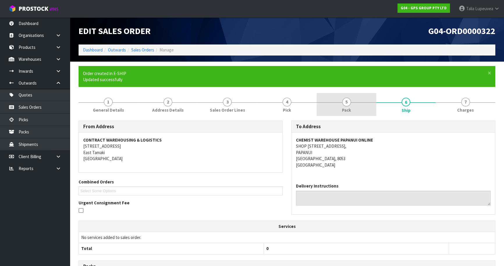
click at [357, 106] on link "5 Pack" at bounding box center [347, 104] width 60 height 23
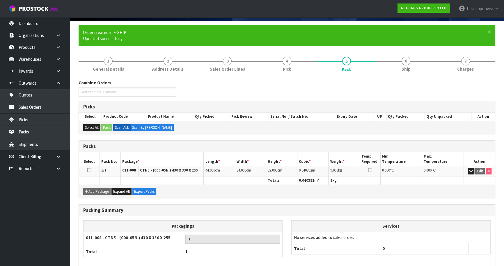
scroll to position [70, 0]
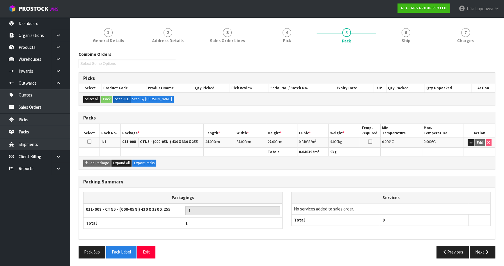
drag, startPoint x: 397, startPoint y: 39, endPoint x: 358, endPoint y: 122, distance: 91.9
click at [396, 41] on link "6 Ship" at bounding box center [406, 35] width 60 height 23
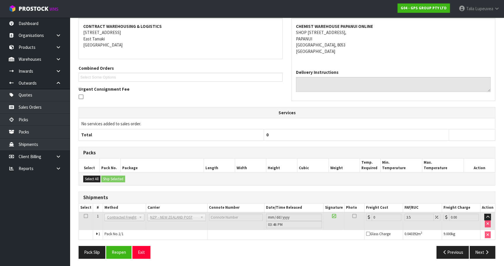
scroll to position [114, 0]
click at [118, 250] on button "Reopen" at bounding box center [118, 252] width 25 height 13
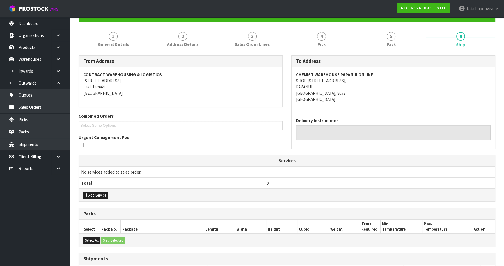
scroll to position [108, 0]
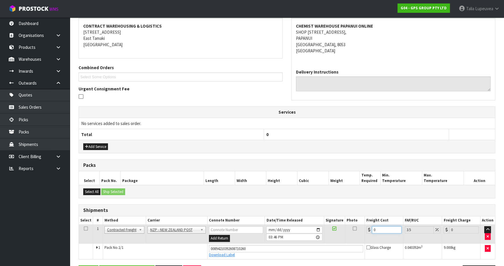
drag, startPoint x: 376, startPoint y: 229, endPoint x: 360, endPoint y: 235, distance: 17.4
click at [360, 235] on tr "1 Client Local Pickup Customer Local Pickup Company Freight Contracted Freight …" at bounding box center [287, 234] width 416 height 19
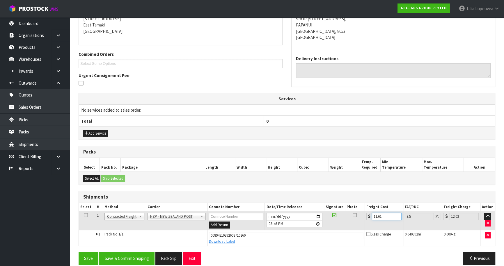
scroll to position [128, 0]
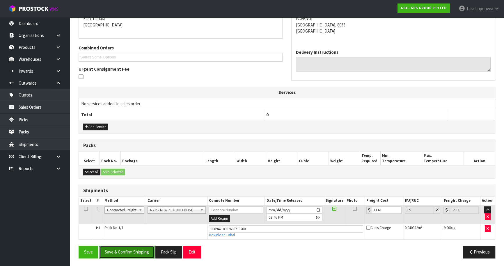
click at [138, 251] on button "Save & Confirm Shipping" at bounding box center [126, 252] width 55 height 13
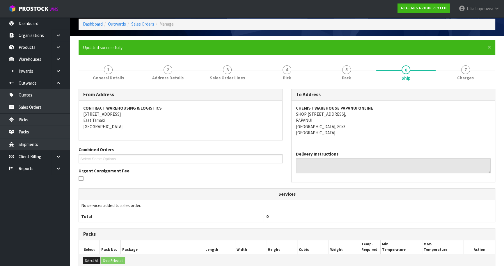
scroll to position [0, 0]
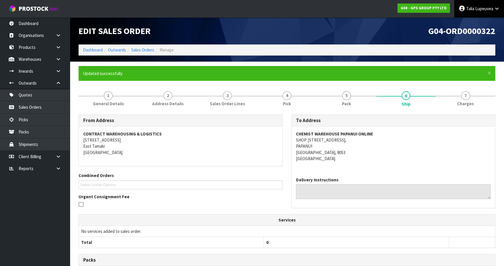
click at [473, 7] on span "Talia" at bounding box center [470, 9] width 8 height 6
click at [476, 25] on link "Logout" at bounding box center [481, 23] width 46 height 8
